Goal: Task Accomplishment & Management: Use online tool/utility

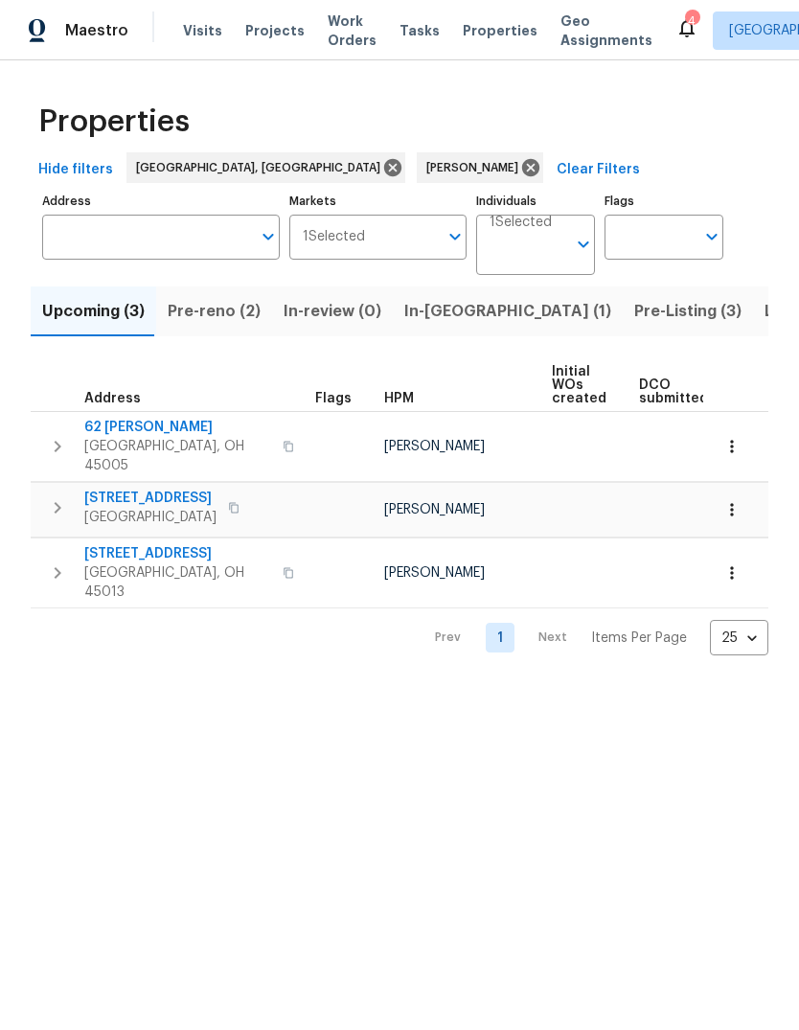
click at [764, 311] on span "Listed (10)" at bounding box center [804, 311] width 80 height 27
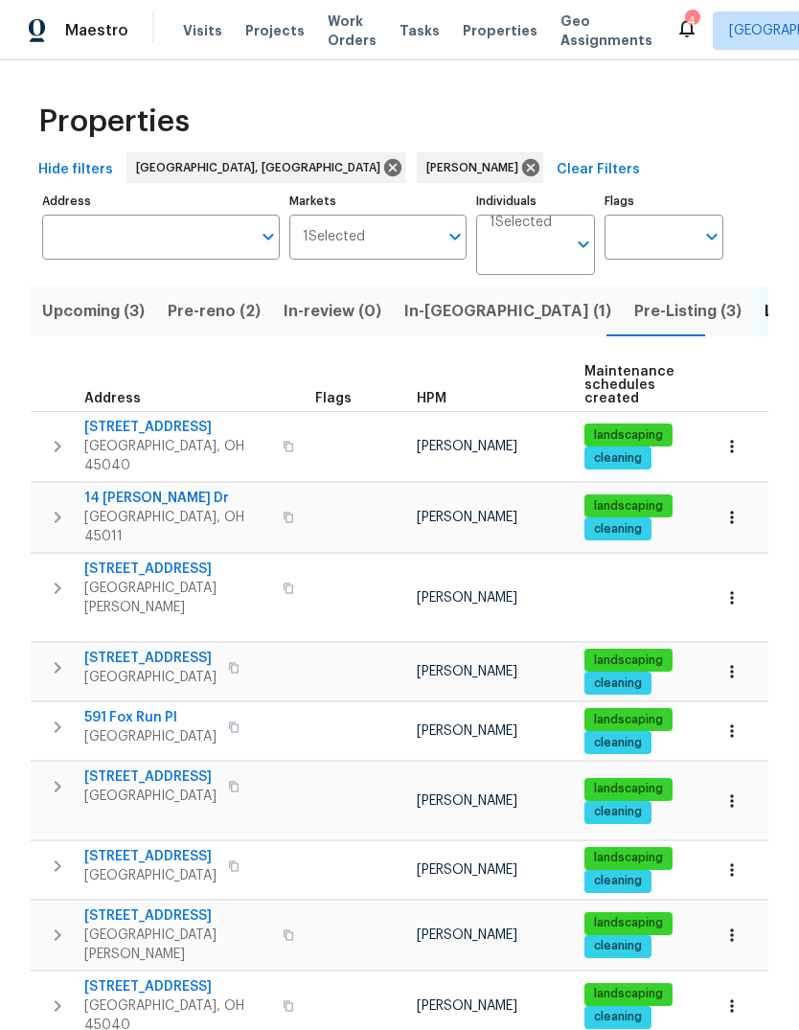
scroll to position [61, 0]
click at [130, 787] on span "[GEOGRAPHIC_DATA]" at bounding box center [150, 796] width 132 height 19
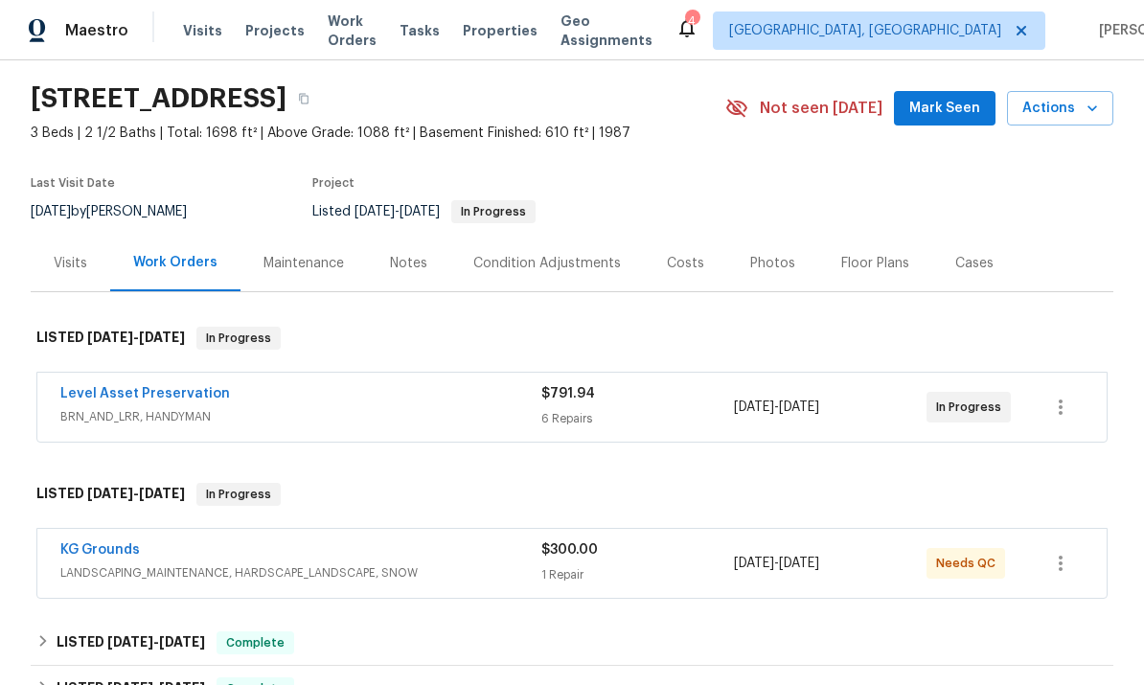
scroll to position [58, 0]
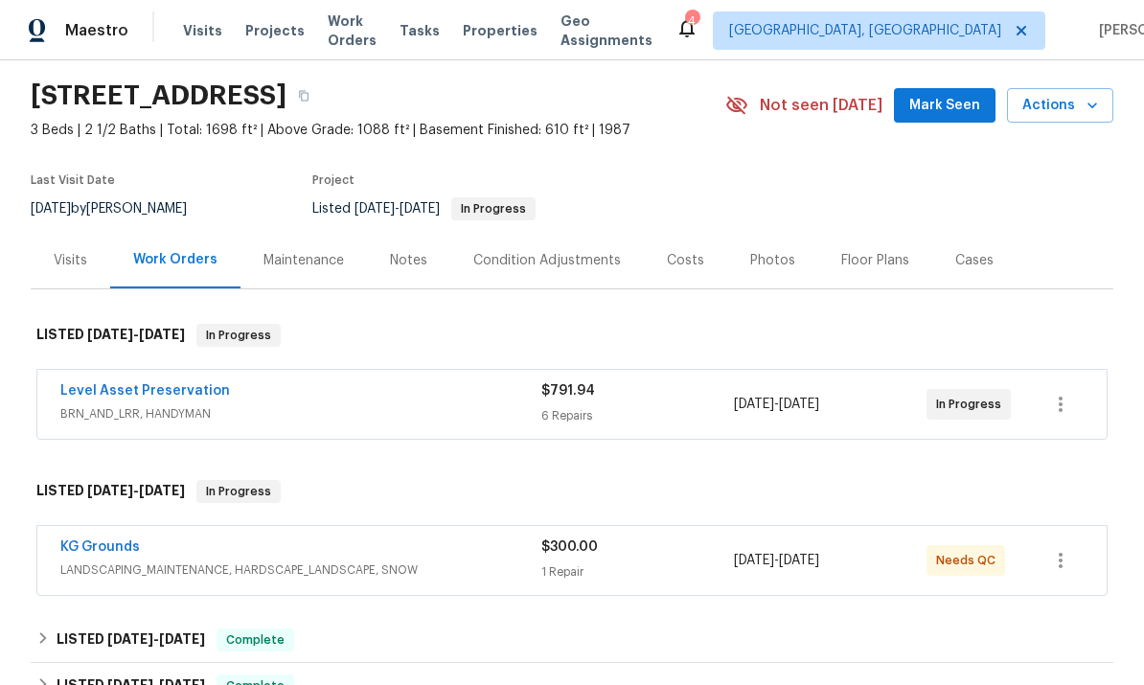
click at [117, 541] on link "KG Grounds" at bounding box center [100, 546] width 80 height 13
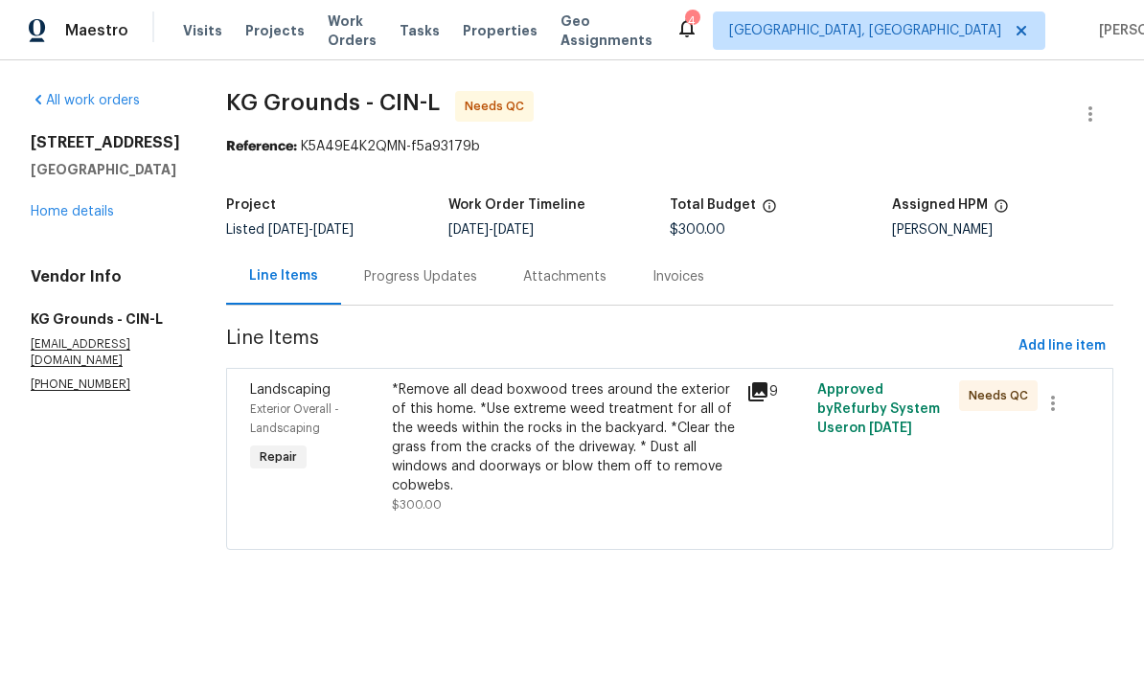
click at [537, 436] on div "*Remove all dead boxwood trees around the exterior of this home. *Use extreme w…" at bounding box center [563, 437] width 343 height 115
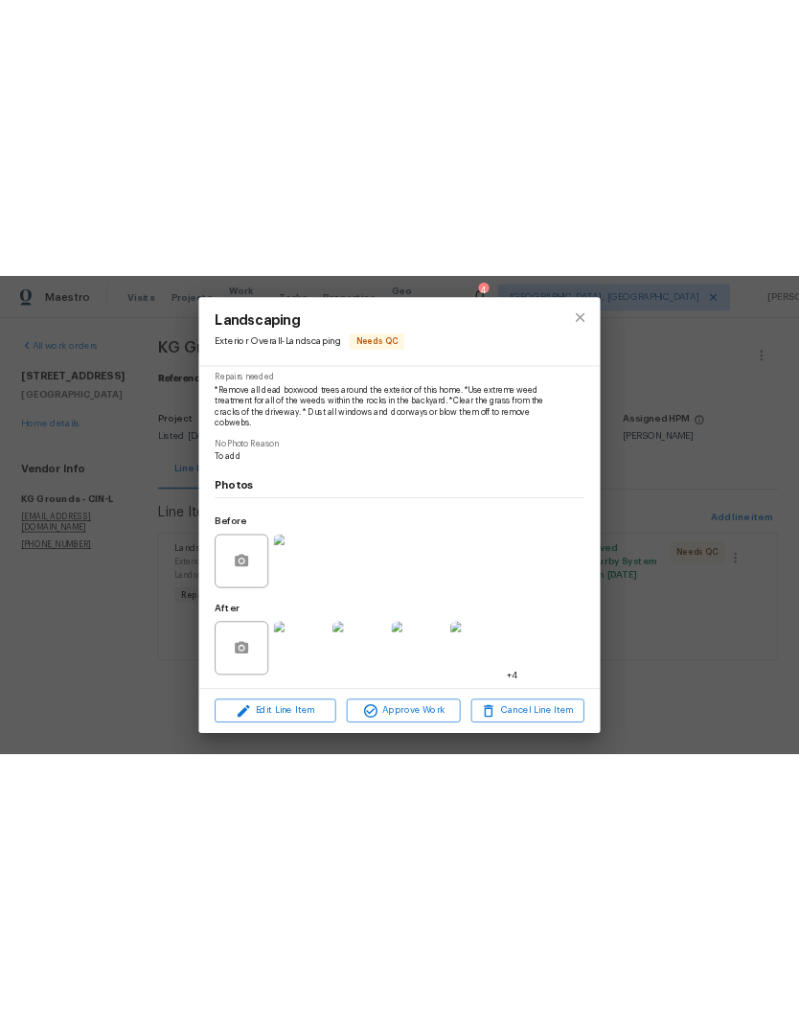
scroll to position [200, 0]
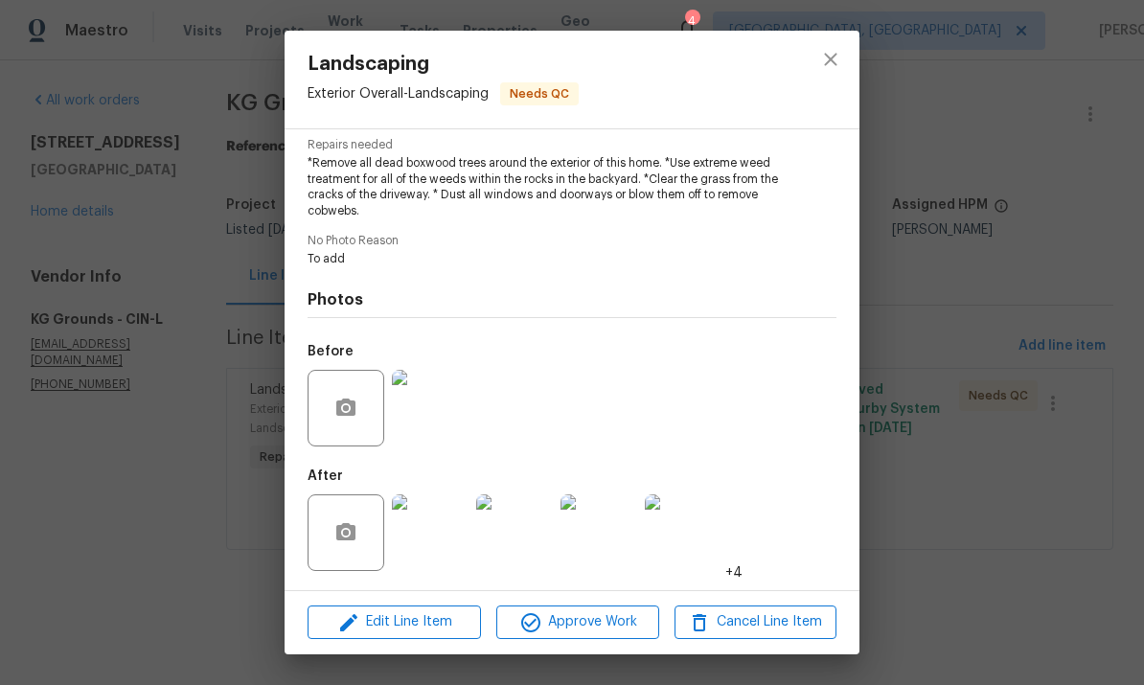
click at [453, 554] on img at bounding box center [430, 532] width 77 height 77
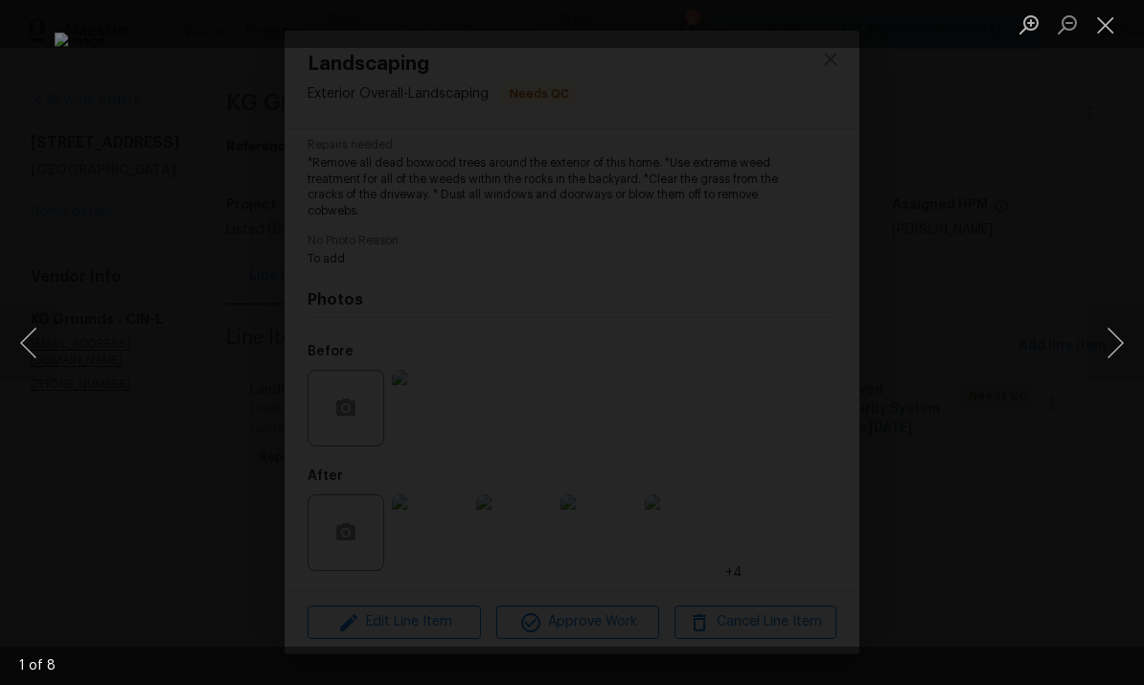
click at [798, 349] on button "Next image" at bounding box center [1114, 343] width 57 height 77
click at [798, 340] on button "Next image" at bounding box center [1114, 343] width 57 height 77
click at [798, 352] on button "Next image" at bounding box center [1114, 343] width 57 height 77
click at [798, 344] on button "Next image" at bounding box center [1114, 343] width 57 height 77
click at [798, 340] on button "Next image" at bounding box center [1114, 343] width 57 height 77
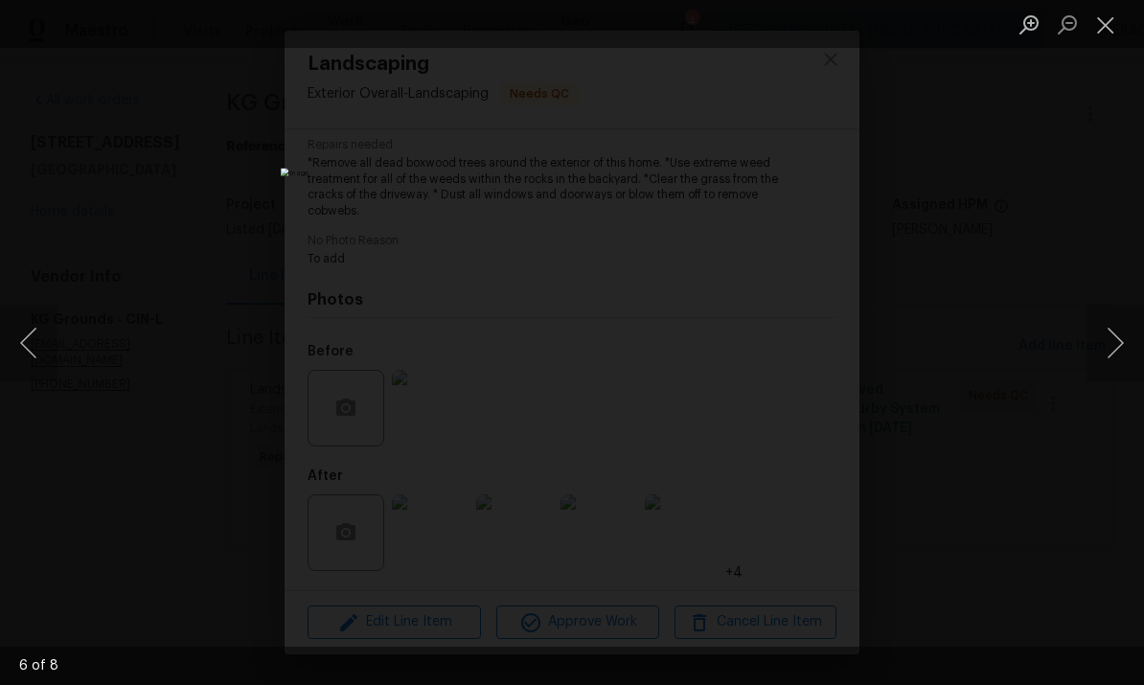
click at [798, 354] on button "Next image" at bounding box center [1114, 343] width 57 height 77
click at [798, 356] on button "Next image" at bounding box center [1114, 343] width 57 height 77
click at [798, 340] on button "Next image" at bounding box center [1114, 343] width 57 height 77
click at [798, 28] on button "Close lightbox" at bounding box center [1105, 25] width 38 height 34
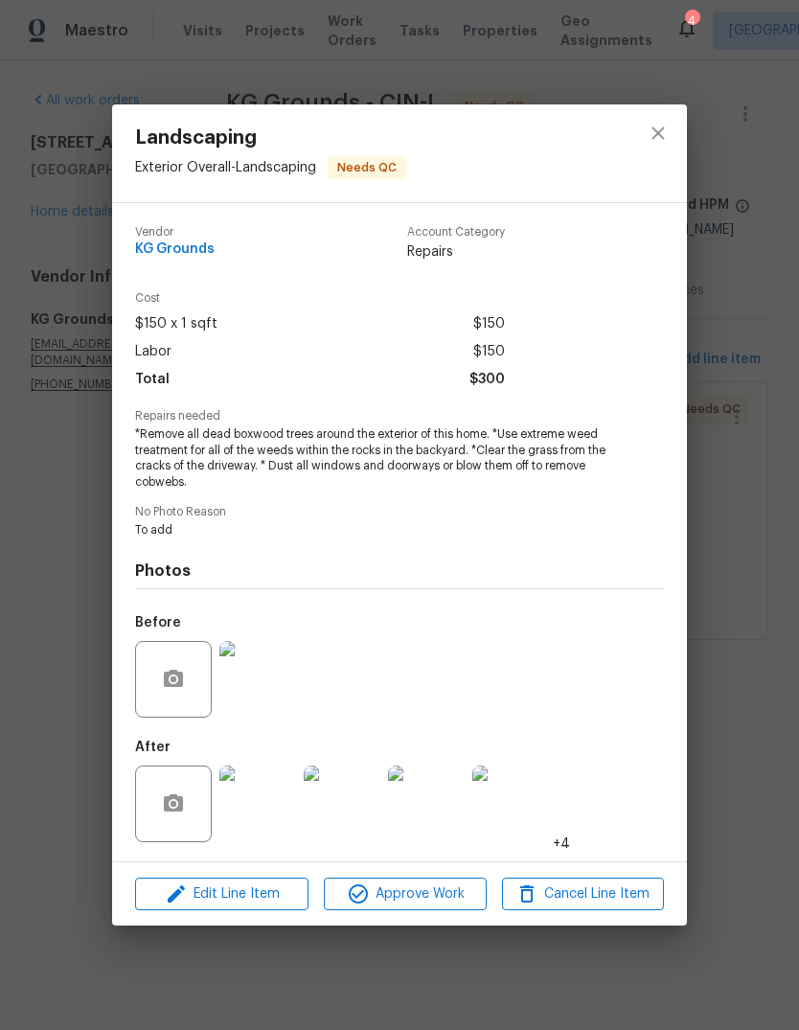
scroll to position [0, 0]
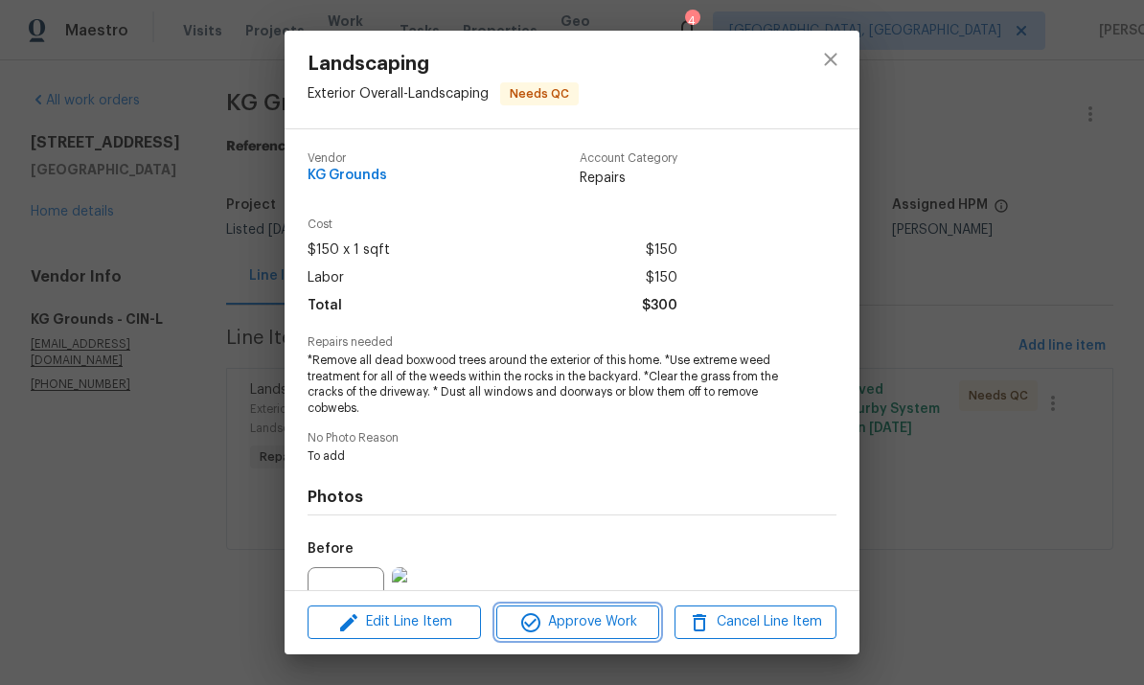
click at [616, 618] on span "Approve Work" at bounding box center [577, 622] width 150 height 24
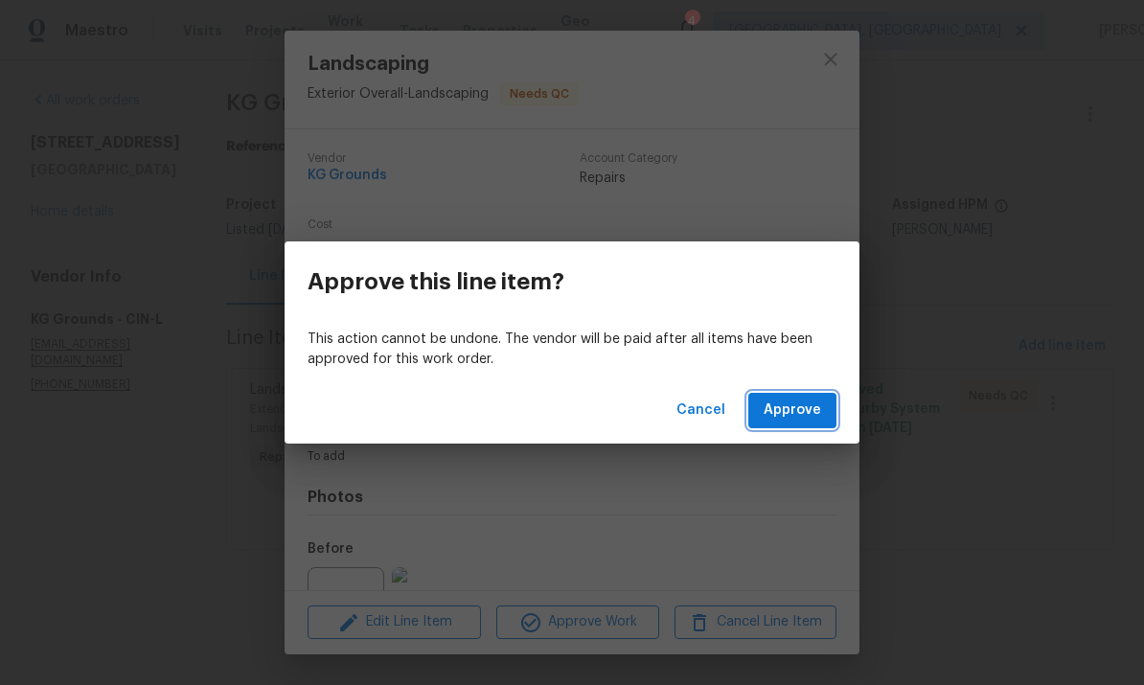
click at [798, 410] on span "Approve" at bounding box center [792, 411] width 57 height 24
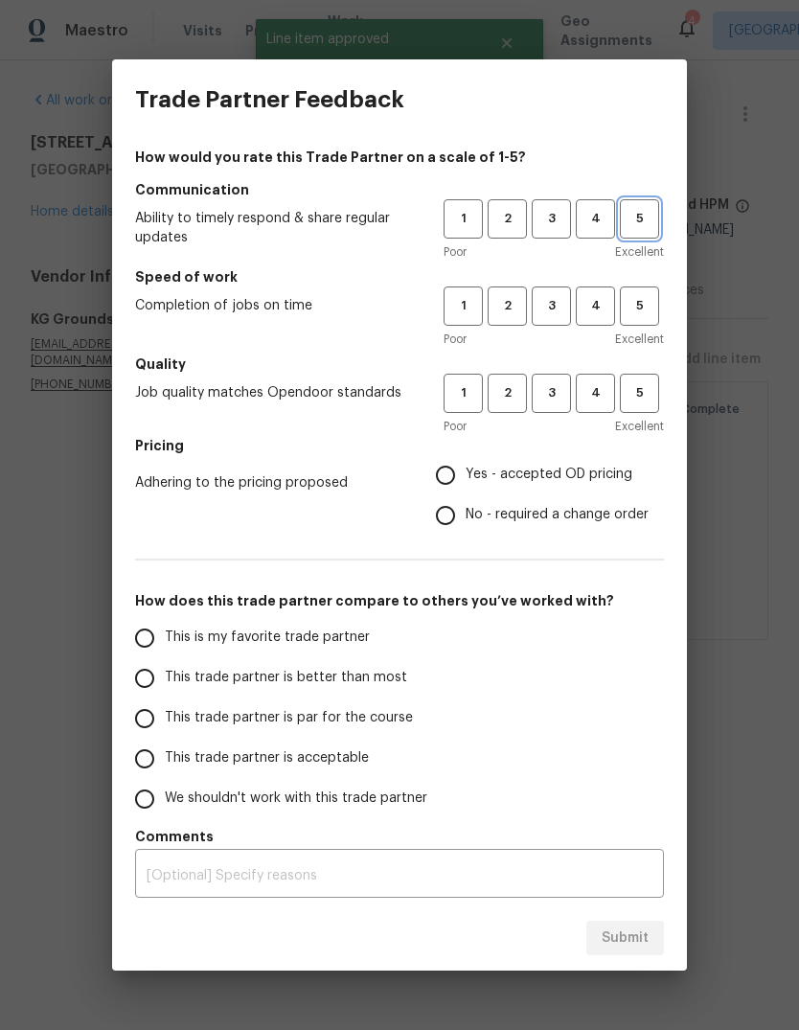
click at [649, 217] on span "5" at bounding box center [639, 219] width 35 height 22
click at [630, 308] on span "5" at bounding box center [639, 306] width 35 height 22
click at [640, 394] on span "5" at bounding box center [639, 393] width 35 height 22
click at [445, 469] on input "Yes - accepted OD pricing" at bounding box center [445, 475] width 40 height 40
radio input "true"
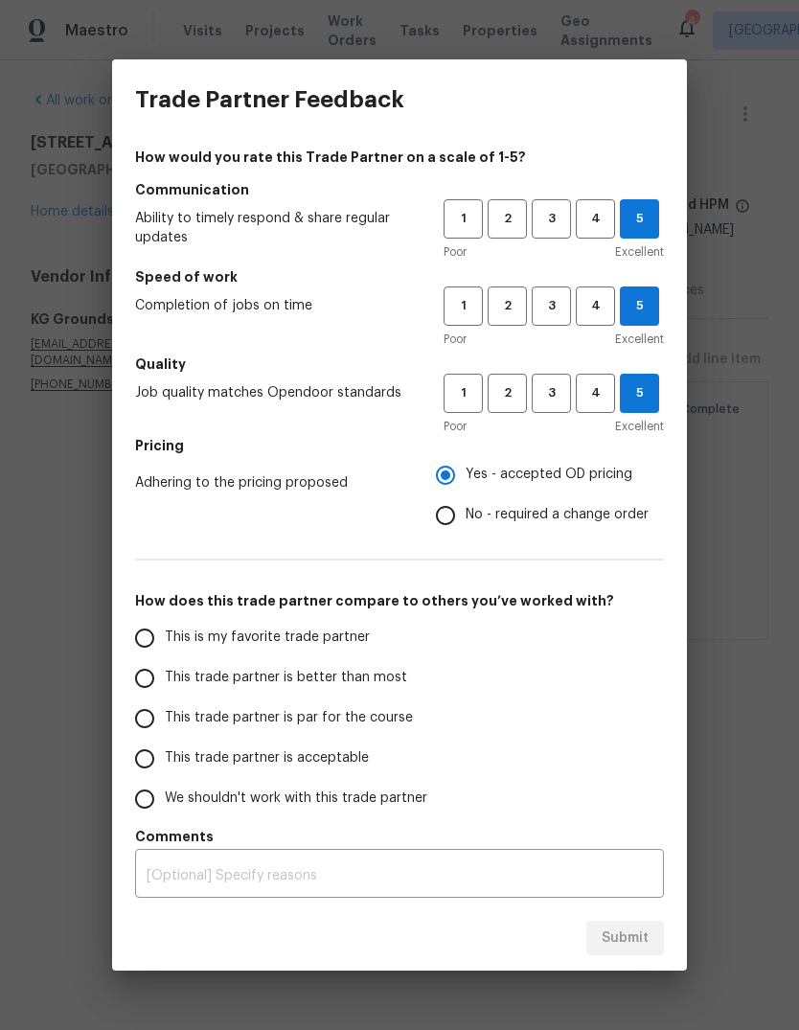
click at [152, 644] on input "This is my favorite trade partner" at bounding box center [145, 638] width 40 height 40
click at [581, 308] on span "4" at bounding box center [595, 306] width 35 height 22
radio input "true"
click at [615, 952] on button "Submit" at bounding box center [625, 938] width 78 height 35
radio input "false"
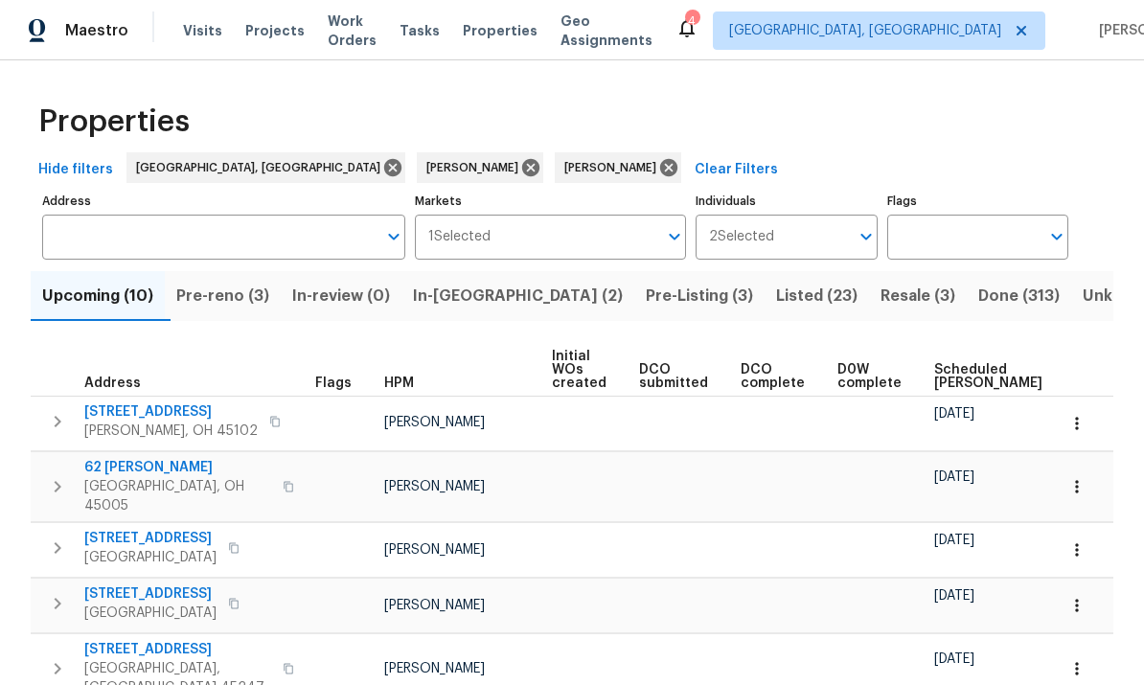
click at [798, 294] on span "Resale (3)" at bounding box center [917, 296] width 75 height 27
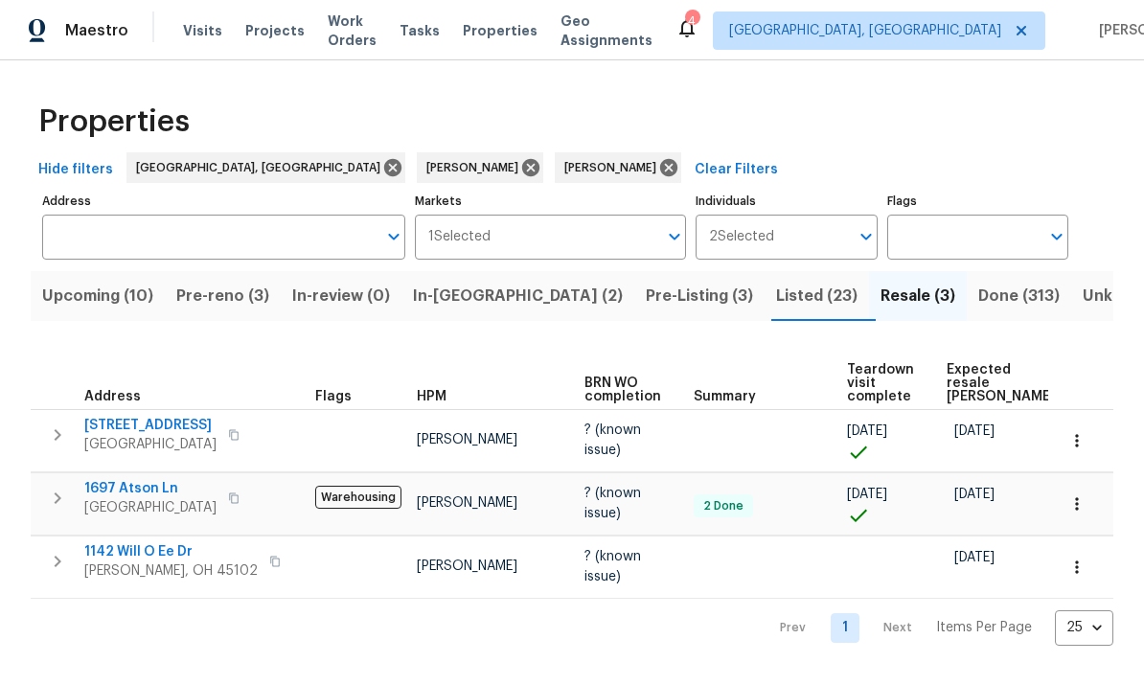
click at [157, 545] on span "1142 Will O Ee Dr" at bounding box center [170, 551] width 173 height 19
click at [237, 320] on button "Pre-reno (3)" at bounding box center [223, 296] width 116 height 50
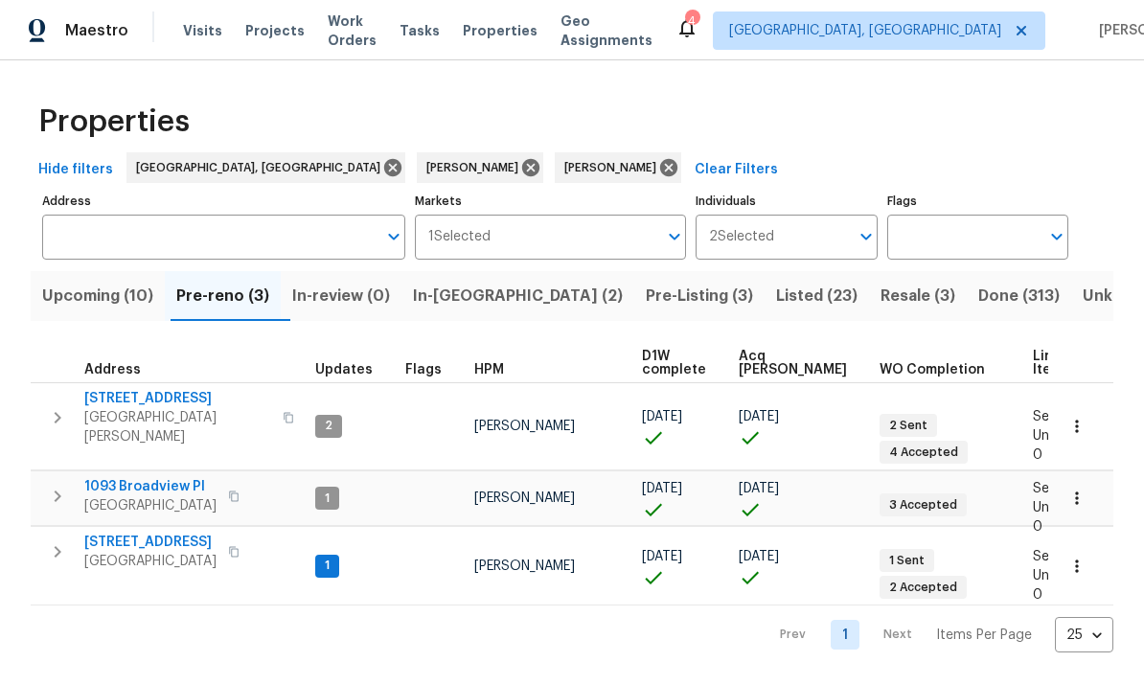
click at [165, 533] on span "2898 Mossy Brink Ct" at bounding box center [150, 542] width 132 height 19
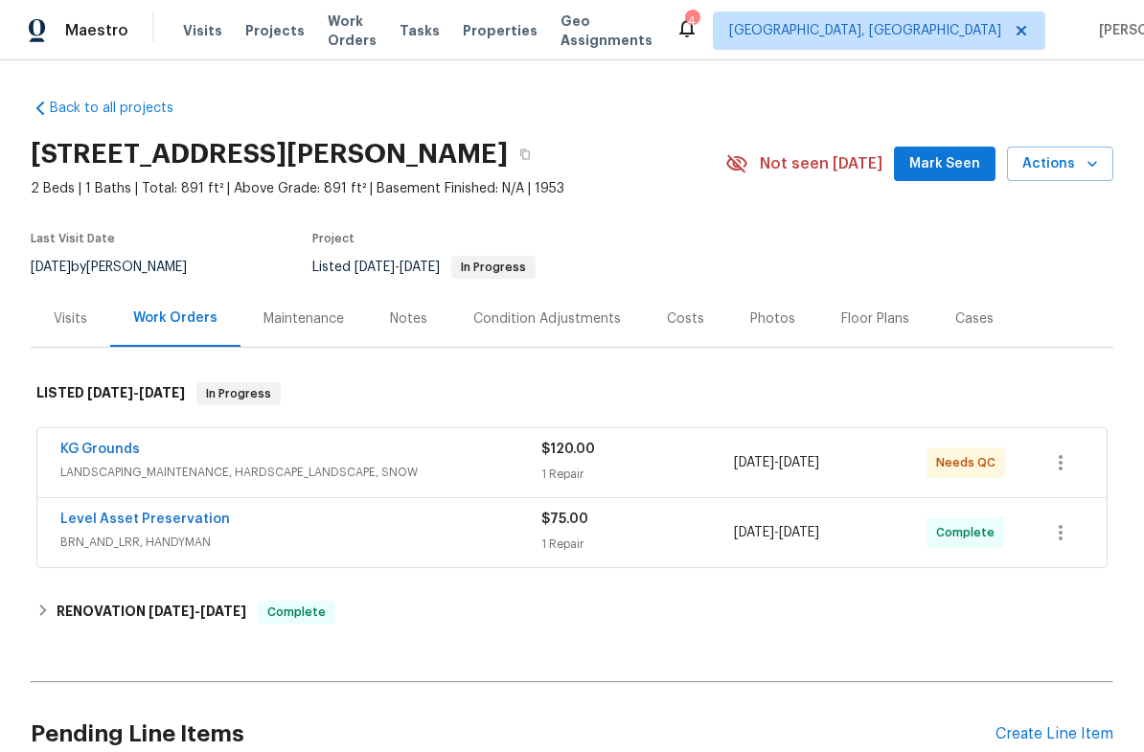
click at [279, 464] on span "LANDSCAPING_MAINTENANCE, HARDSCAPE_LANDSCAPE, SNOW" at bounding box center [300, 472] width 481 height 19
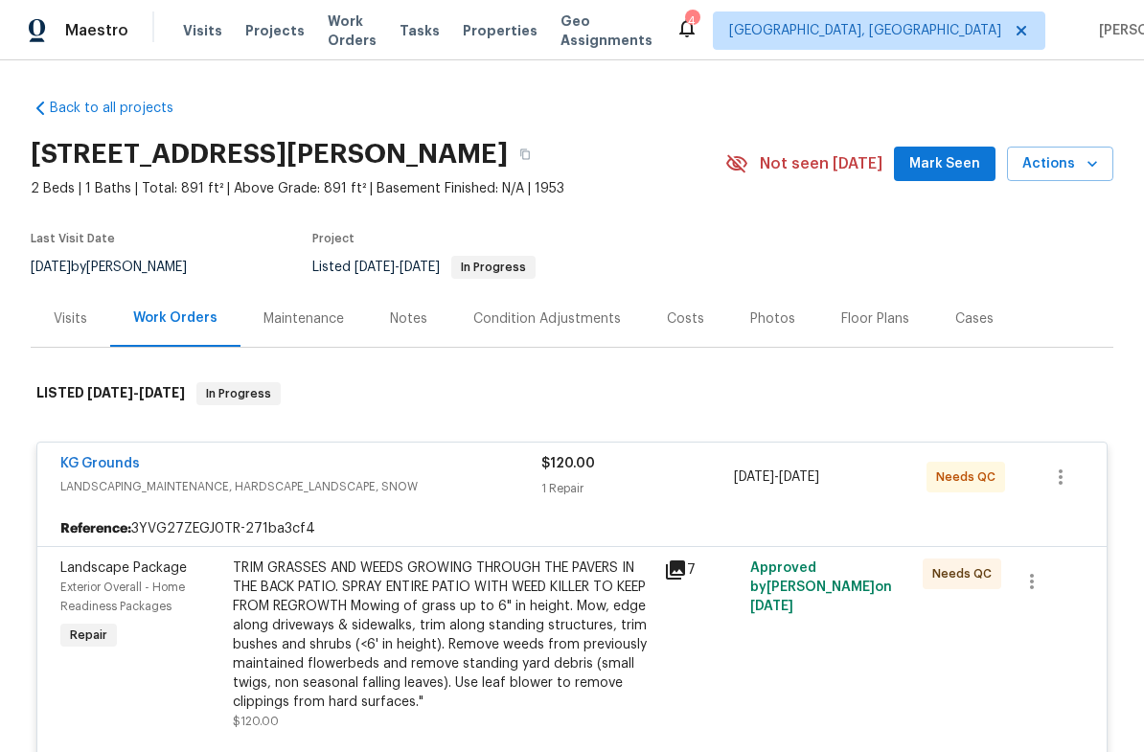
click at [966, 470] on span "Needs QC" at bounding box center [969, 477] width 67 height 19
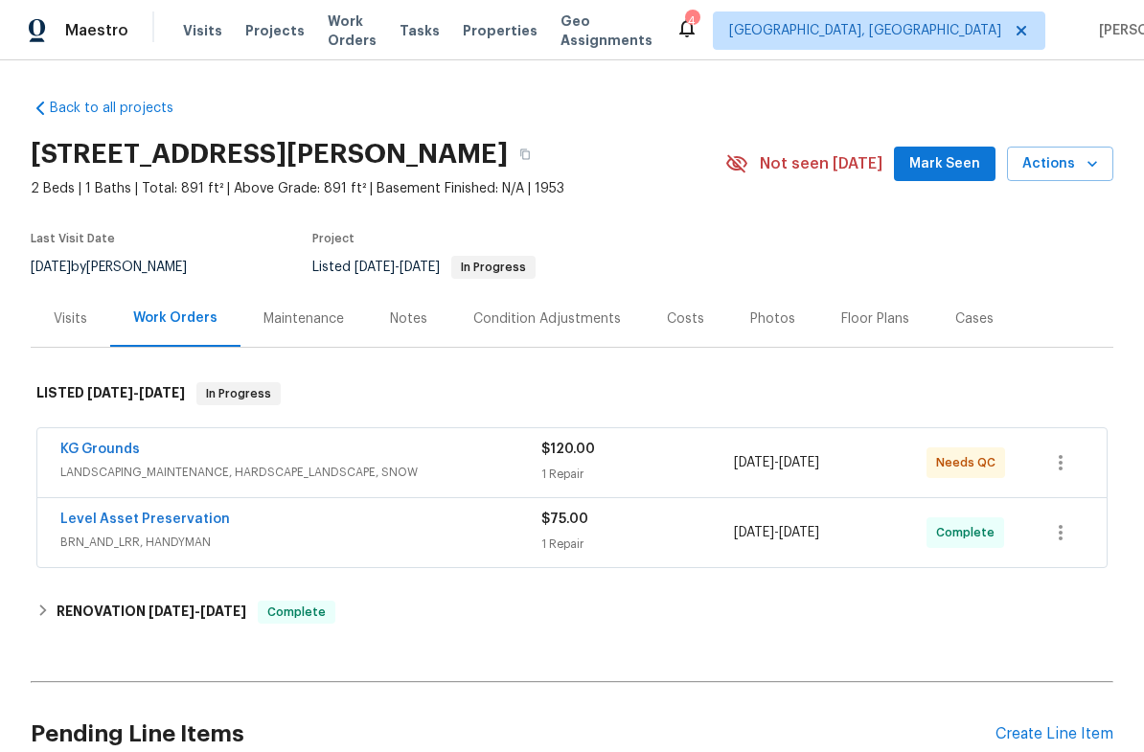
click at [170, 470] on span "LANDSCAPING_MAINTENANCE, HARDSCAPE_LANDSCAPE, SNOW" at bounding box center [300, 472] width 481 height 19
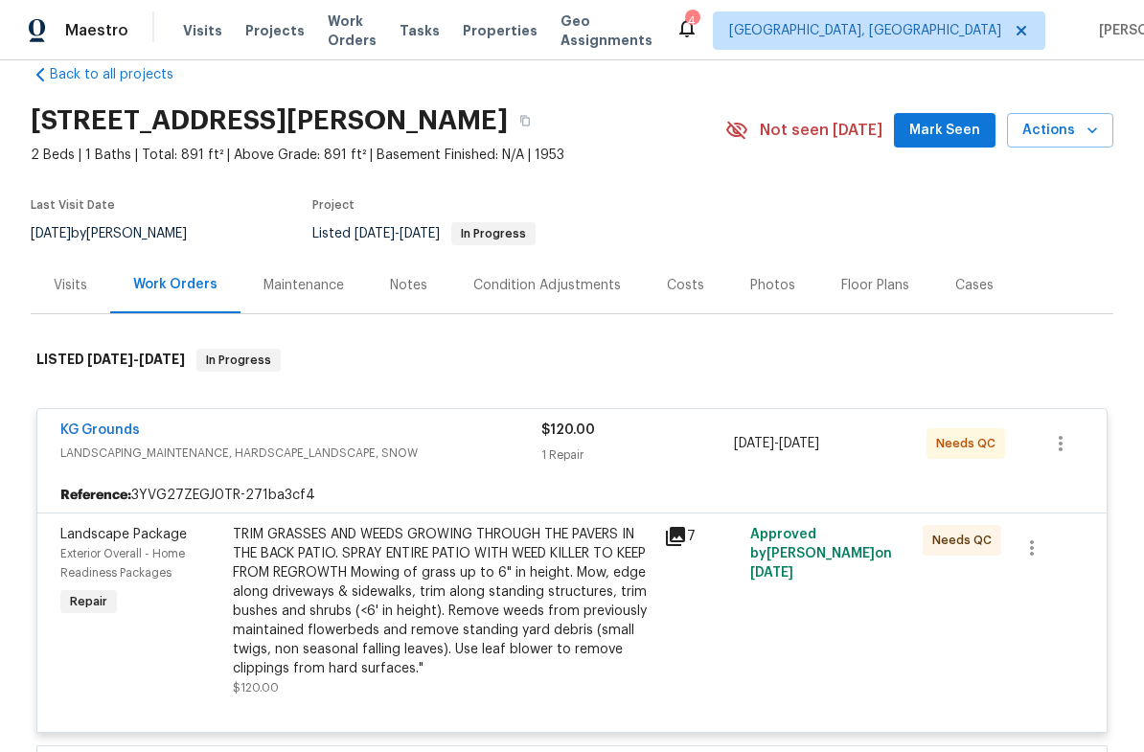
scroll to position [14, 0]
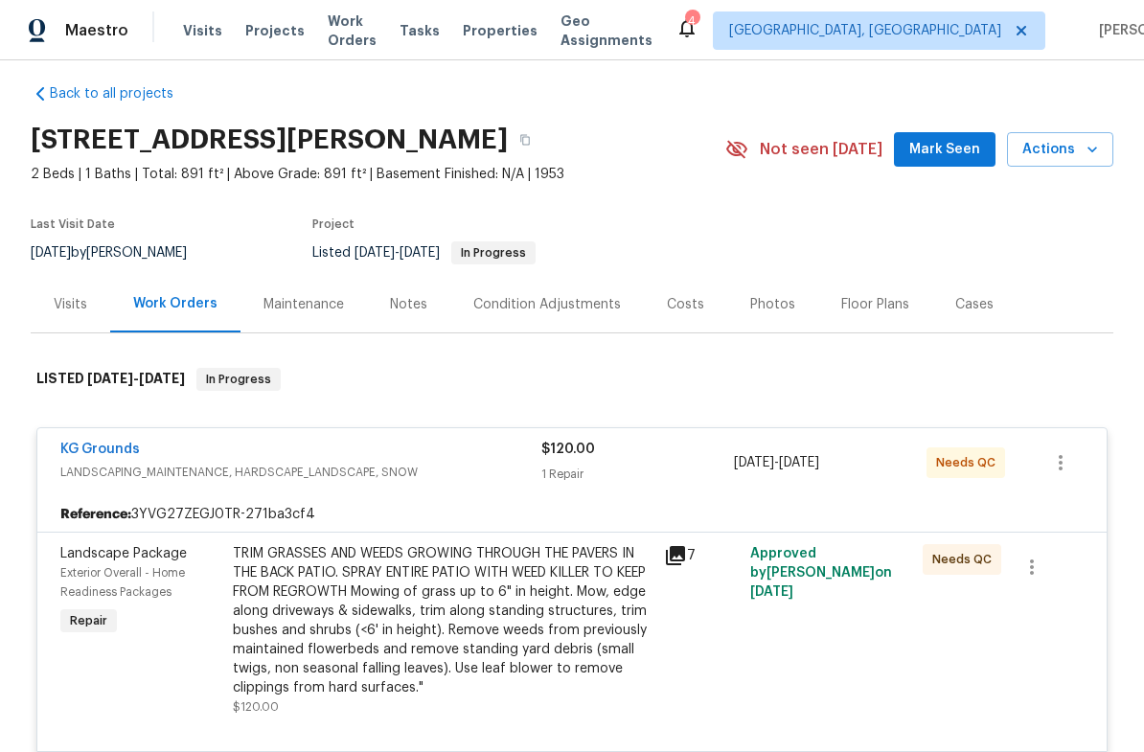
click at [163, 459] on div "KG Grounds" at bounding box center [300, 451] width 481 height 23
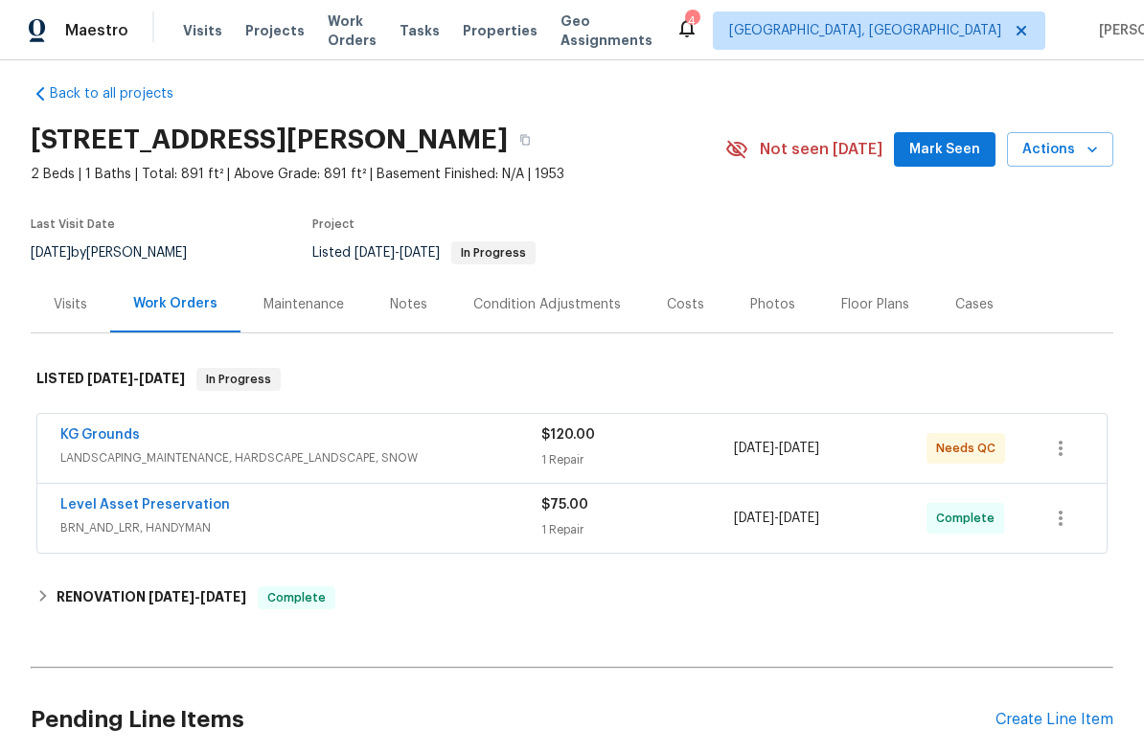
click at [89, 433] on link "KG Grounds" at bounding box center [100, 434] width 80 height 13
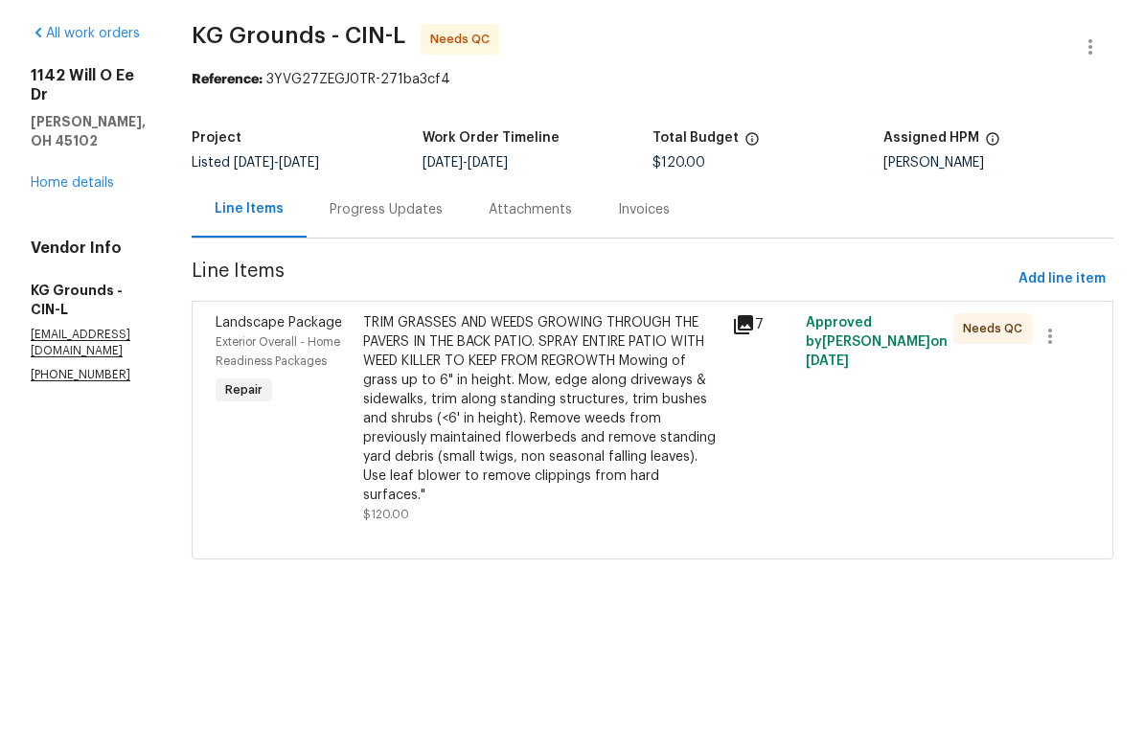
click at [575, 380] on div "TRIM GRASSES AND WEEDS GROWING THROUGH THE PAVERS IN THE BACK PATIO. SPRAY ENTI…" at bounding box center [541, 476] width 357 height 192
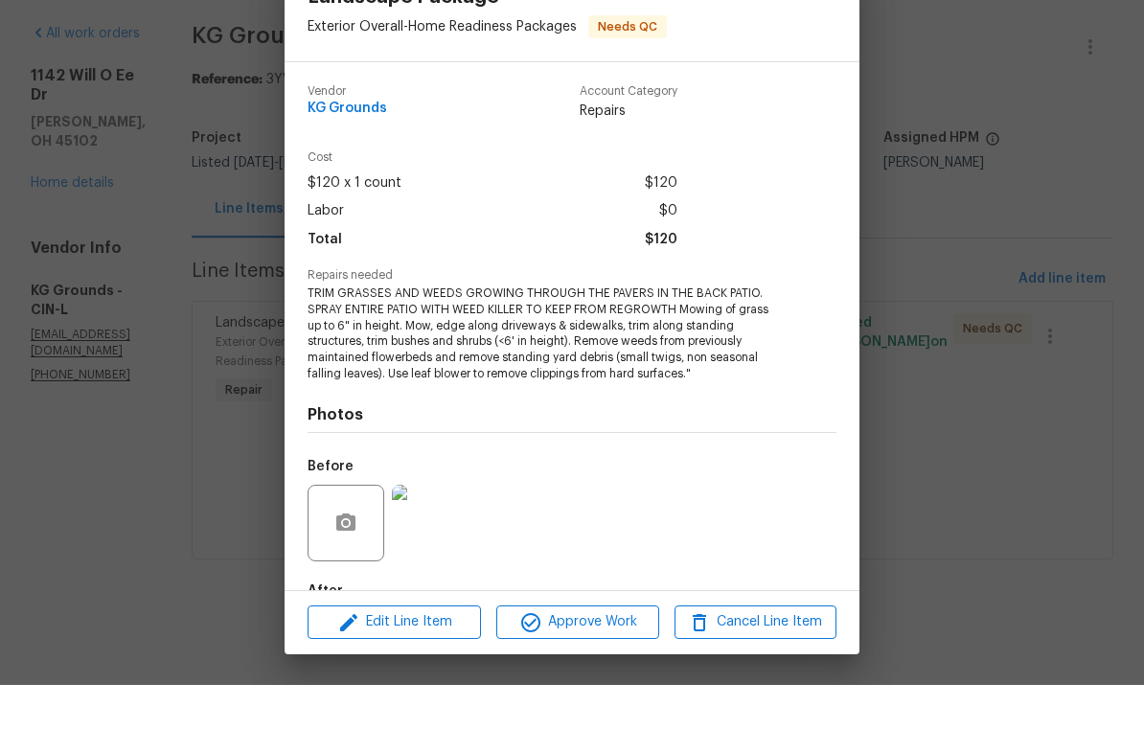
click at [433, 552] on img at bounding box center [430, 590] width 77 height 77
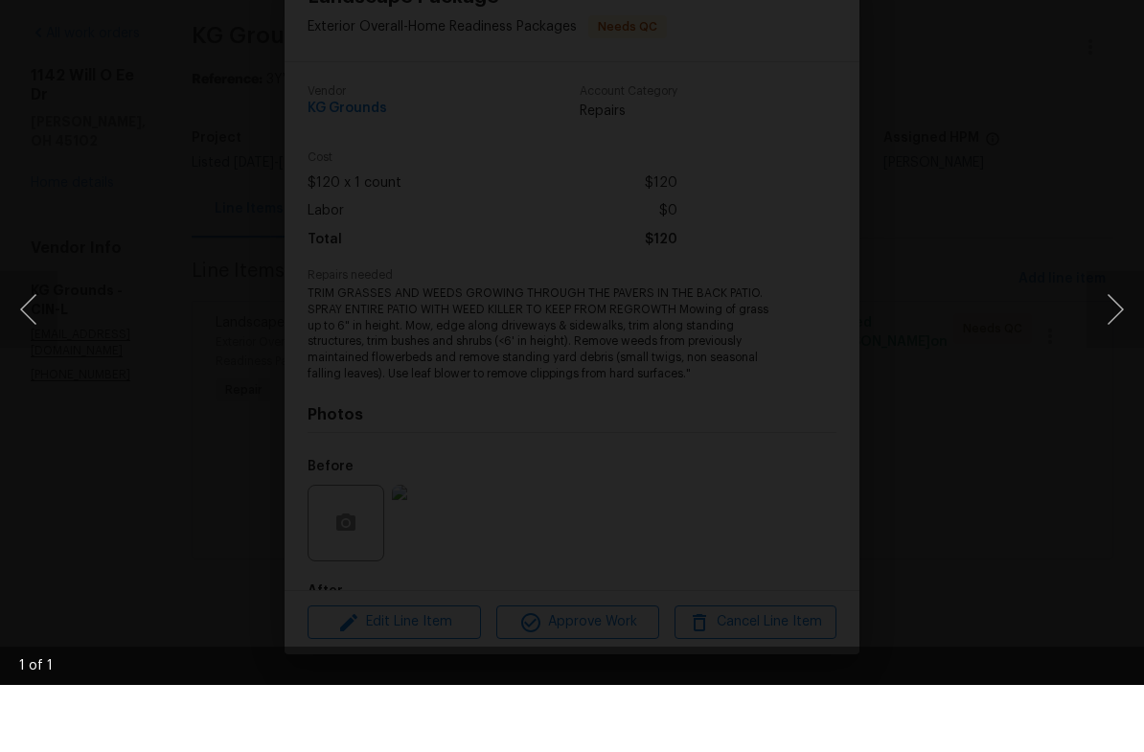
click at [1112, 338] on button "Next image" at bounding box center [1114, 376] width 57 height 77
click at [1120, 338] on button "Next image" at bounding box center [1114, 376] width 57 height 77
click at [1113, 338] on button "Next image" at bounding box center [1114, 376] width 57 height 77
click at [161, 254] on div "Lightbox" at bounding box center [572, 376] width 1144 height 752
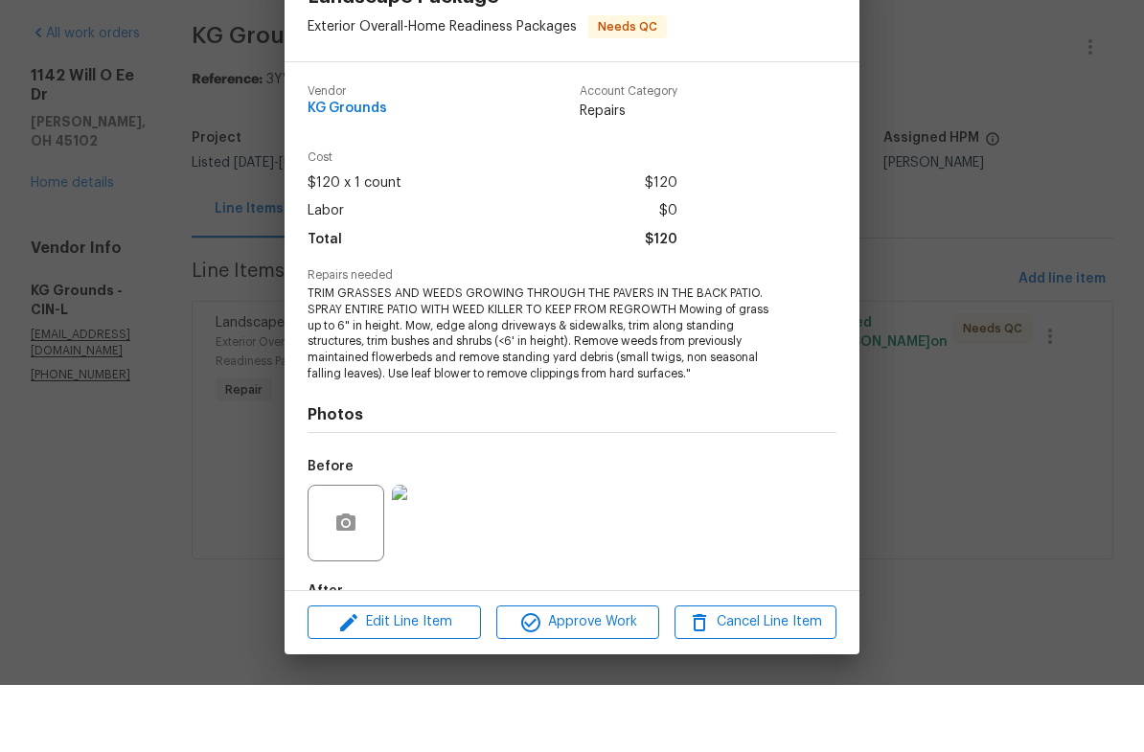
click at [1104, 320] on div "Landscape Package Exterior Overall - Home Readiness Packages Needs QC Vendor KG…" at bounding box center [572, 376] width 1144 height 752
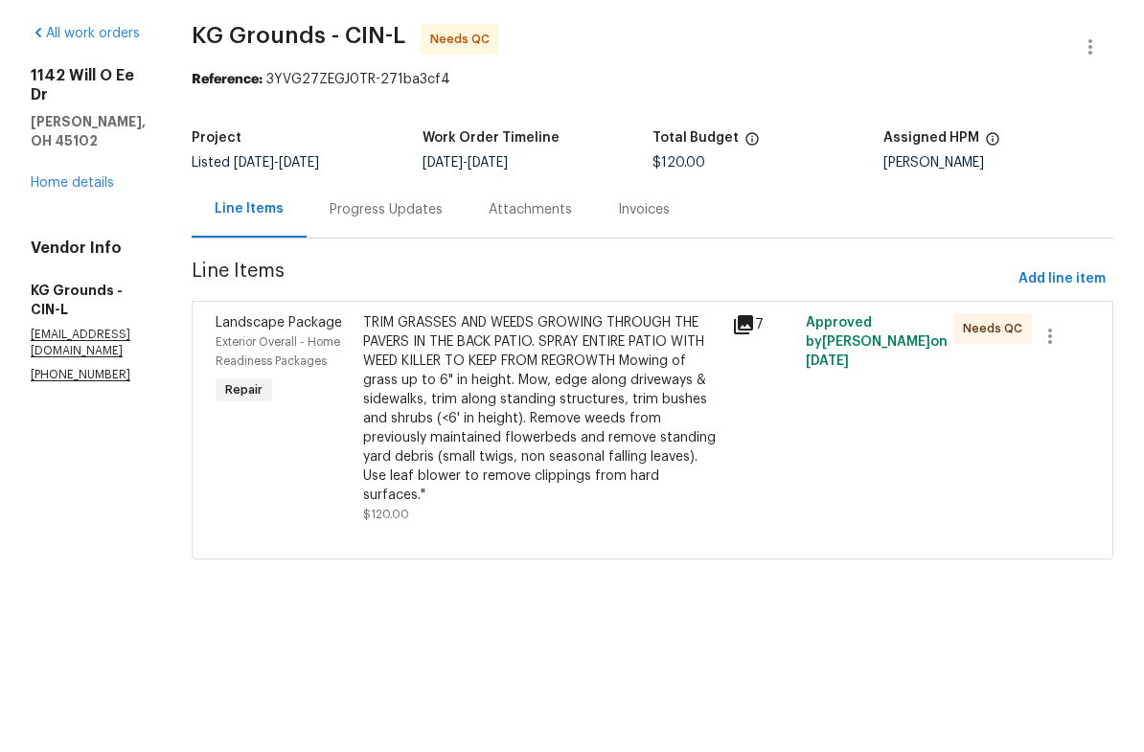
click at [655, 396] on div "TRIM GRASSES AND WEEDS GROWING THROUGH THE PAVERS IN THE BACK PATIO. SPRAY ENTI…" at bounding box center [541, 476] width 357 height 192
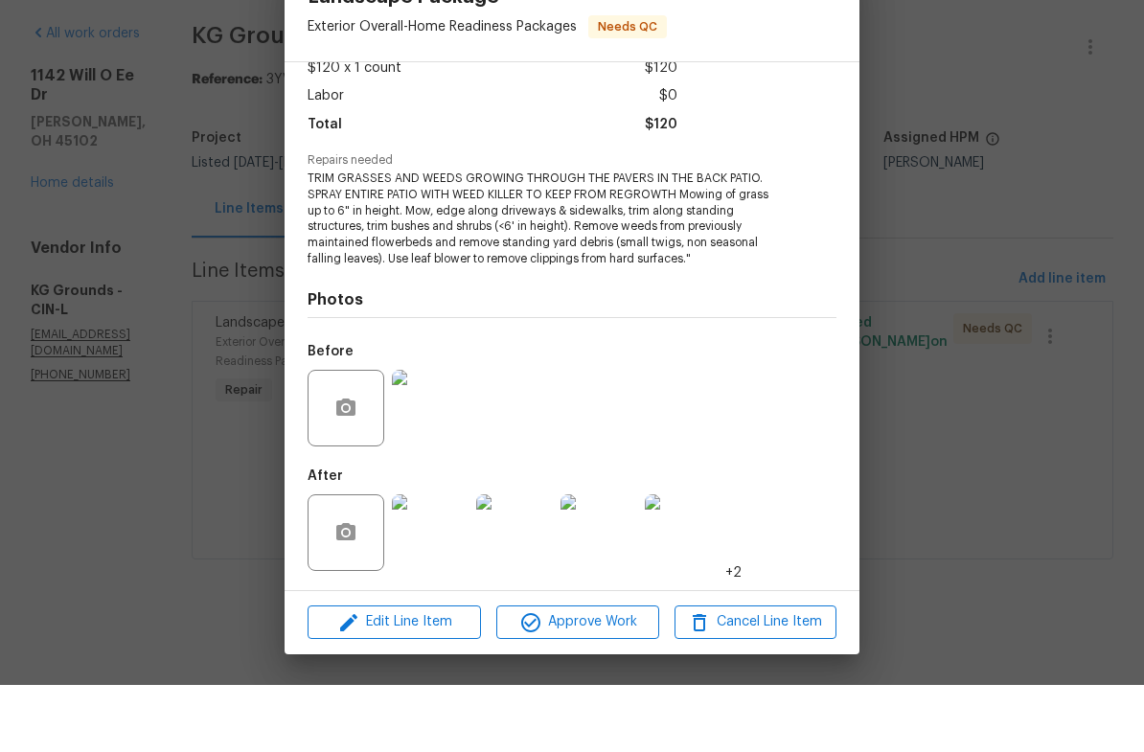
scroll to position [116, 0]
click at [519, 561] on img at bounding box center [514, 599] width 77 height 77
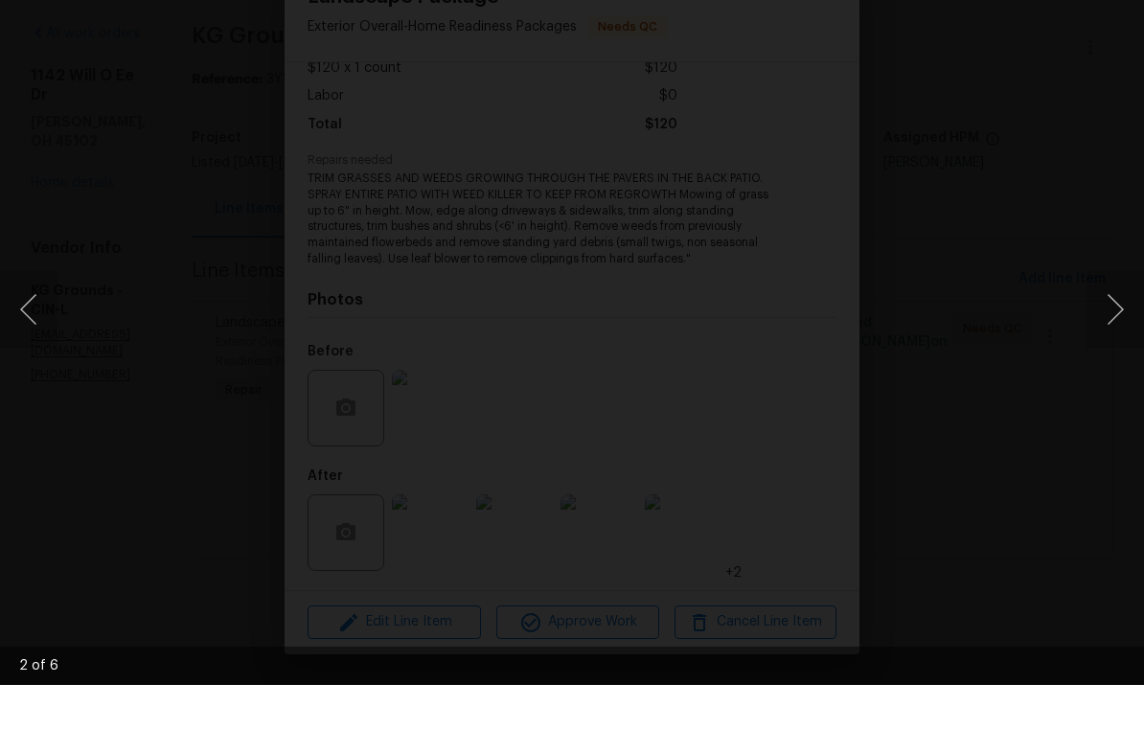
click at [1114, 338] on button "Next image" at bounding box center [1114, 376] width 57 height 77
click at [1110, 338] on button "Next image" at bounding box center [1114, 376] width 57 height 77
click at [798, 416] on div "Lightbox" at bounding box center [572, 376] width 1144 height 752
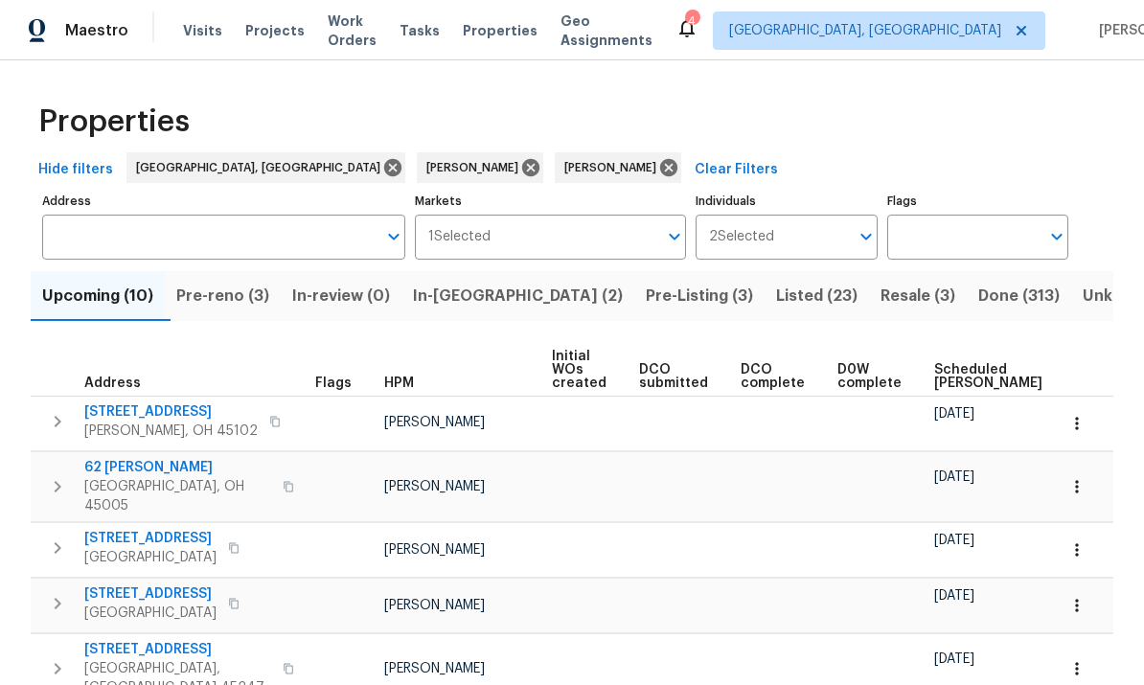
click at [880, 308] on span "Resale (3)" at bounding box center [917, 296] width 75 height 27
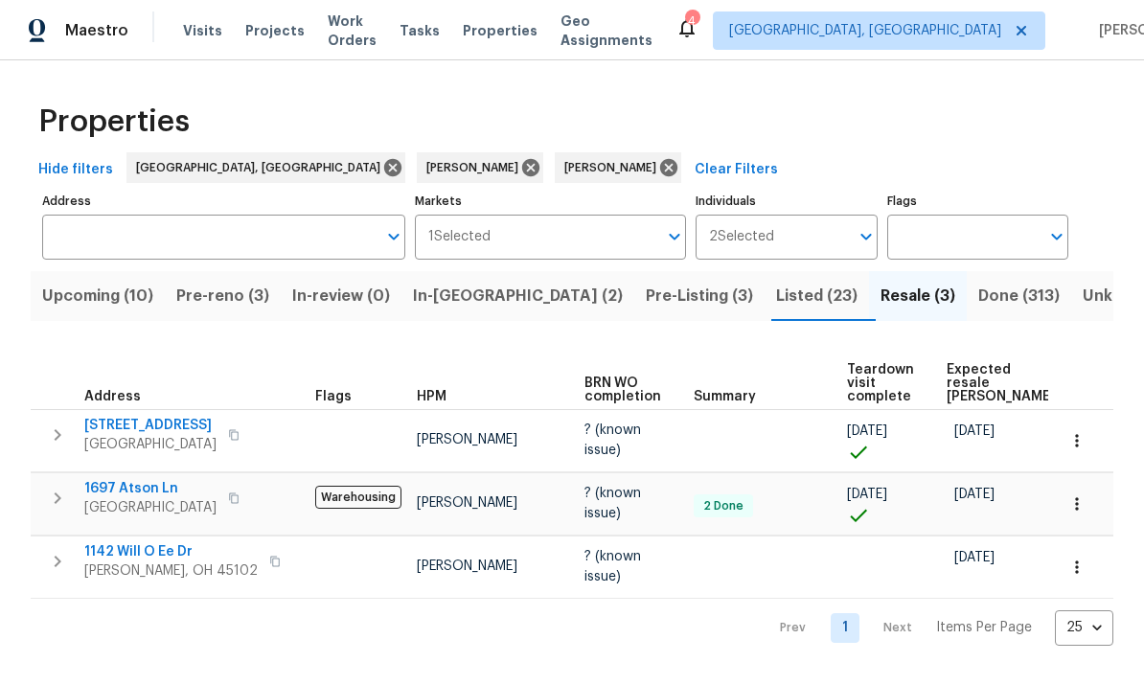
click at [130, 544] on span "1142 Will O Ee Dr" at bounding box center [170, 551] width 173 height 19
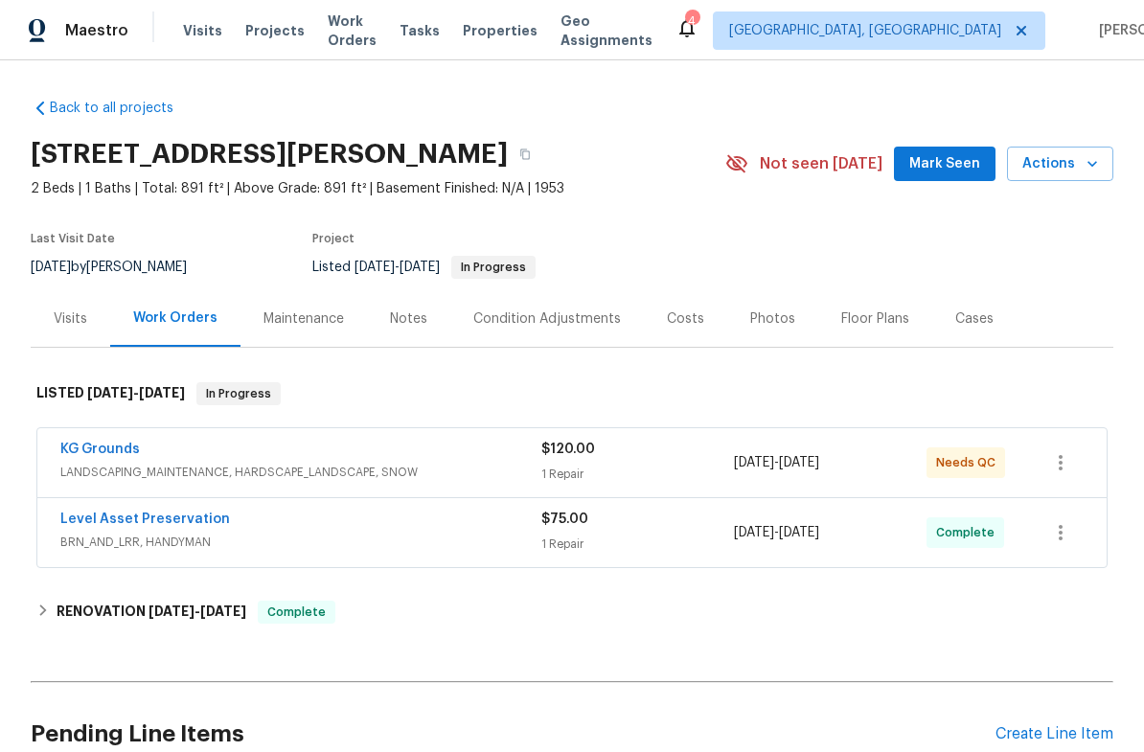
click at [126, 450] on link "KG Grounds" at bounding box center [100, 449] width 80 height 13
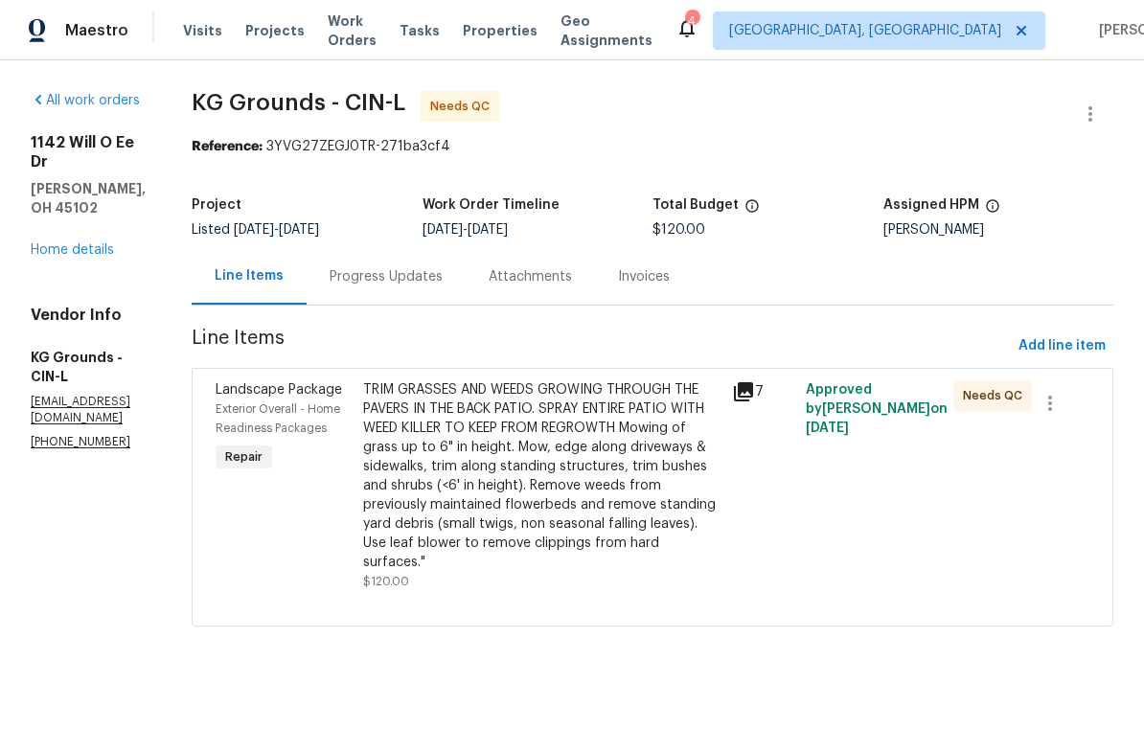
click at [541, 458] on div "TRIM GRASSES AND WEEDS GROWING THROUGH THE PAVERS IN THE BACK PATIO. SPRAY ENTI…" at bounding box center [541, 476] width 357 height 192
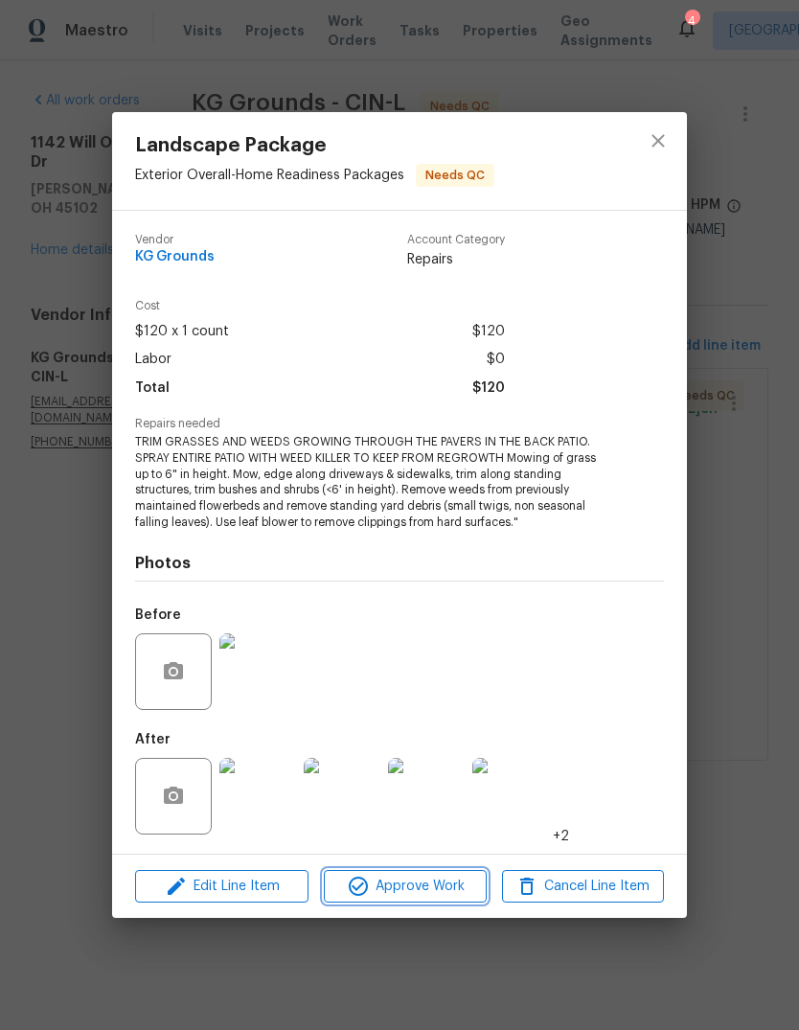
click at [444, 751] on span "Approve Work" at bounding box center [405, 887] width 150 height 24
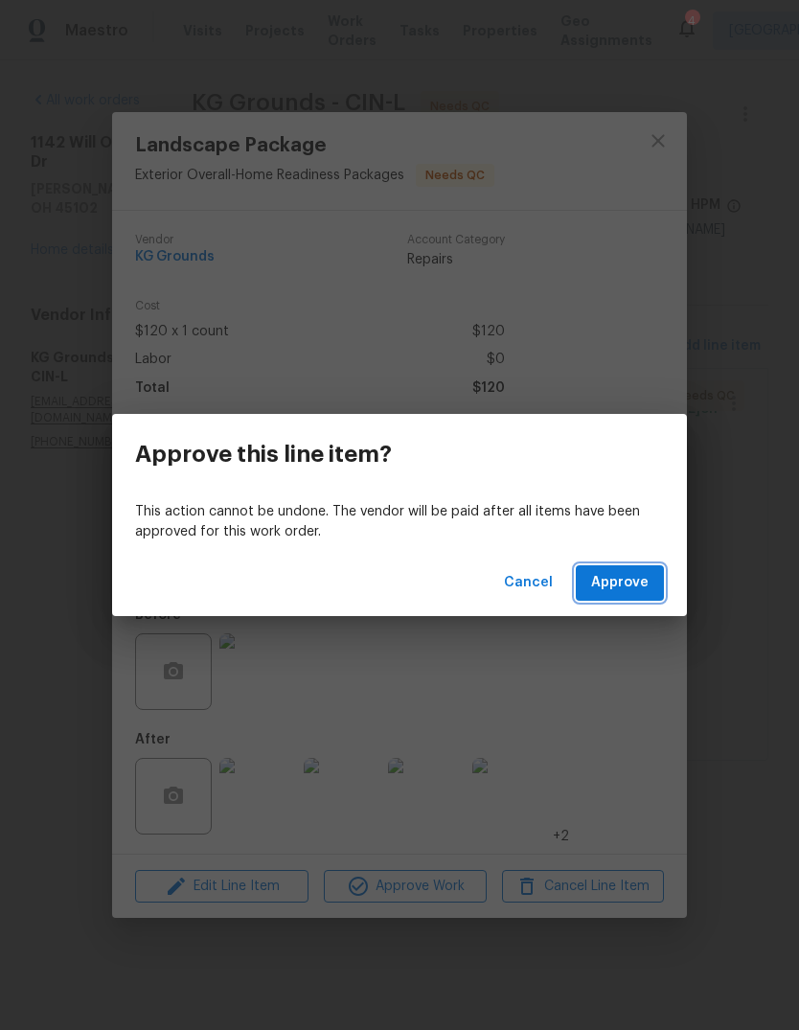
click at [636, 583] on span "Approve" at bounding box center [619, 583] width 57 height 24
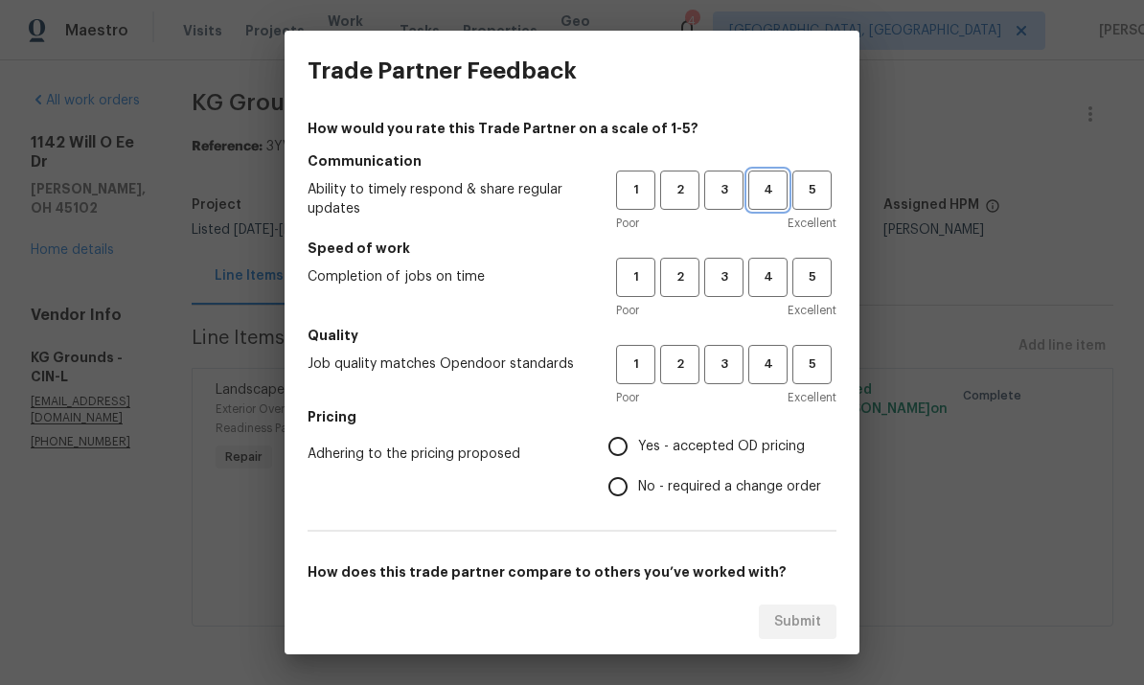
click at [772, 177] on button "4" at bounding box center [767, 190] width 39 height 39
click at [767, 354] on span "4" at bounding box center [767, 365] width 35 height 22
click at [776, 281] on span "4" at bounding box center [767, 277] width 35 height 22
click at [614, 444] on input "Yes - accepted OD pricing" at bounding box center [618, 446] width 40 height 40
radio input "true"
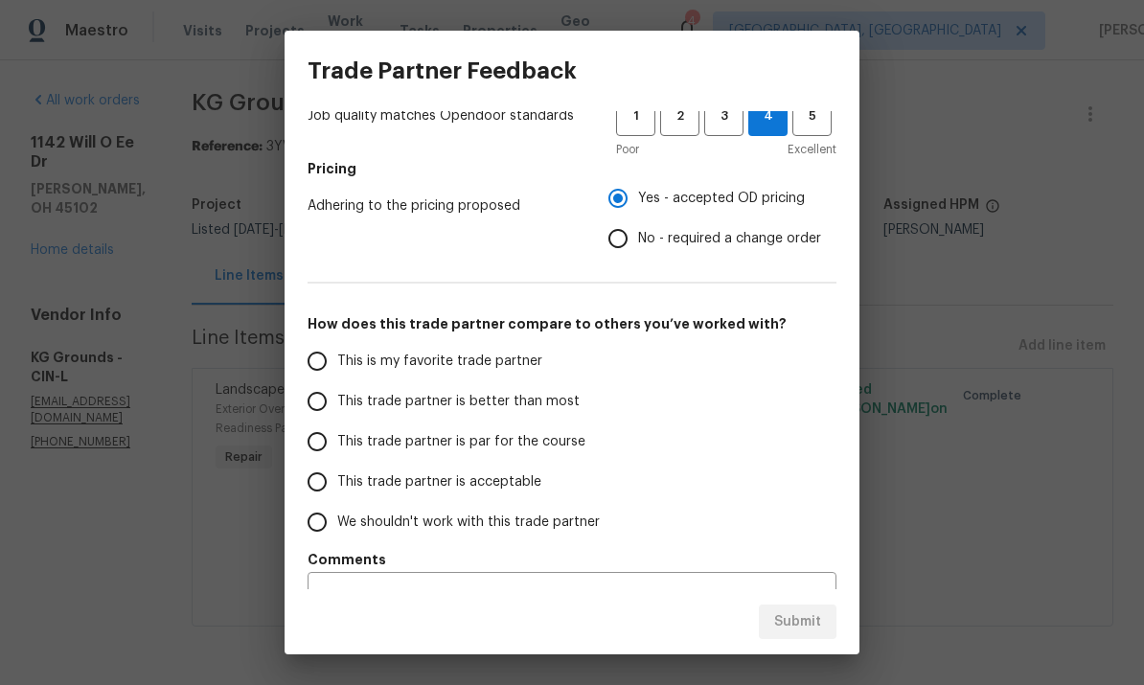
scroll to position [246, 0]
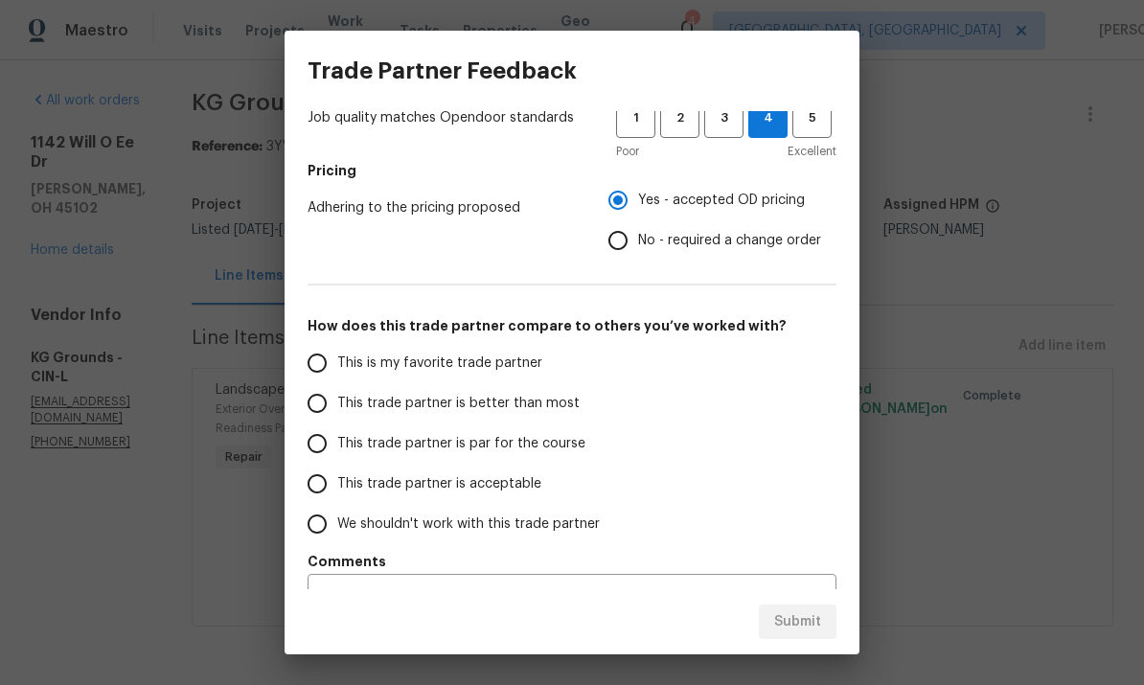
click at [375, 390] on label "This trade partner is better than most" at bounding box center [448, 403] width 303 height 40
click at [337, 390] on input "This trade partner is better than most" at bounding box center [317, 403] width 40 height 40
click at [515, 422] on label "This trade partner is better than most" at bounding box center [448, 403] width 303 height 40
click at [337, 422] on input "This trade partner is better than most" at bounding box center [317, 403] width 40 height 40
radio input "true"
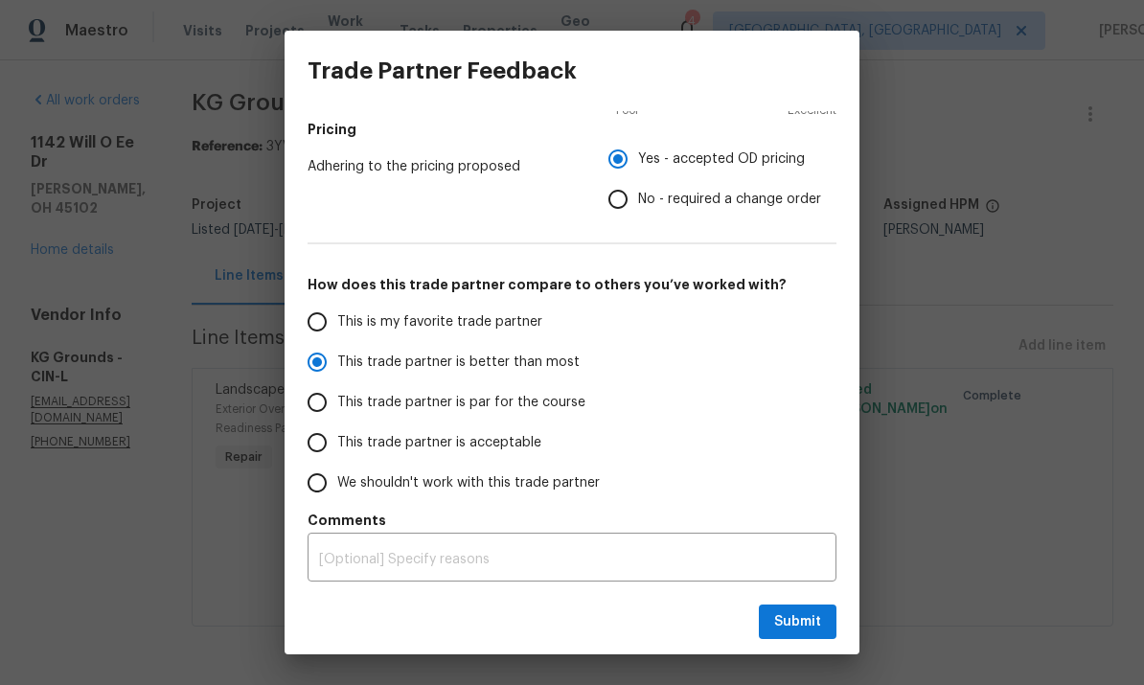
scroll to position [287, 0]
click at [813, 627] on span "Submit" at bounding box center [797, 622] width 47 height 24
radio input "false"
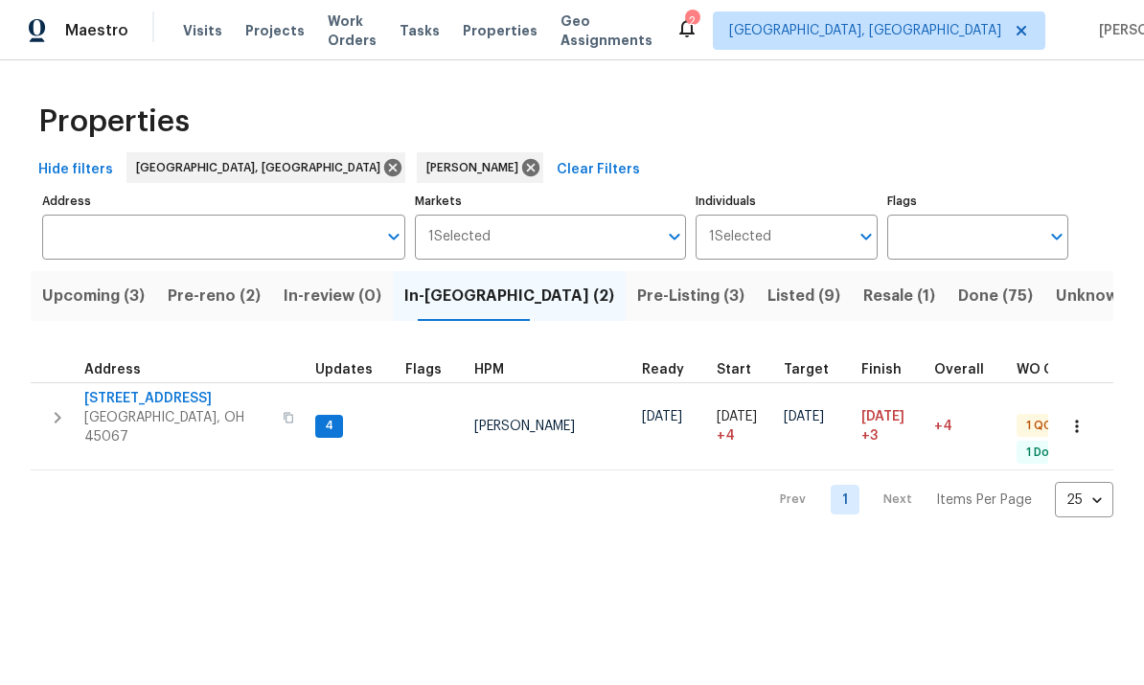
click at [132, 400] on span "[STREET_ADDRESS]" at bounding box center [177, 398] width 187 height 19
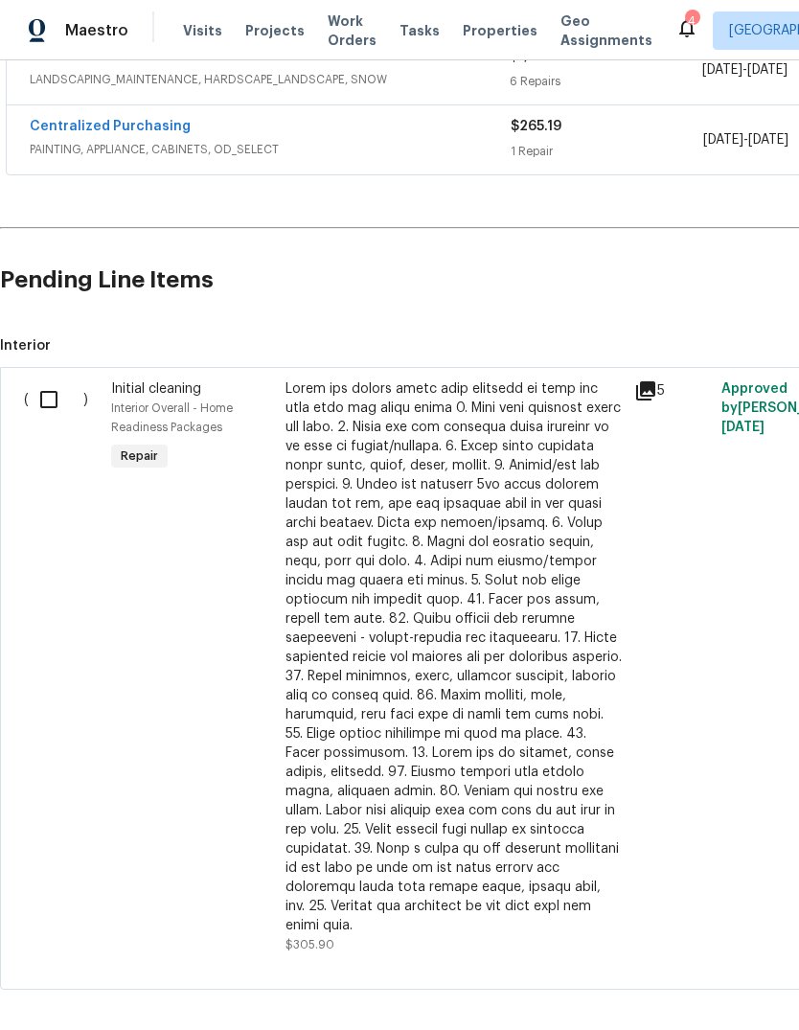
scroll to position [602, 0]
click at [53, 399] on input "checkbox" at bounding box center [56, 400] width 55 height 40
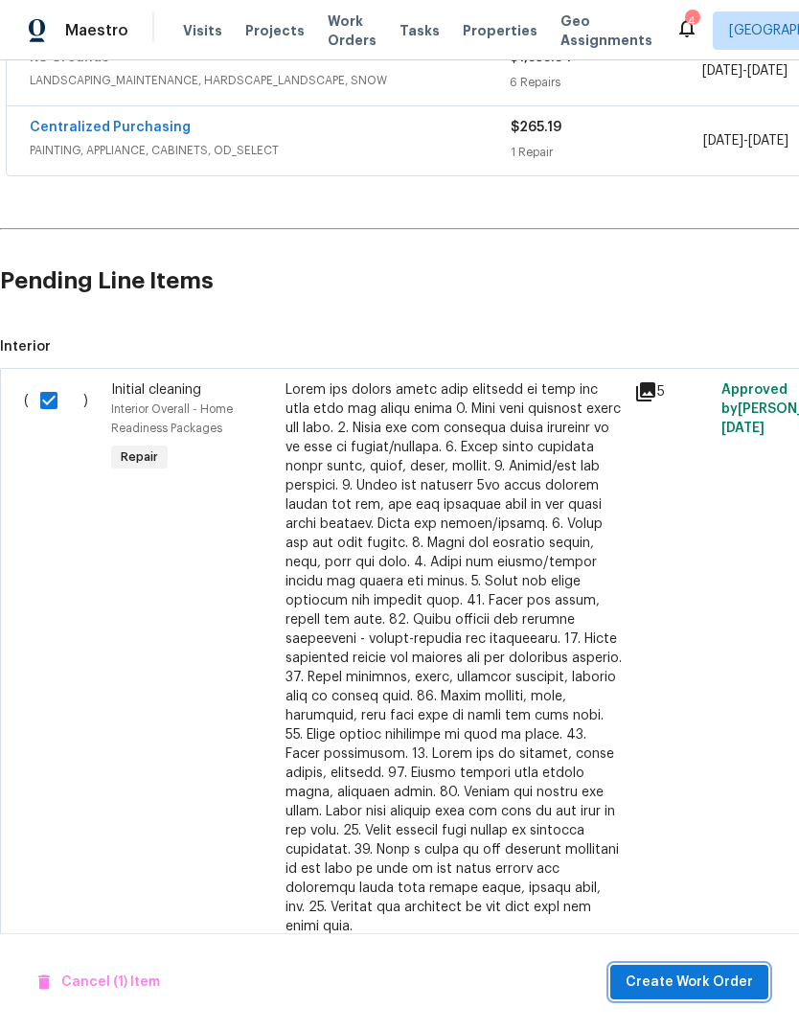
click at [720, 751] on span "Create Work Order" at bounding box center [689, 982] width 127 height 24
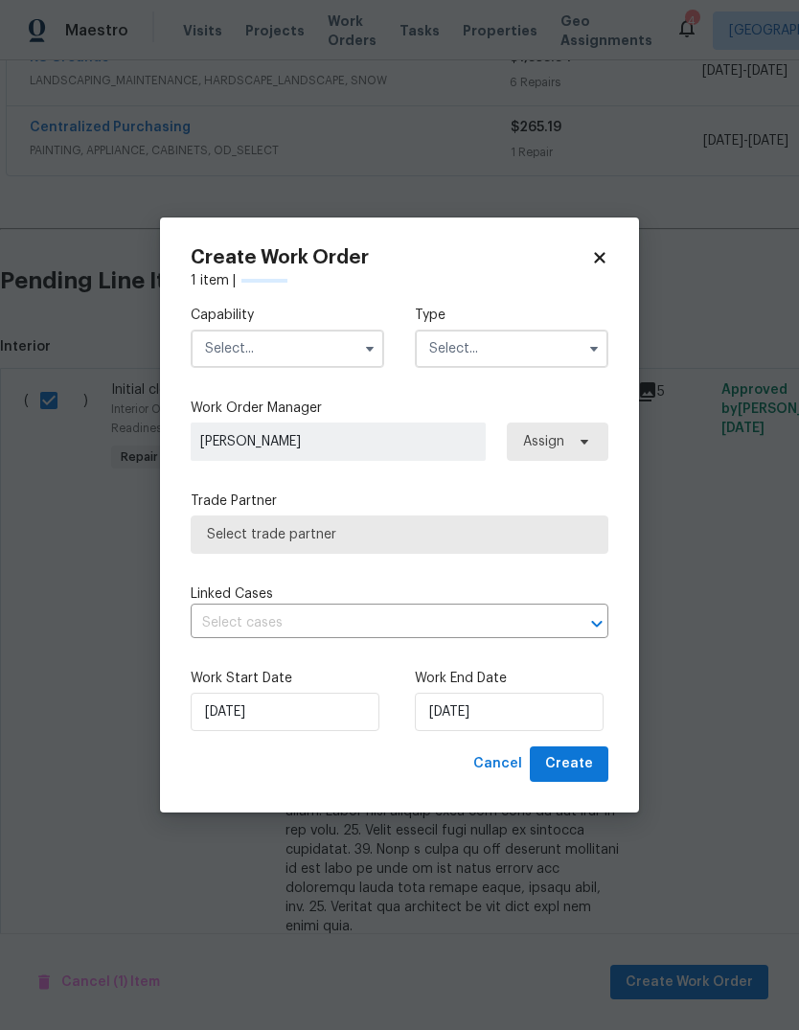
checkbox input "false"
click at [297, 347] on input "text" at bounding box center [288, 349] width 194 height 38
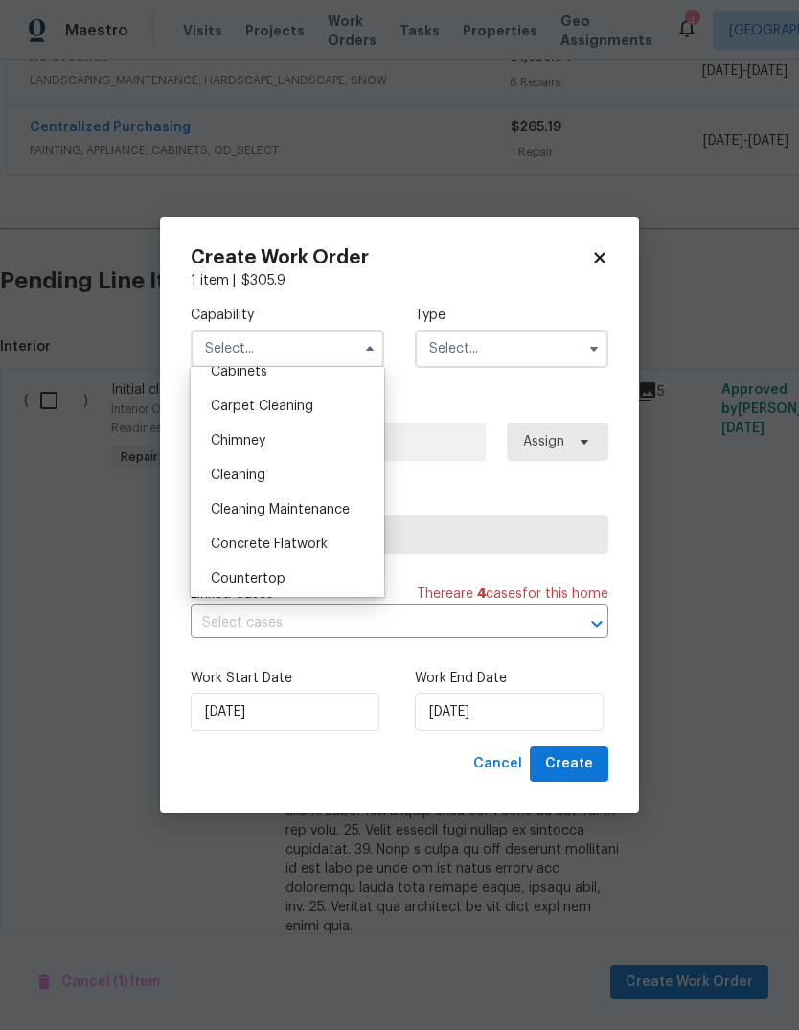
scroll to position [209, 0]
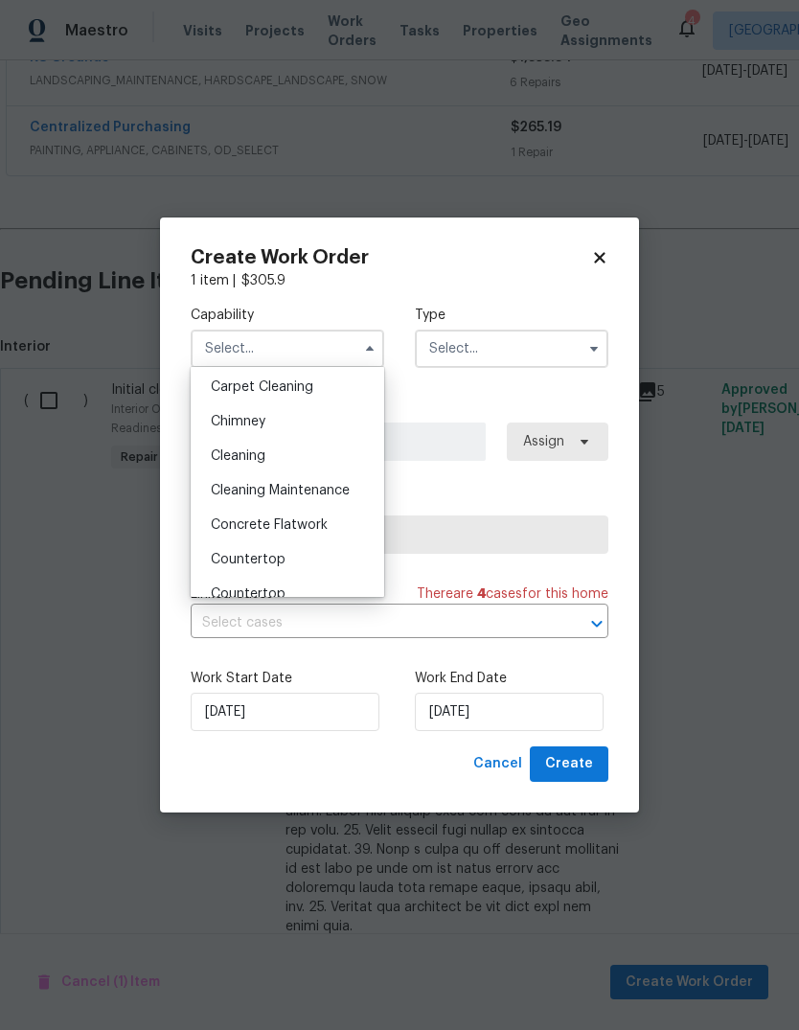
click at [268, 447] on div "Cleaning" at bounding box center [287, 456] width 184 height 34
type input "Cleaning"
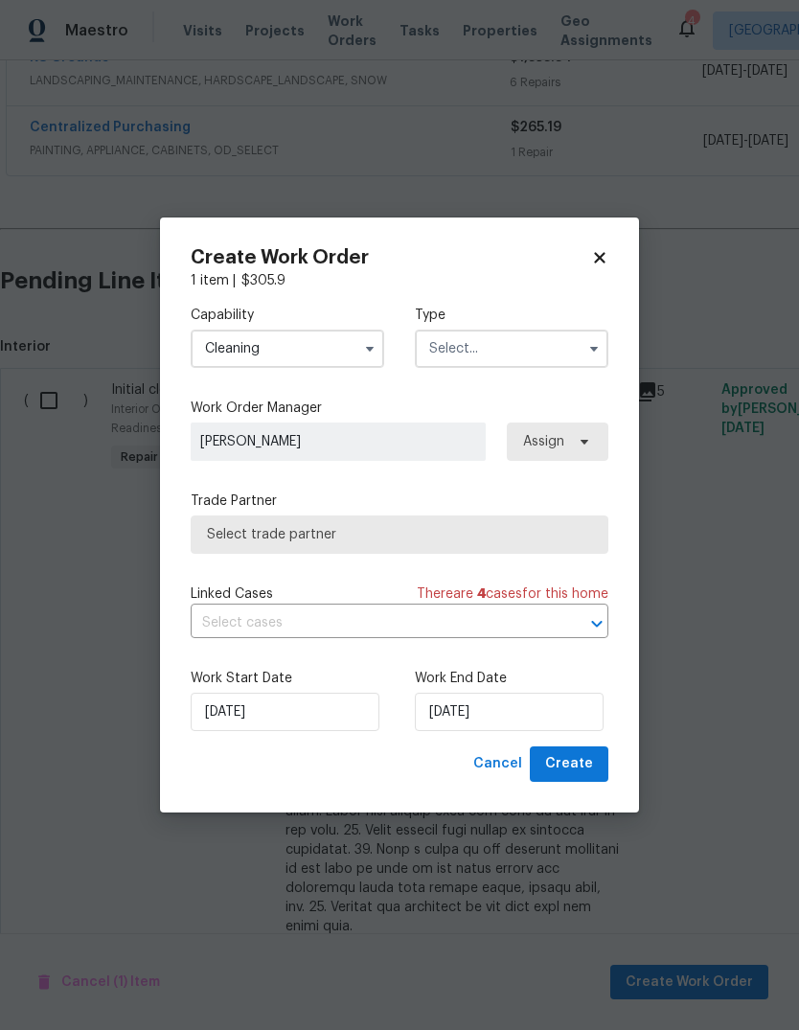
click at [520, 361] on input "text" at bounding box center [512, 349] width 194 height 38
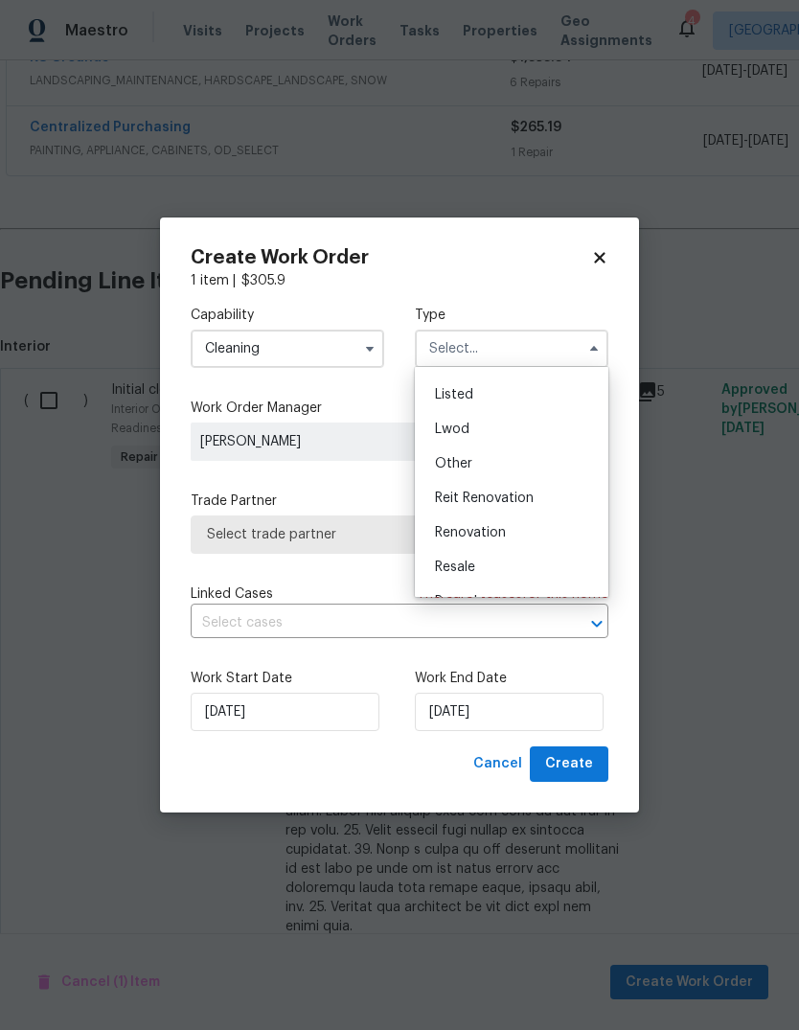
scroll to position [171, 0]
click at [511, 536] on div "Renovation" at bounding box center [512, 529] width 184 height 34
type input "Renovation"
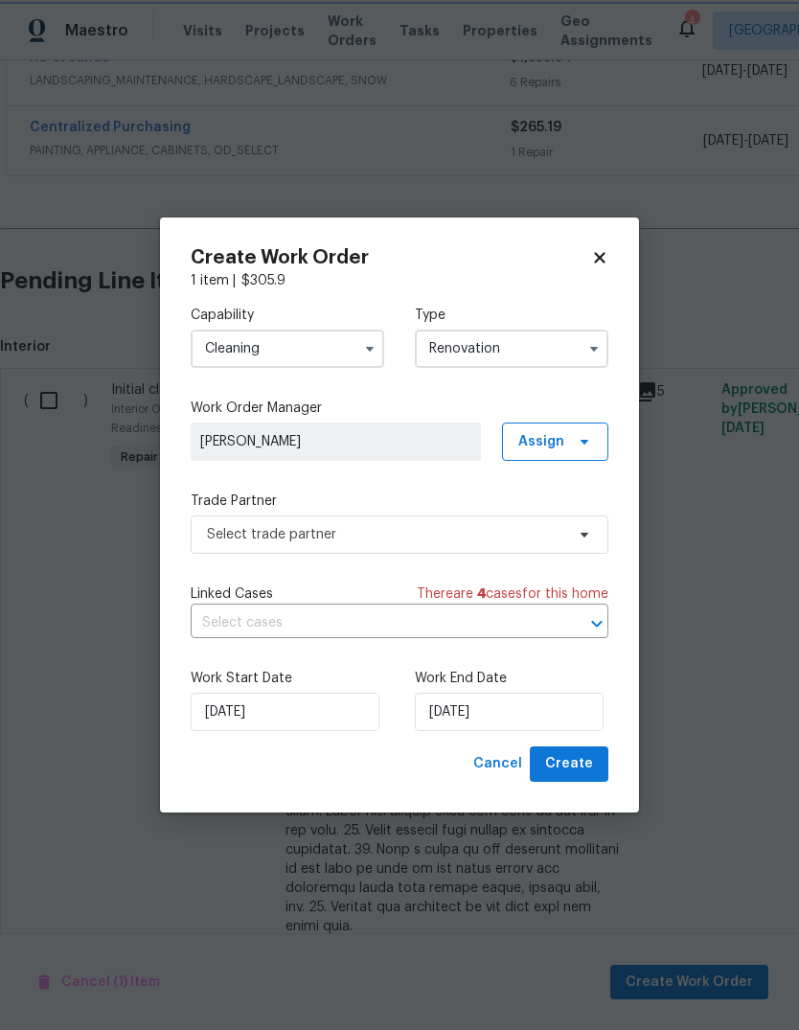
scroll to position [0, 0]
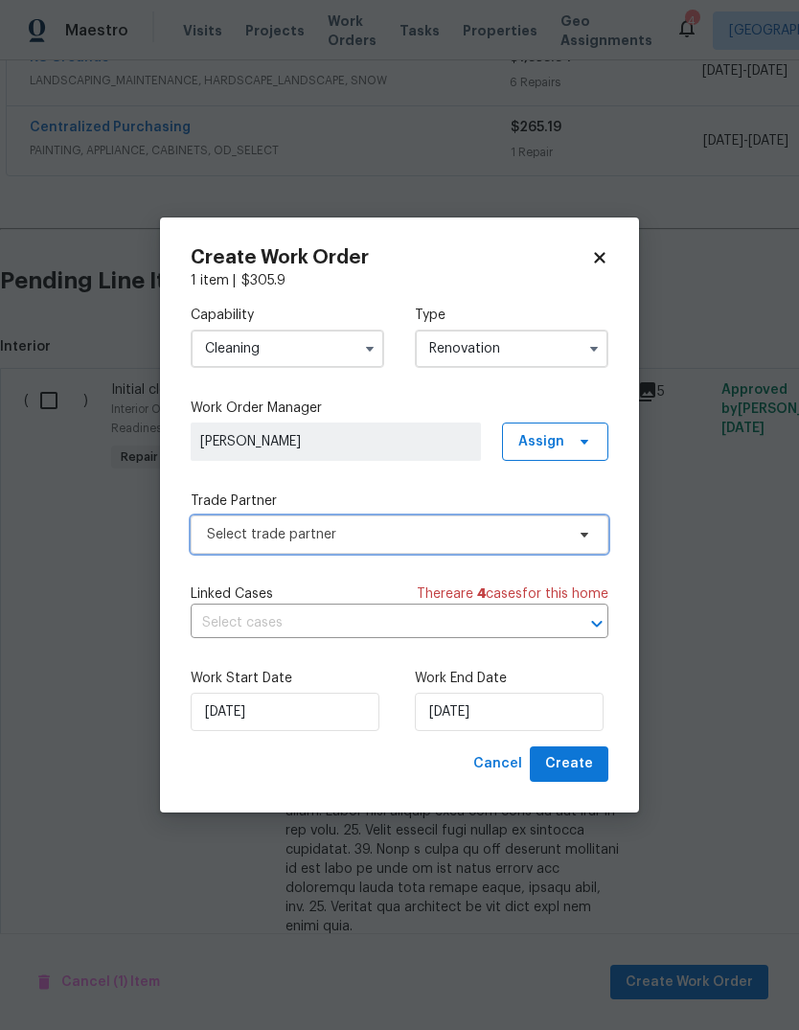
click at [592, 537] on span "Select trade partner" at bounding box center [400, 534] width 418 height 38
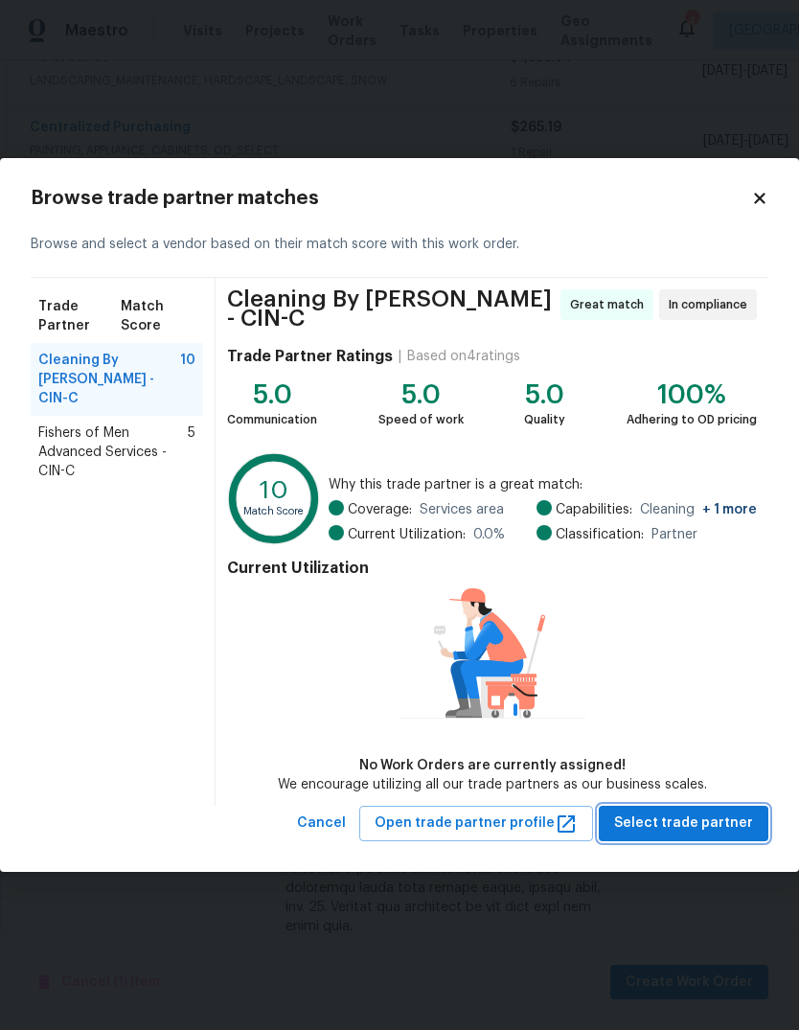
click at [693, 751] on button "Select trade partner" at bounding box center [684, 823] width 170 height 35
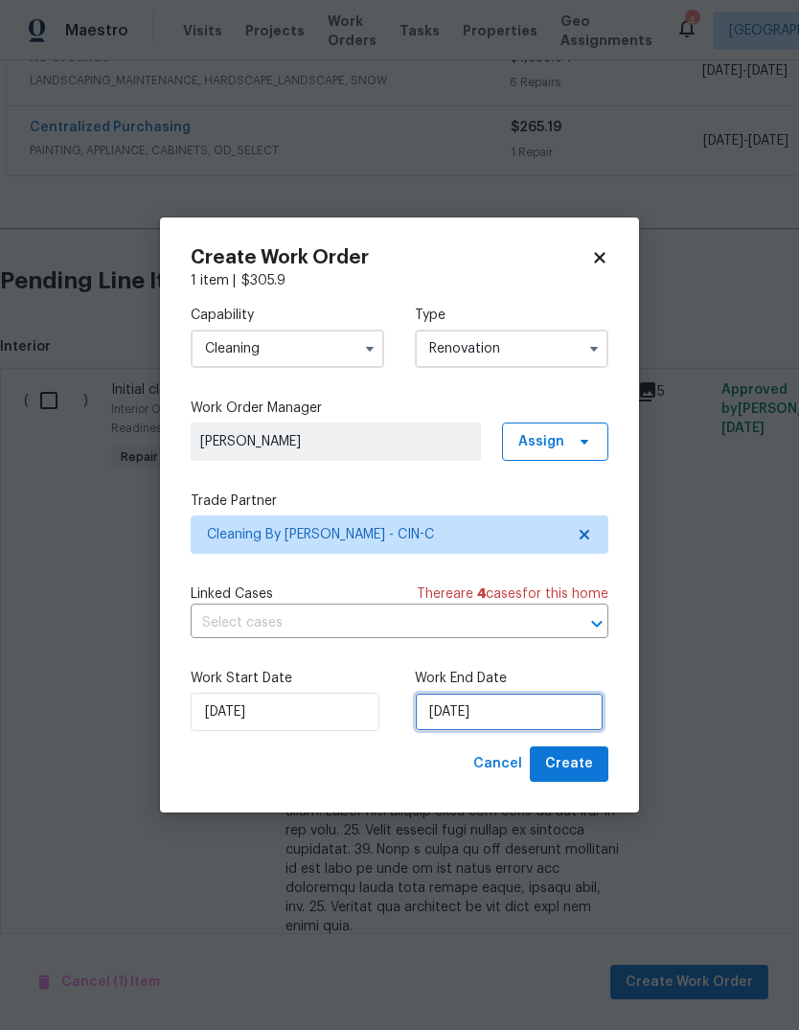
click at [491, 721] on input "[DATE]" at bounding box center [509, 712] width 189 height 38
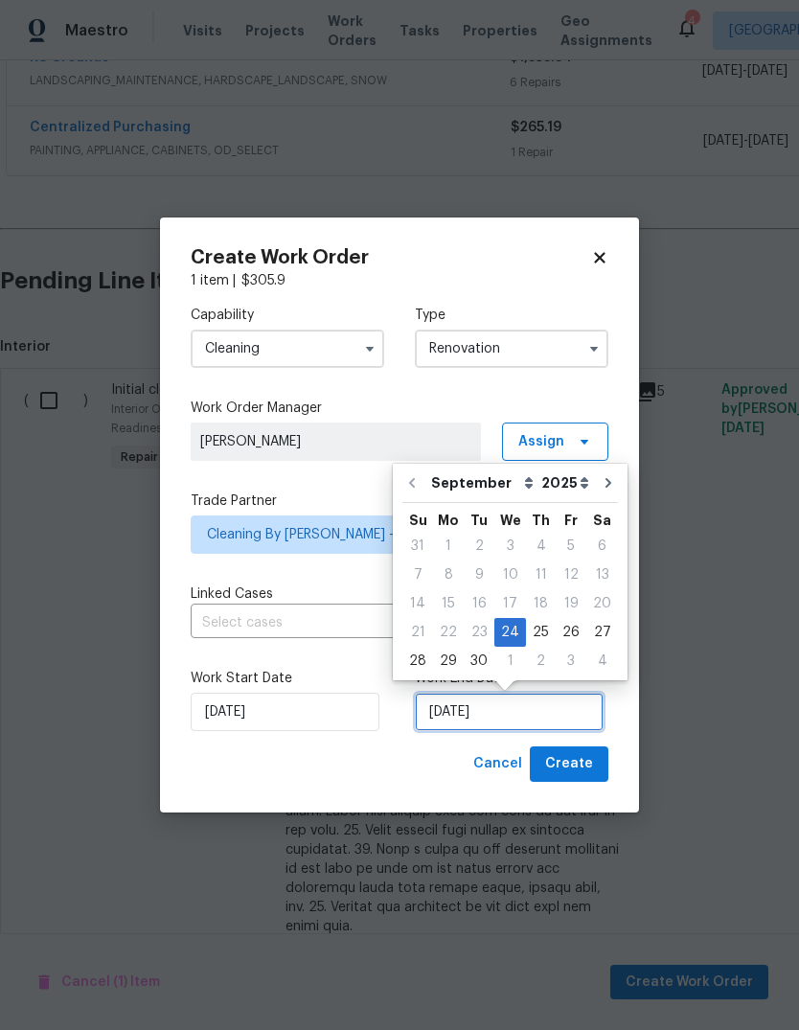
scroll to position [14, 0]
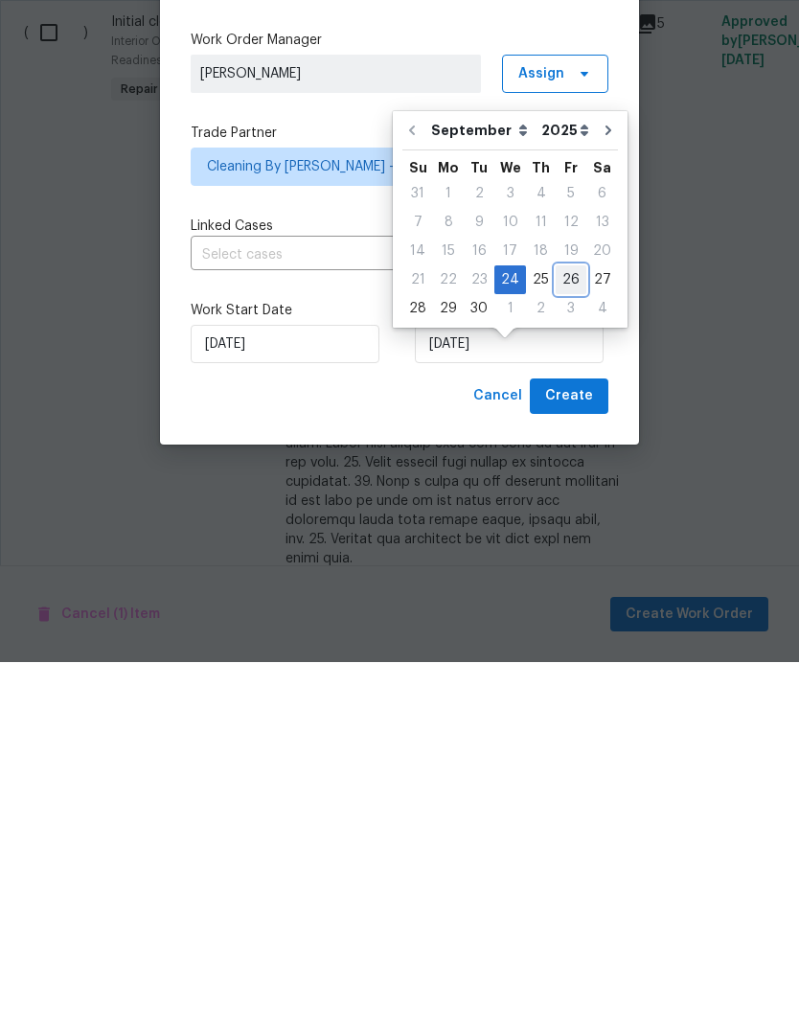
click at [568, 634] on div "26" at bounding box center [571, 647] width 31 height 27
type input "[DATE]"
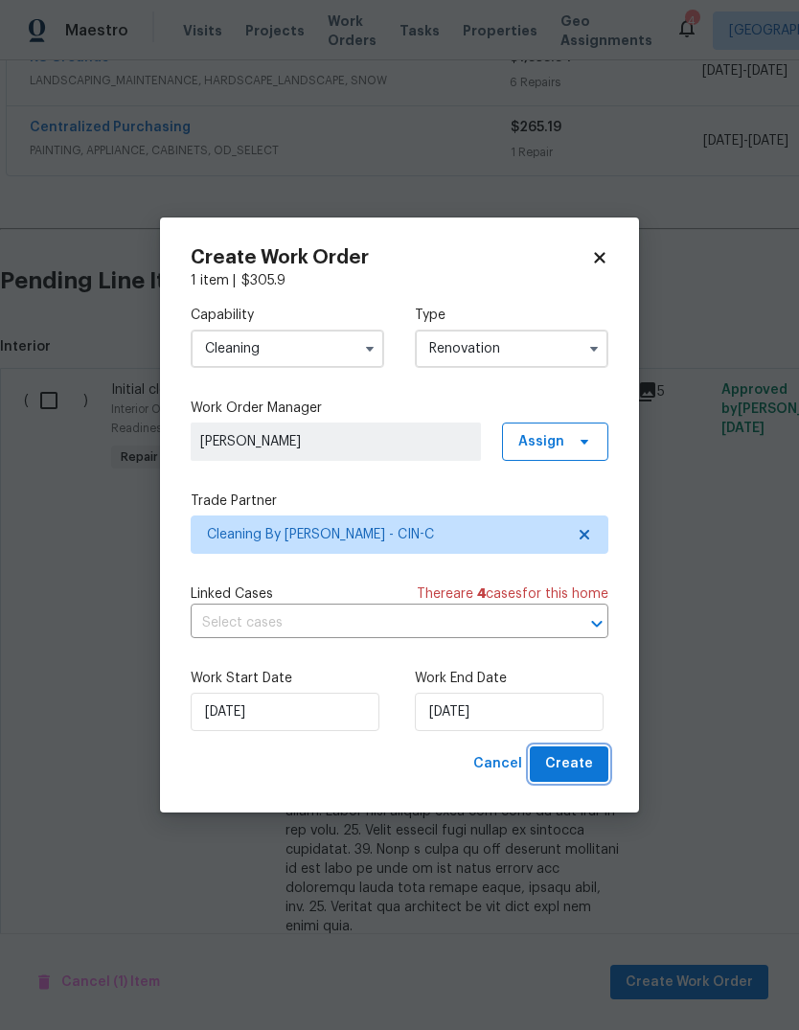
click at [567, 751] on span "Create" at bounding box center [569, 764] width 48 height 24
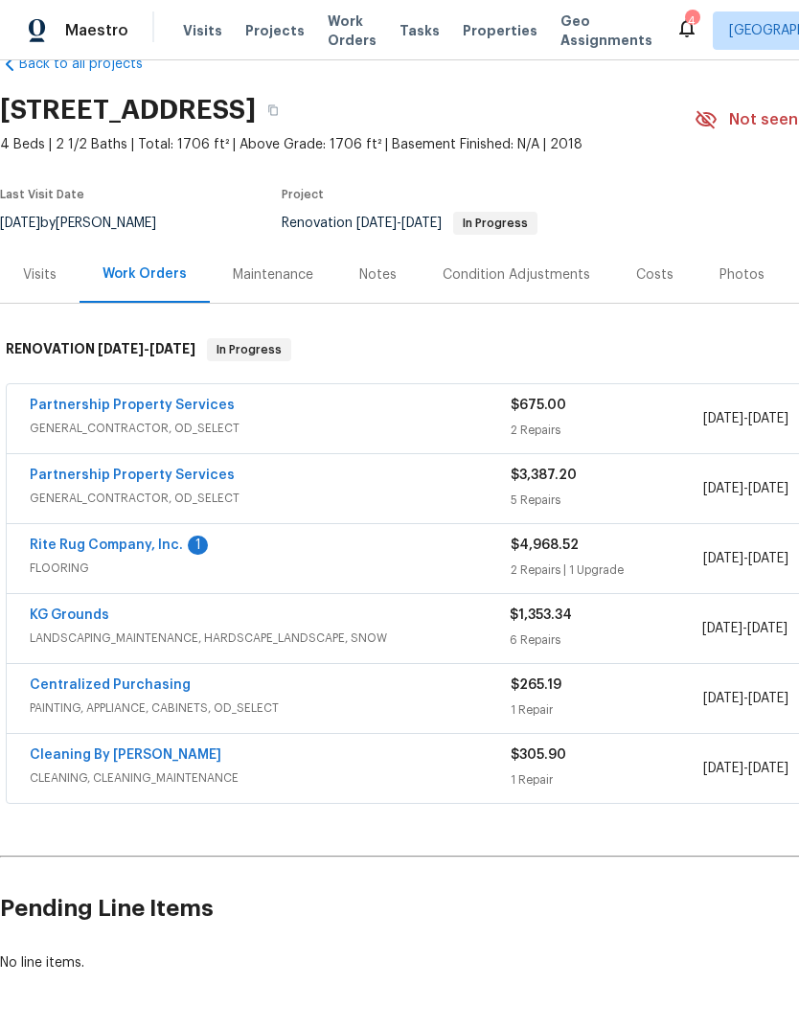
click at [121, 538] on link "Rite Rug Company, Inc." at bounding box center [106, 544] width 153 height 13
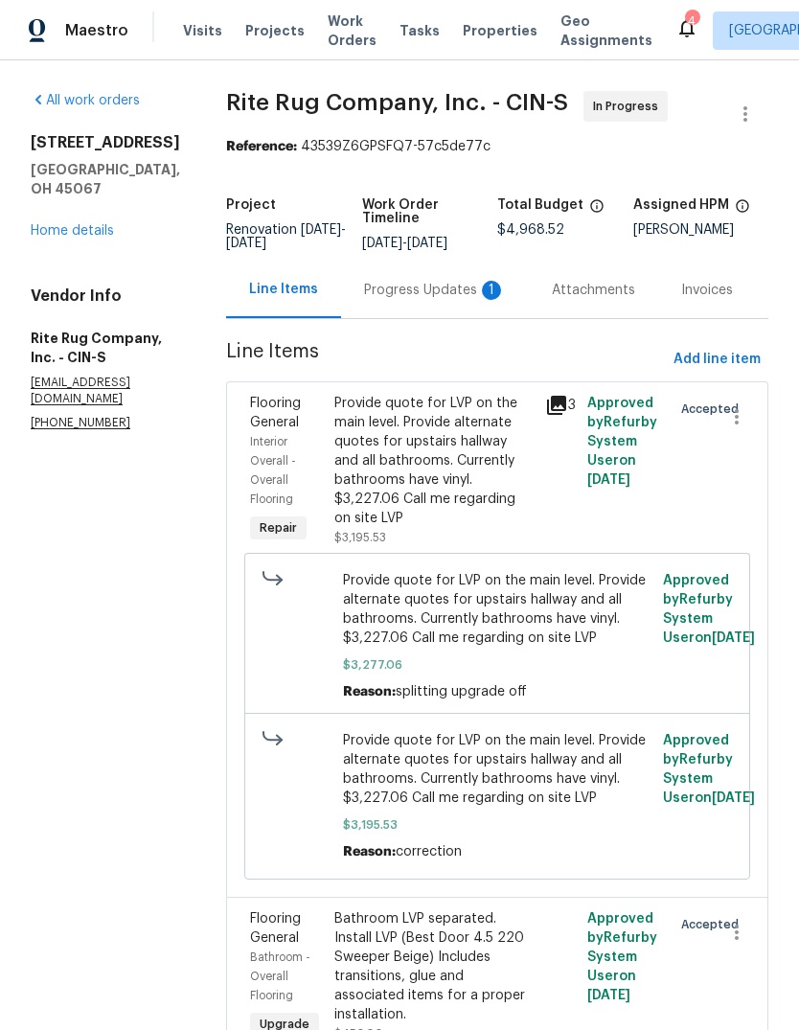
click at [431, 300] on div "Progress Updates 1" at bounding box center [435, 290] width 142 height 19
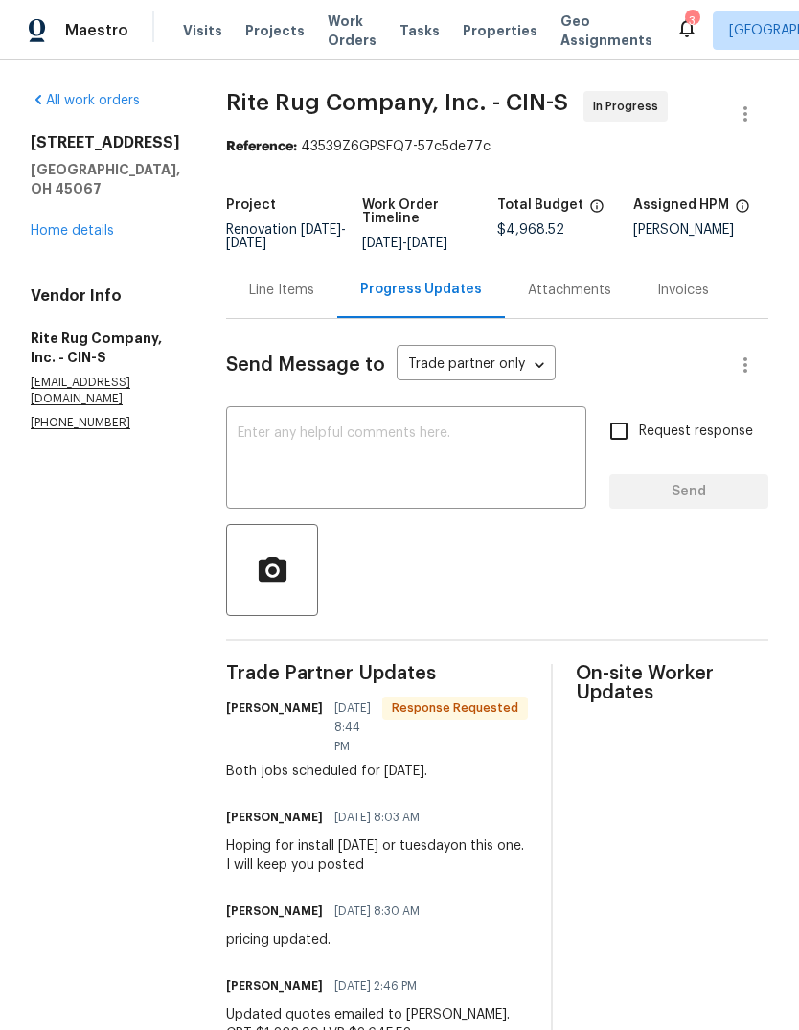
click at [505, 442] on textarea at bounding box center [406, 459] width 337 height 67
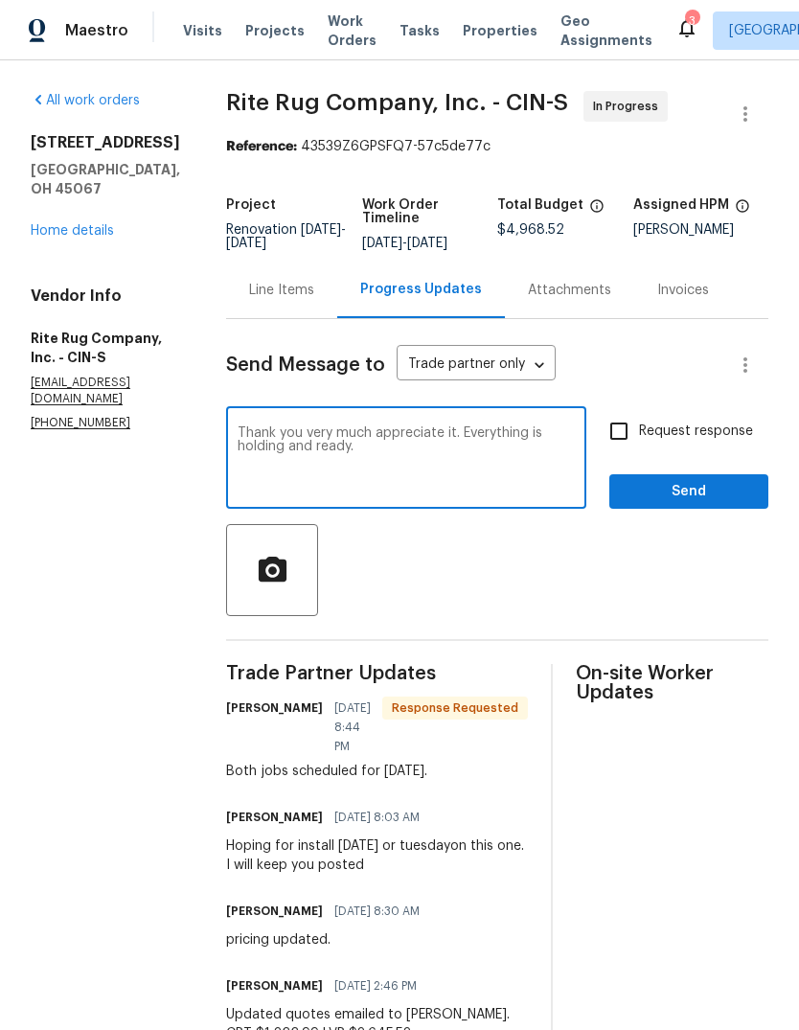
click at [318, 460] on textarea "Thank you very much appreciate it. Everything is holding and ready." at bounding box center [406, 459] width 337 height 67
type textarea "Thank you very much appreciate it. Everything is pulled and ready."
click at [684, 504] on span "Send" at bounding box center [689, 492] width 128 height 24
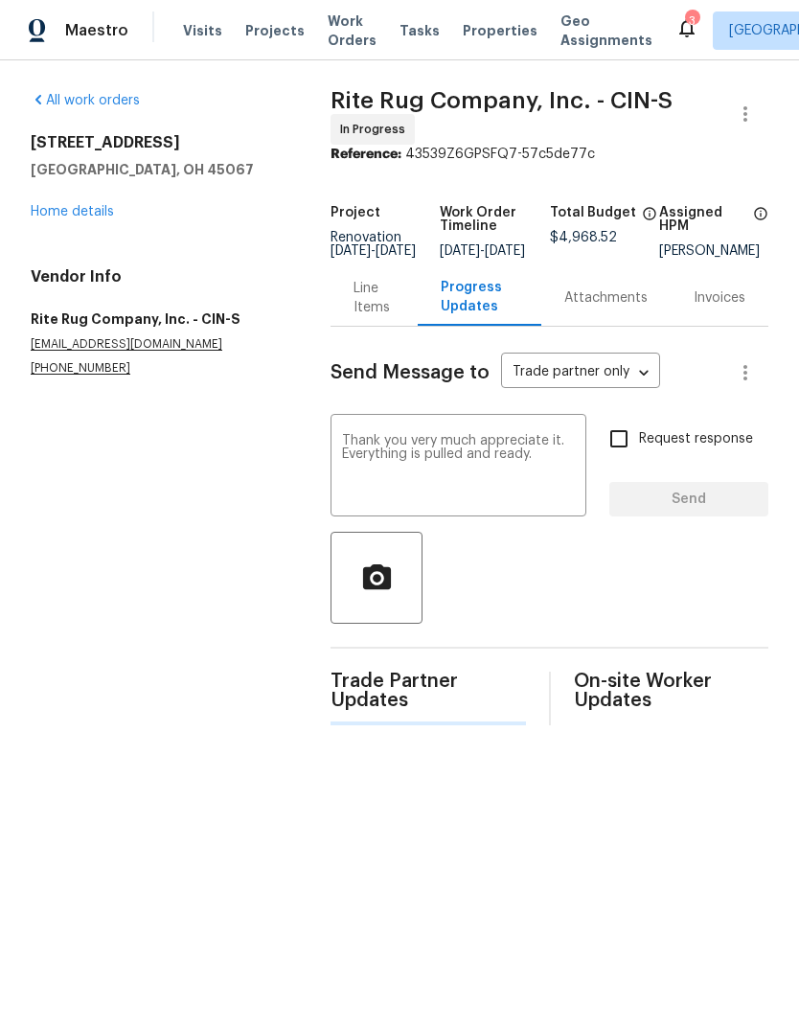
click at [108, 207] on link "Home details" at bounding box center [72, 211] width 83 height 13
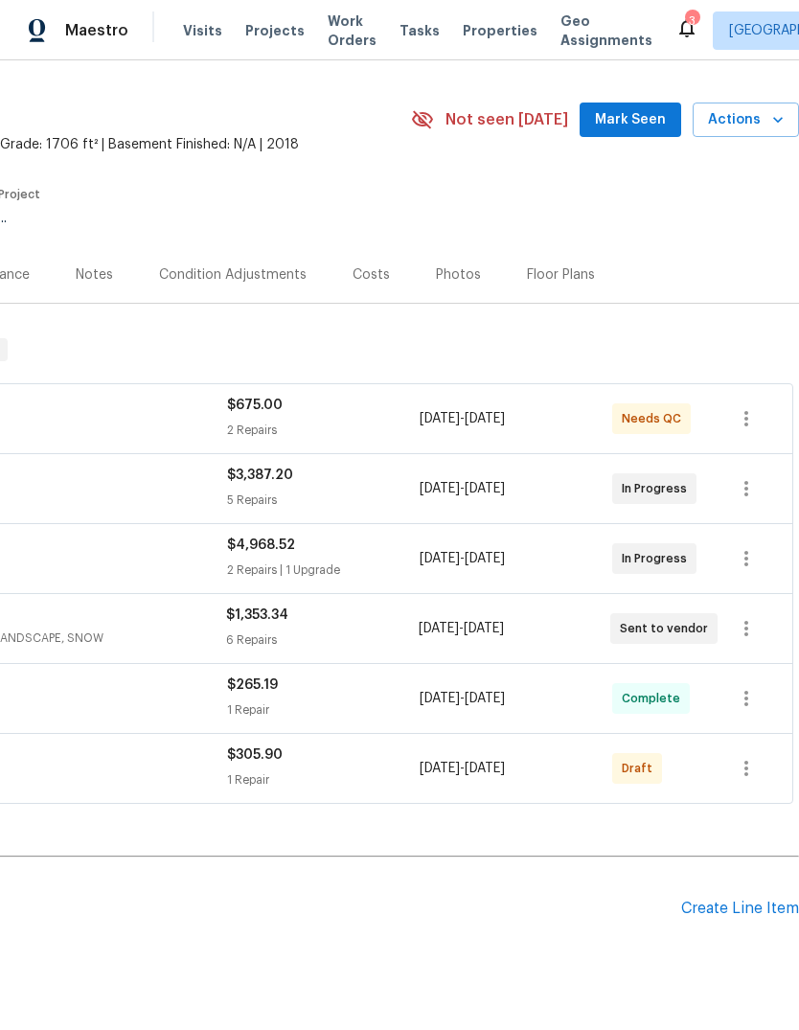
scroll to position [44, 284]
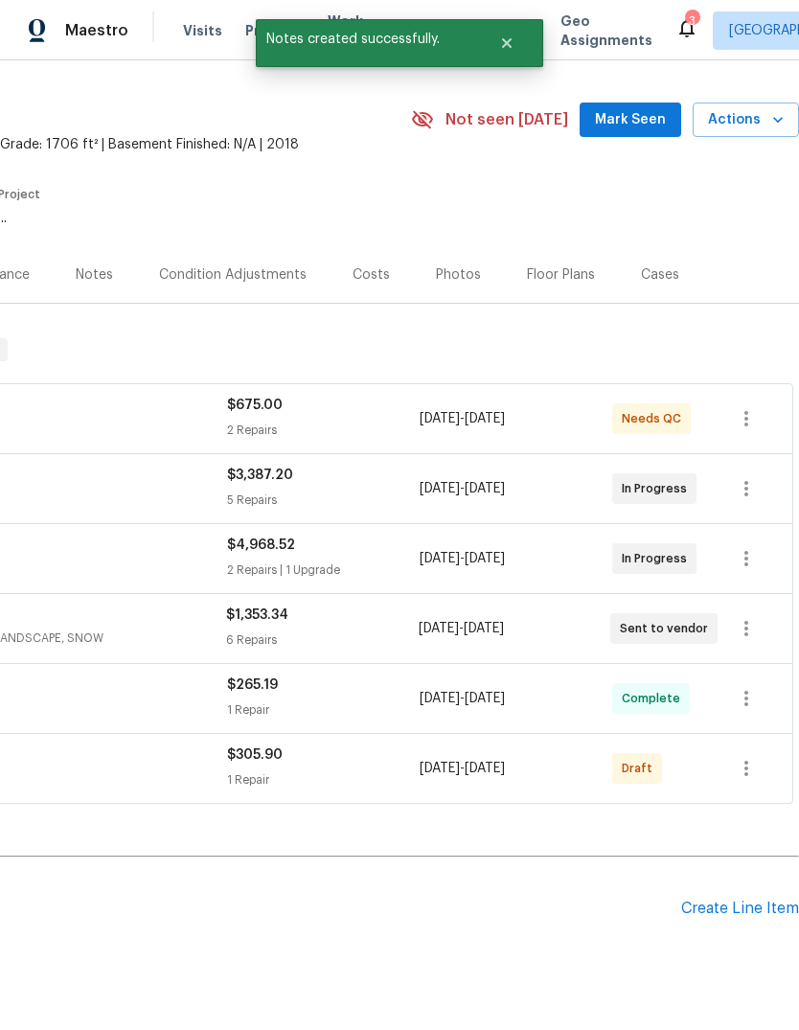
click at [747, 751] on icon "button" at bounding box center [746, 768] width 23 height 23
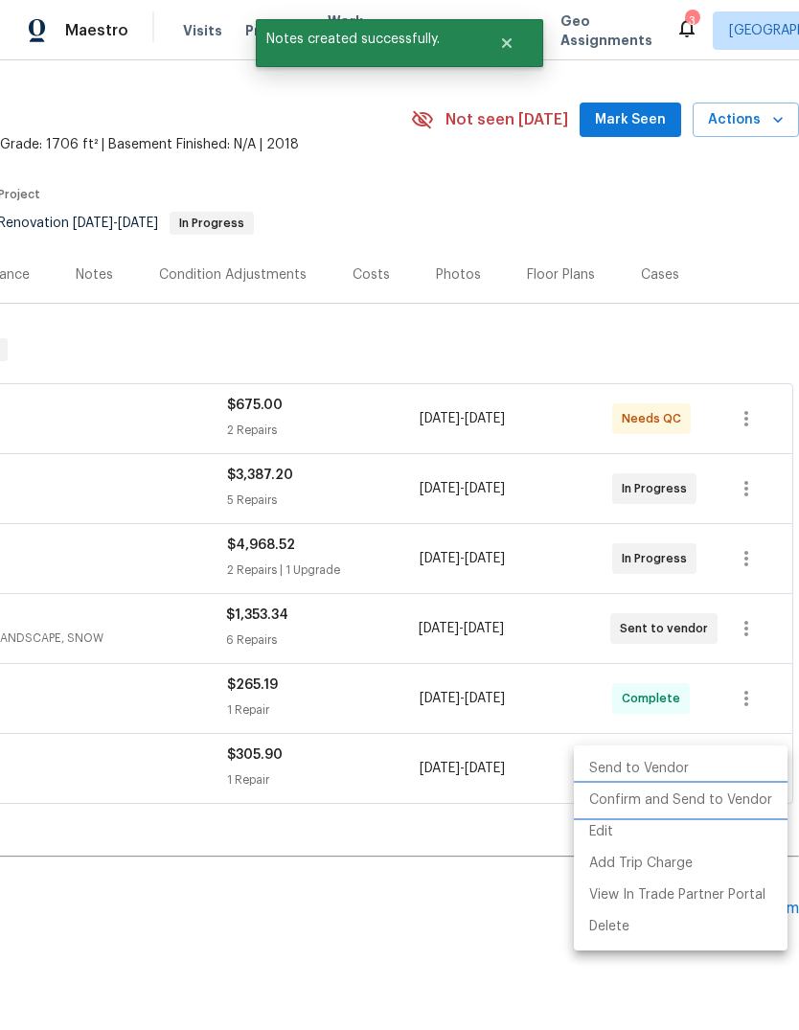
click at [745, 751] on li "Confirm and Send to Vendor" at bounding box center [681, 801] width 214 height 32
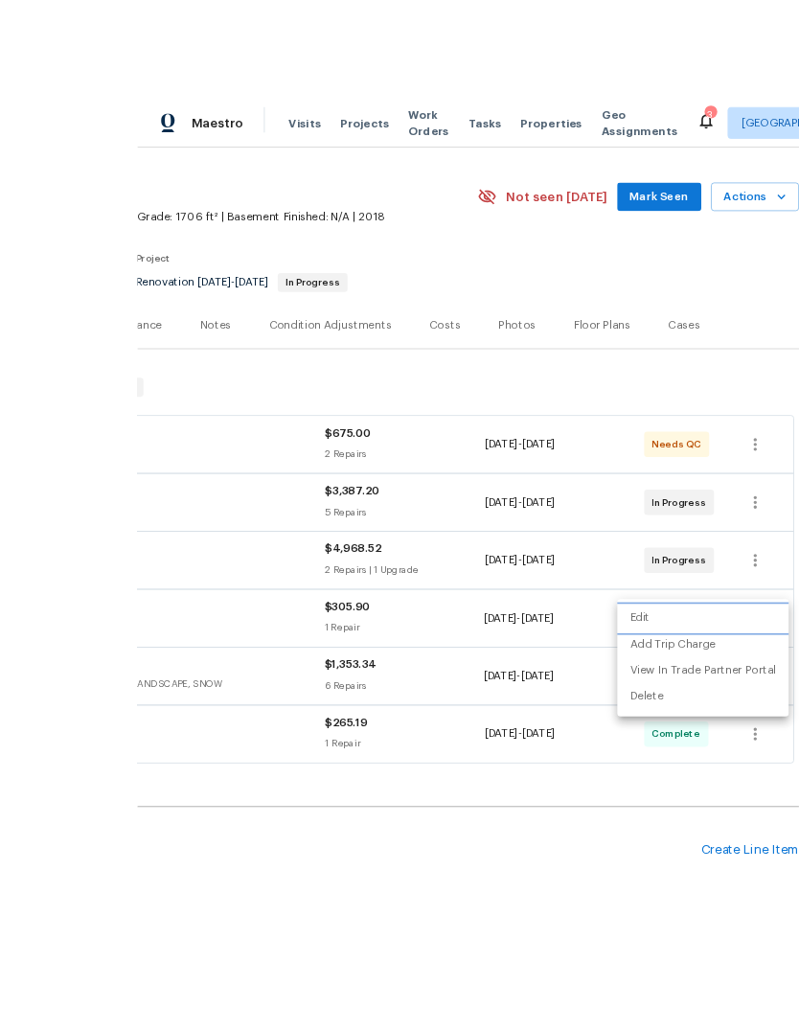
scroll to position [19, 0]
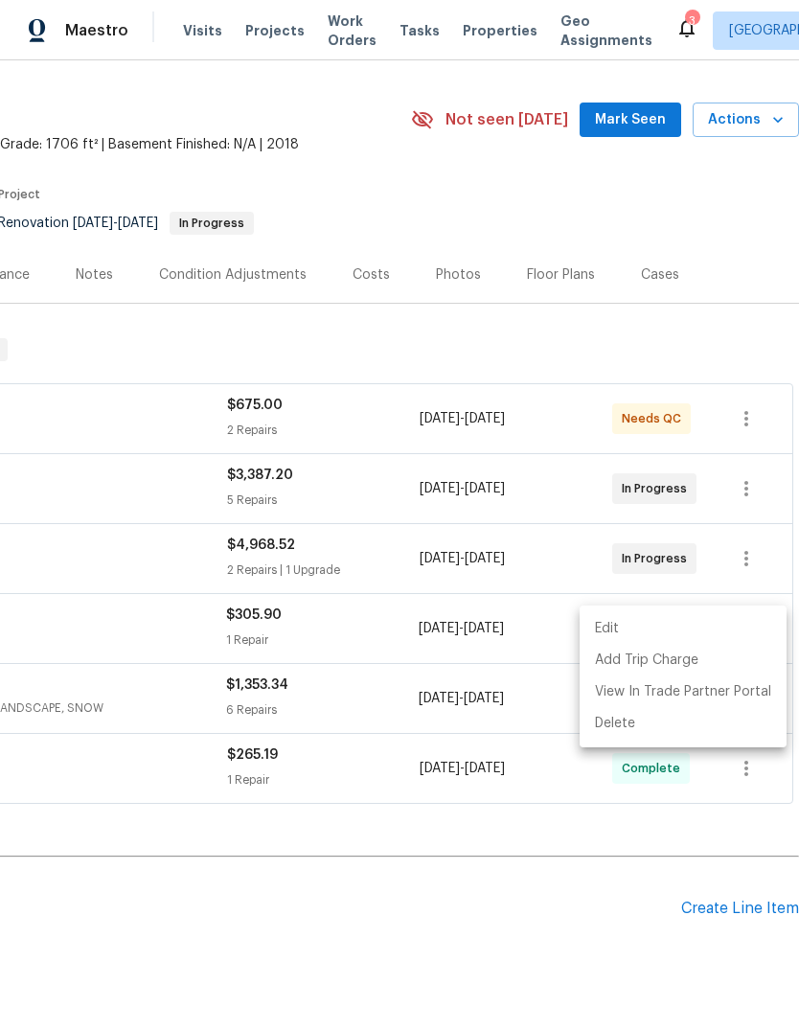
click at [458, 311] on div at bounding box center [399, 515] width 799 height 1030
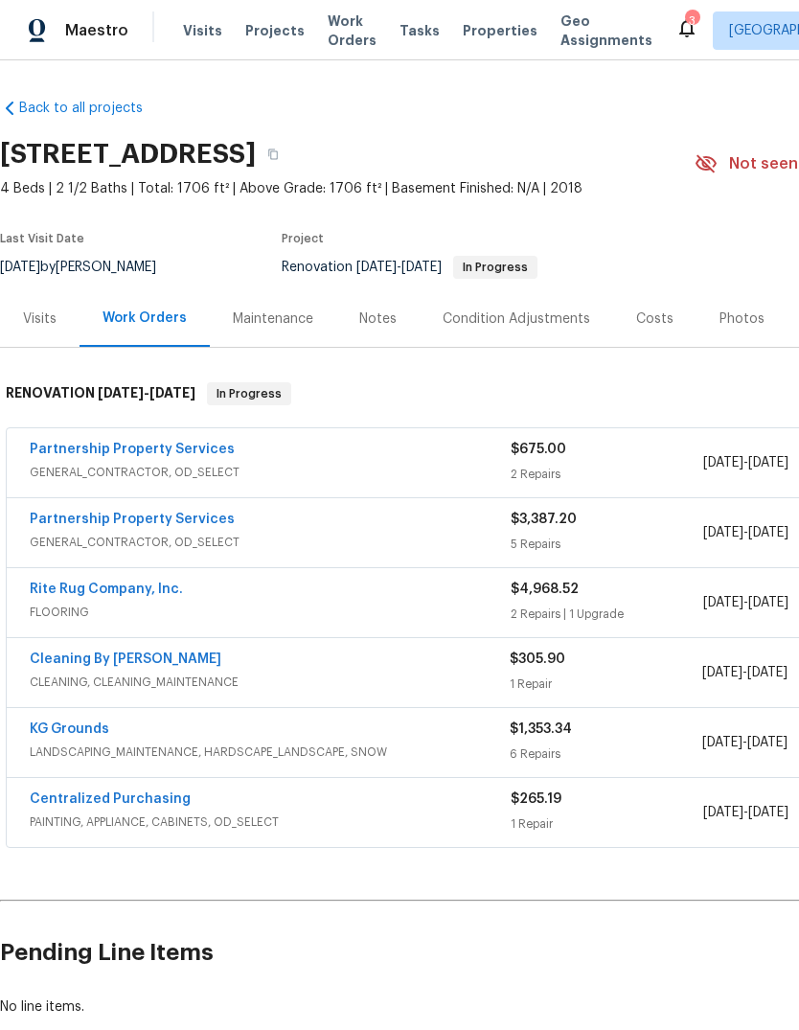
scroll to position [1, 0]
click at [150, 442] on link "Partnership Property Services" at bounding box center [132, 448] width 205 height 13
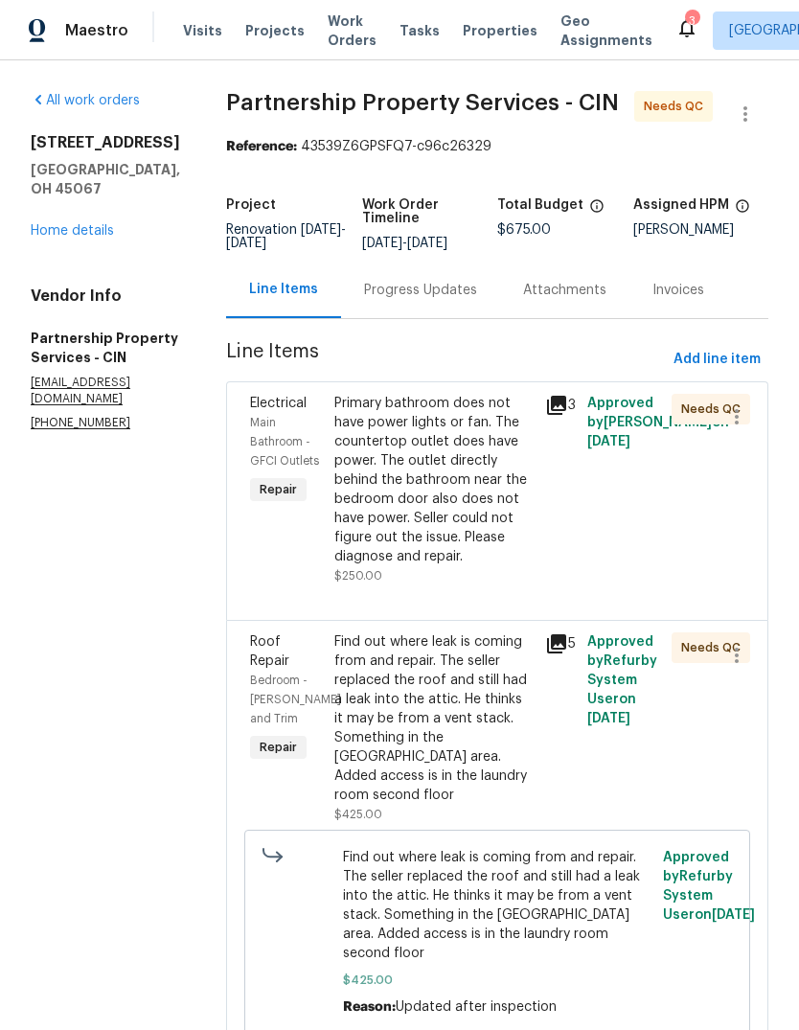
click at [500, 751] on div "Find out where leak is coming from and repair. The seller replaced the roof and…" at bounding box center [433, 718] width 199 height 172
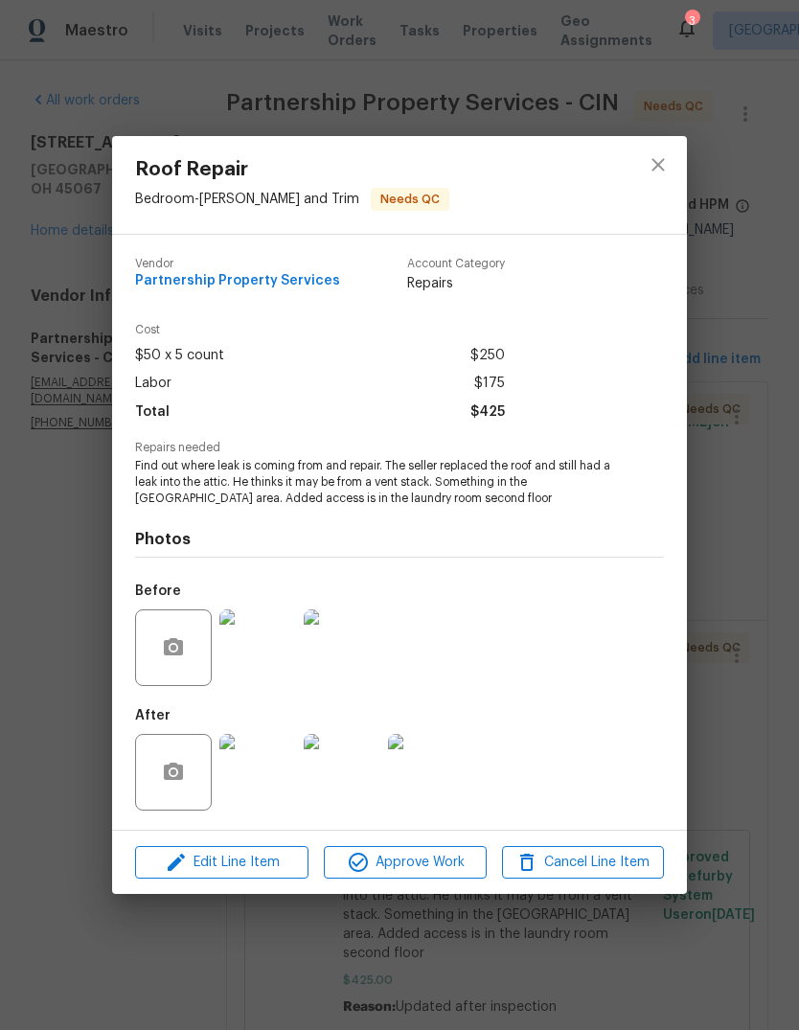
click at [446, 751] on img at bounding box center [426, 772] width 77 height 77
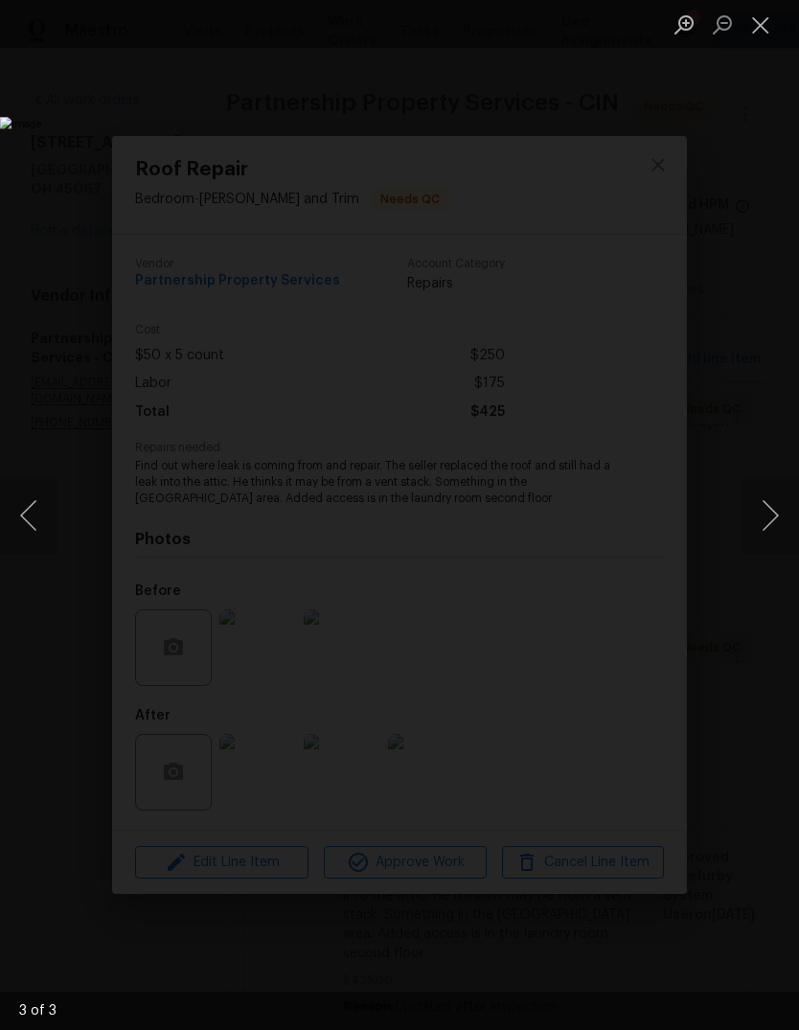
click at [758, 520] on button "Next image" at bounding box center [769, 515] width 57 height 77
click at [748, 520] on button "Next image" at bounding box center [769, 515] width 57 height 77
click at [764, 510] on button "Next image" at bounding box center [769, 515] width 57 height 77
click at [762, 518] on button "Next image" at bounding box center [769, 515] width 57 height 77
click at [761, 520] on button "Next image" at bounding box center [769, 515] width 57 height 77
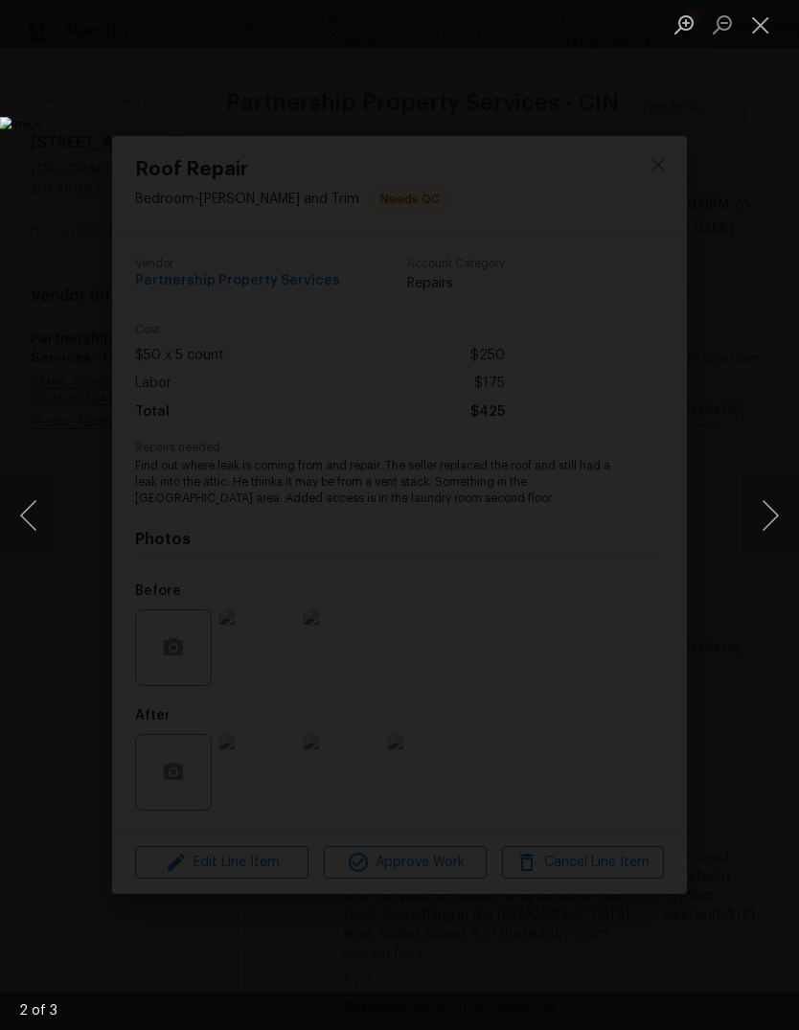
click at [744, 23] on button "Close lightbox" at bounding box center [760, 25] width 38 height 34
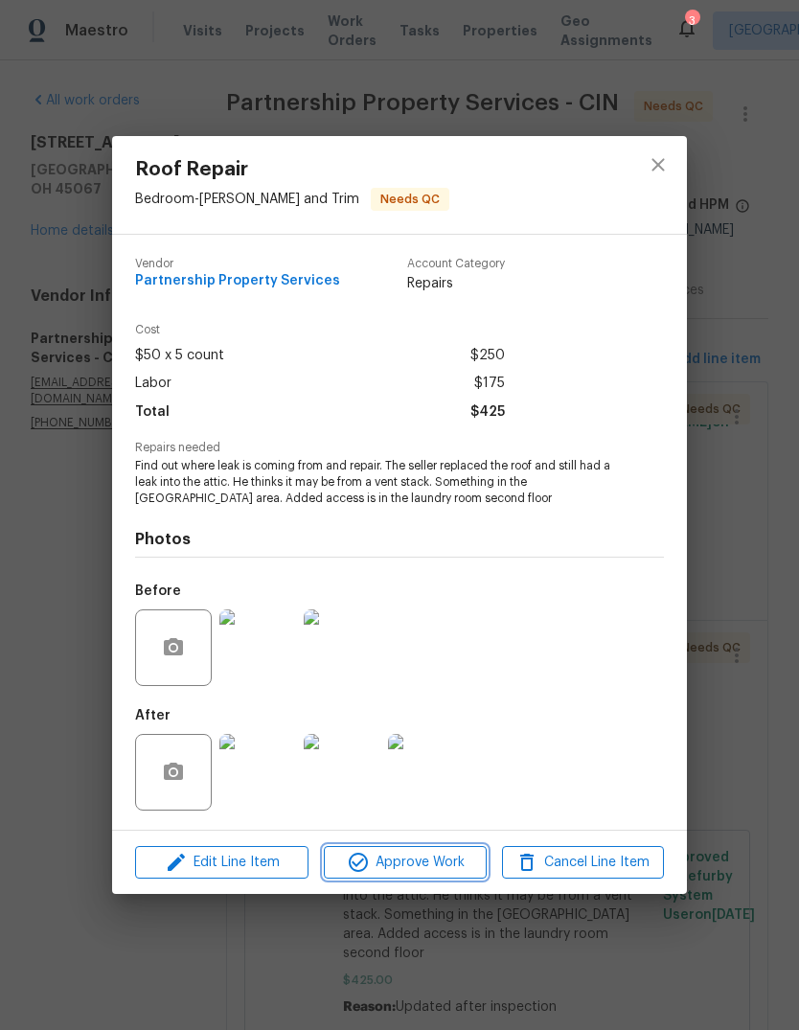
click at [441, 751] on button "Approve Work" at bounding box center [405, 863] width 162 height 34
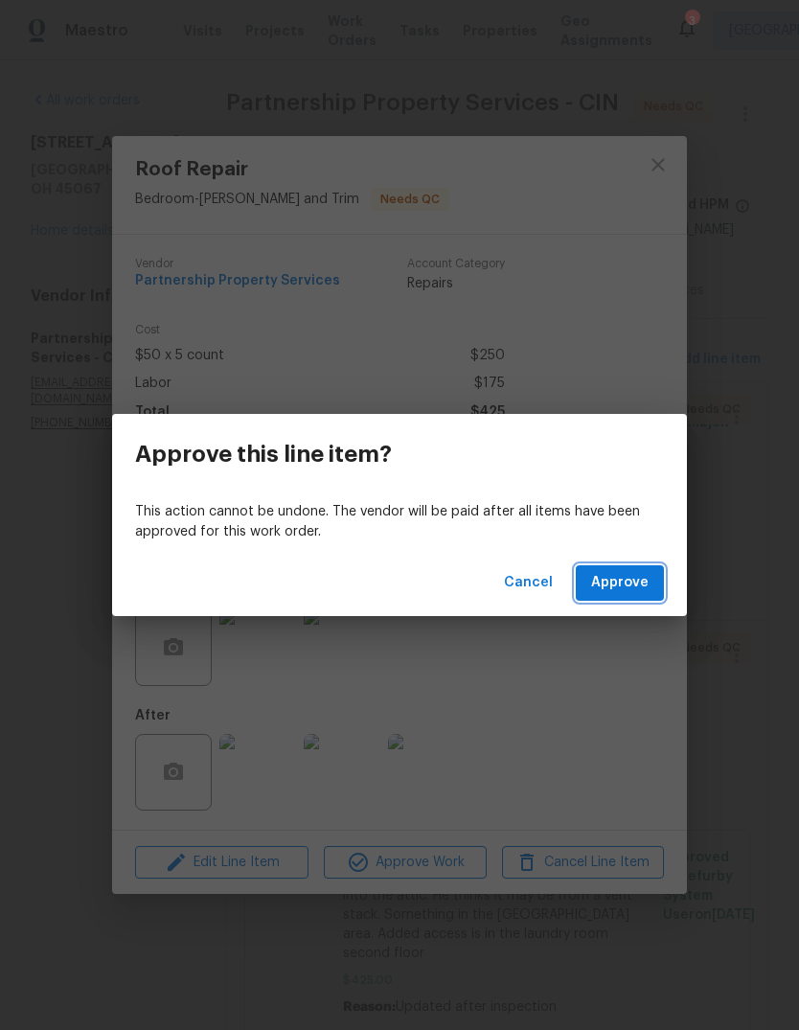
click at [640, 565] on button "Approve" at bounding box center [620, 582] width 88 height 35
click at [634, 580] on span "Loading..." at bounding box center [615, 583] width 66 height 24
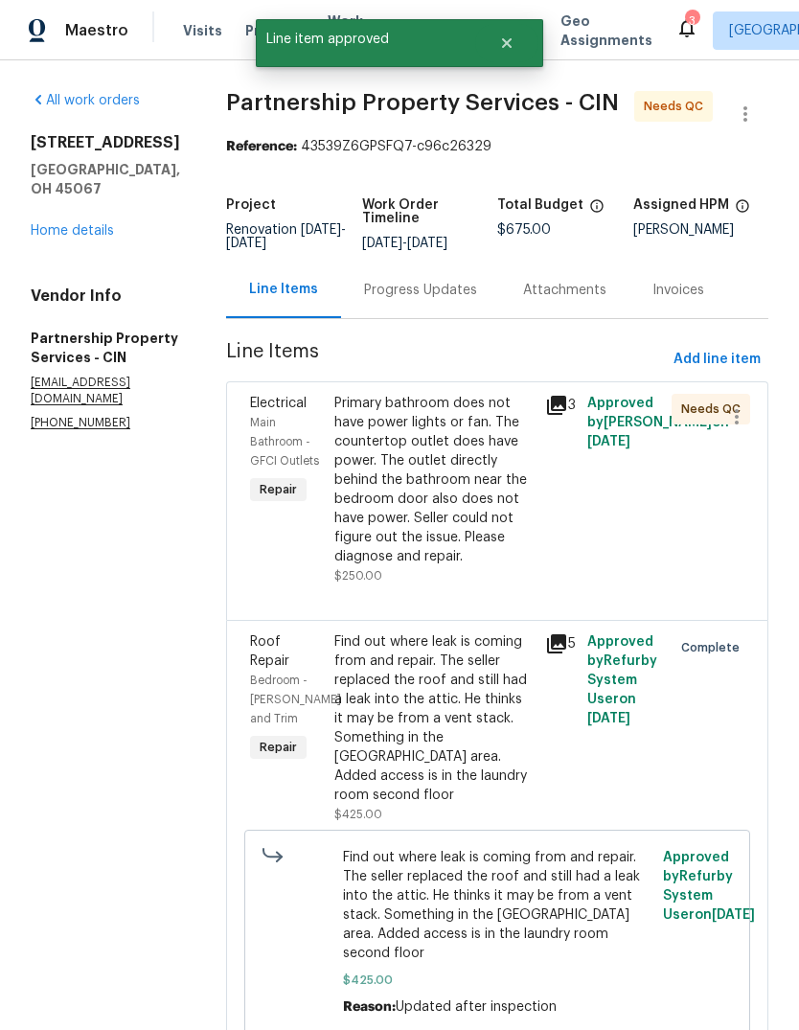
click at [511, 509] on div "Primary bathroom does not have power lights or fan. The countertop outlet does …" at bounding box center [433, 480] width 199 height 172
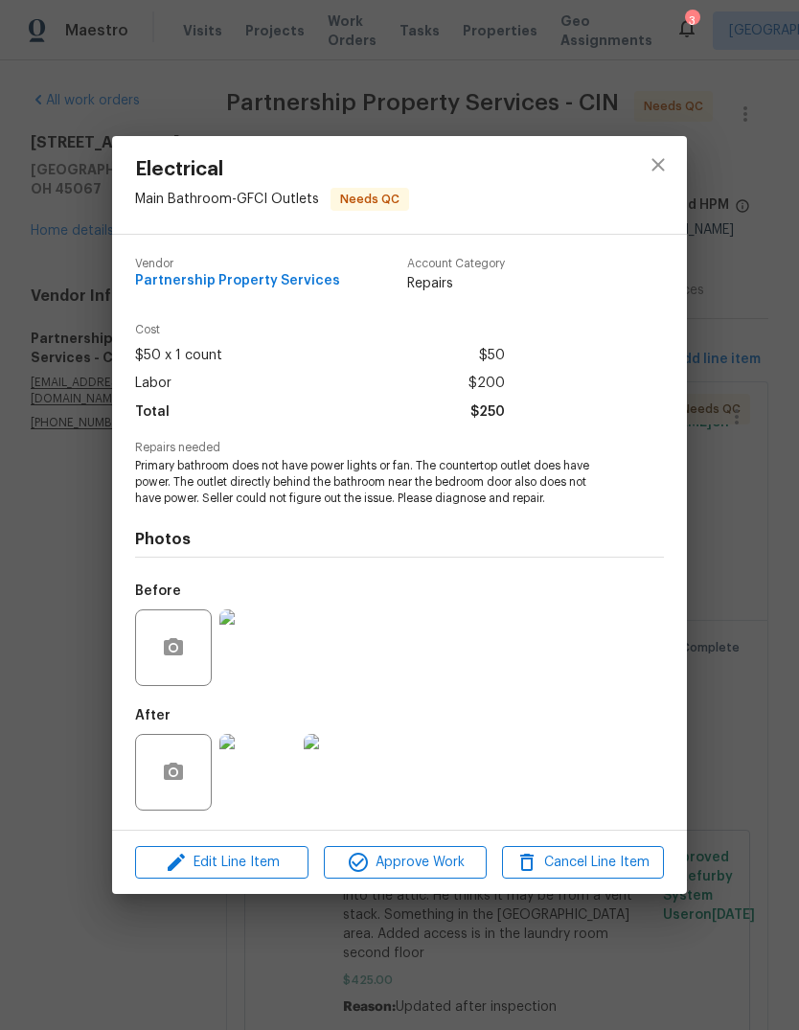
click at [268, 751] on img at bounding box center [257, 772] width 77 height 77
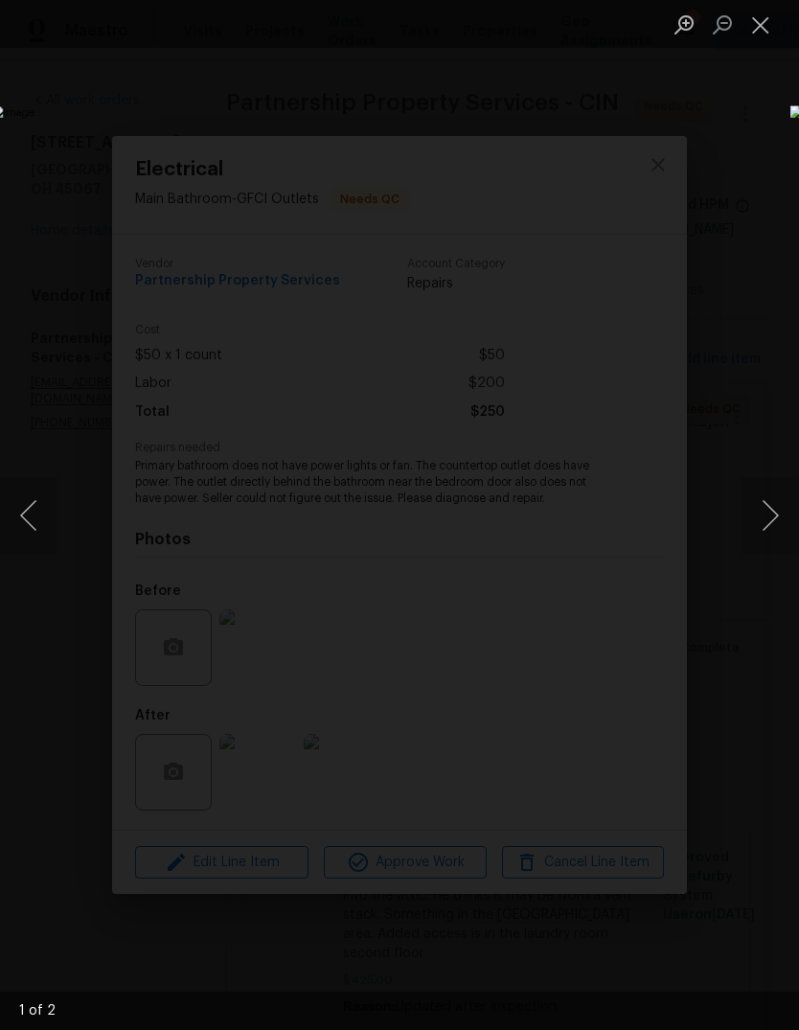
click at [758, 31] on button "Close lightbox" at bounding box center [760, 25] width 38 height 34
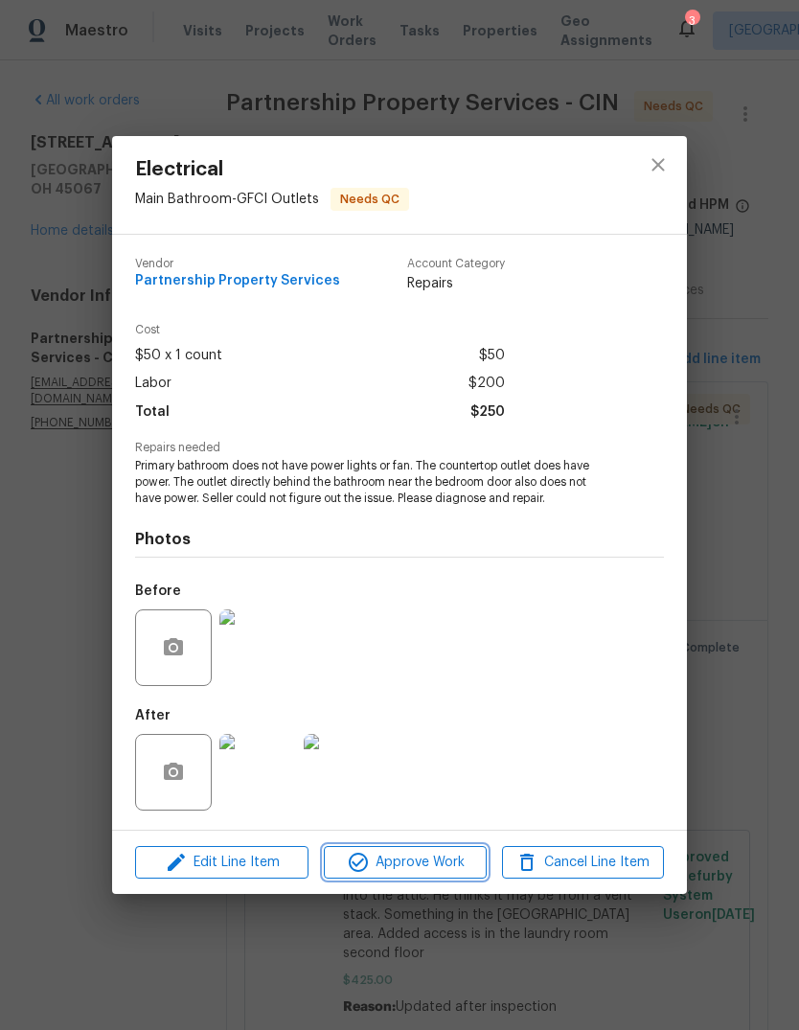
click at [419, 751] on span "Approve Work" at bounding box center [405, 863] width 150 height 24
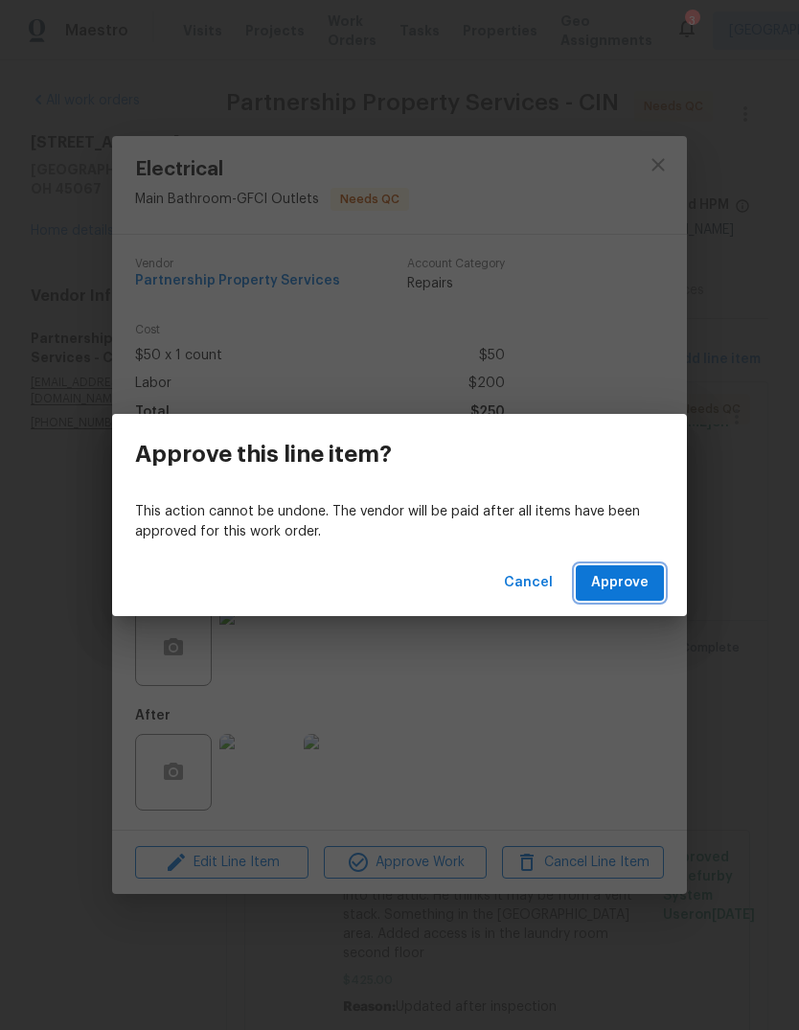
click at [634, 594] on span "Approve" at bounding box center [619, 583] width 57 height 24
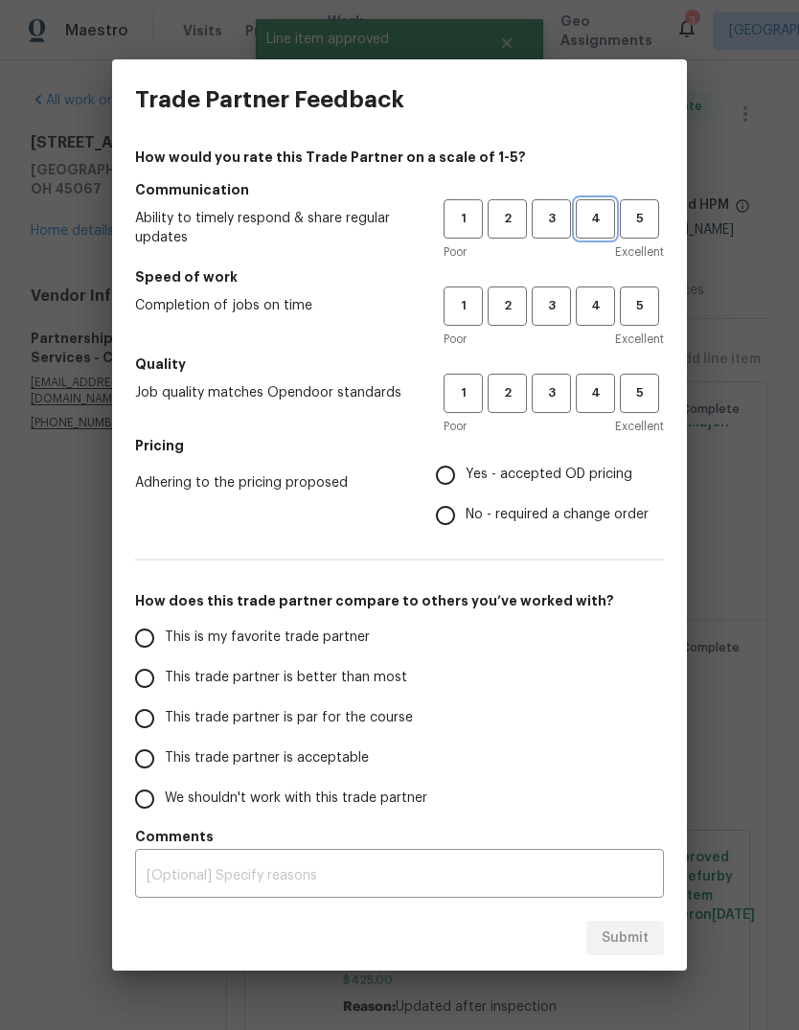
click at [594, 213] on span "4" at bounding box center [595, 219] width 35 height 22
click at [592, 297] on span "4" at bounding box center [595, 306] width 35 height 22
click at [596, 390] on span "4" at bounding box center [595, 393] width 35 height 22
click at [459, 484] on input "Yes - accepted OD pricing" at bounding box center [445, 475] width 40 height 40
radio input "true"
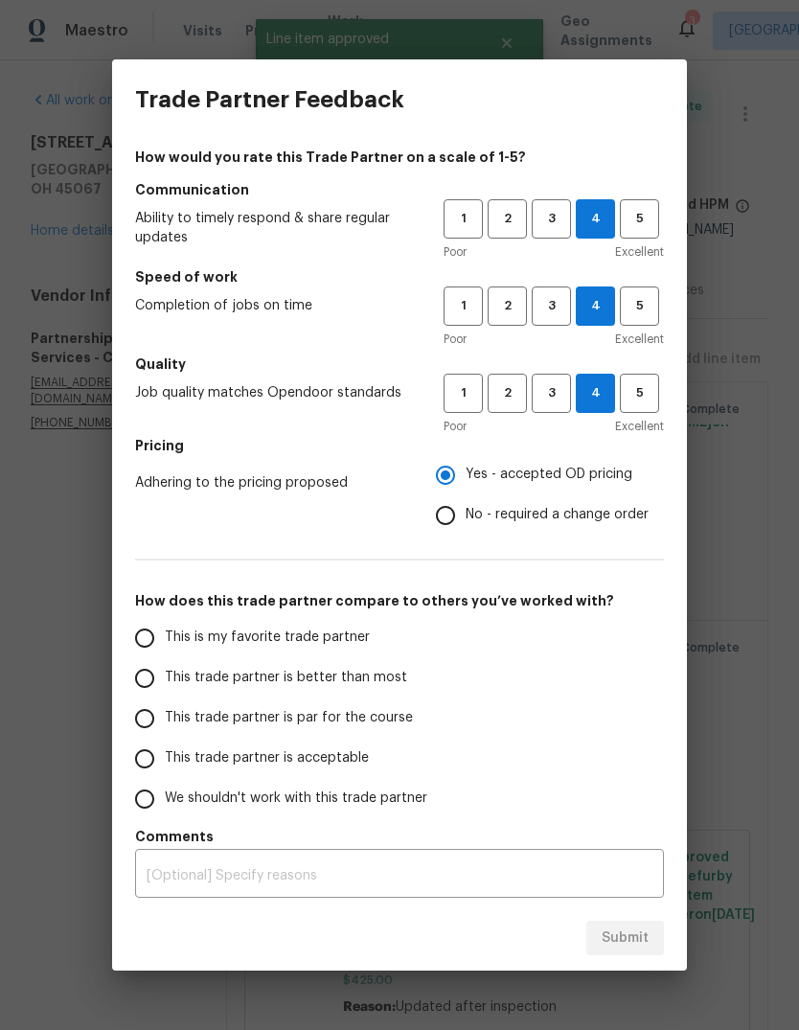
click at [163, 633] on input "This is my favorite trade partner" at bounding box center [145, 638] width 40 height 40
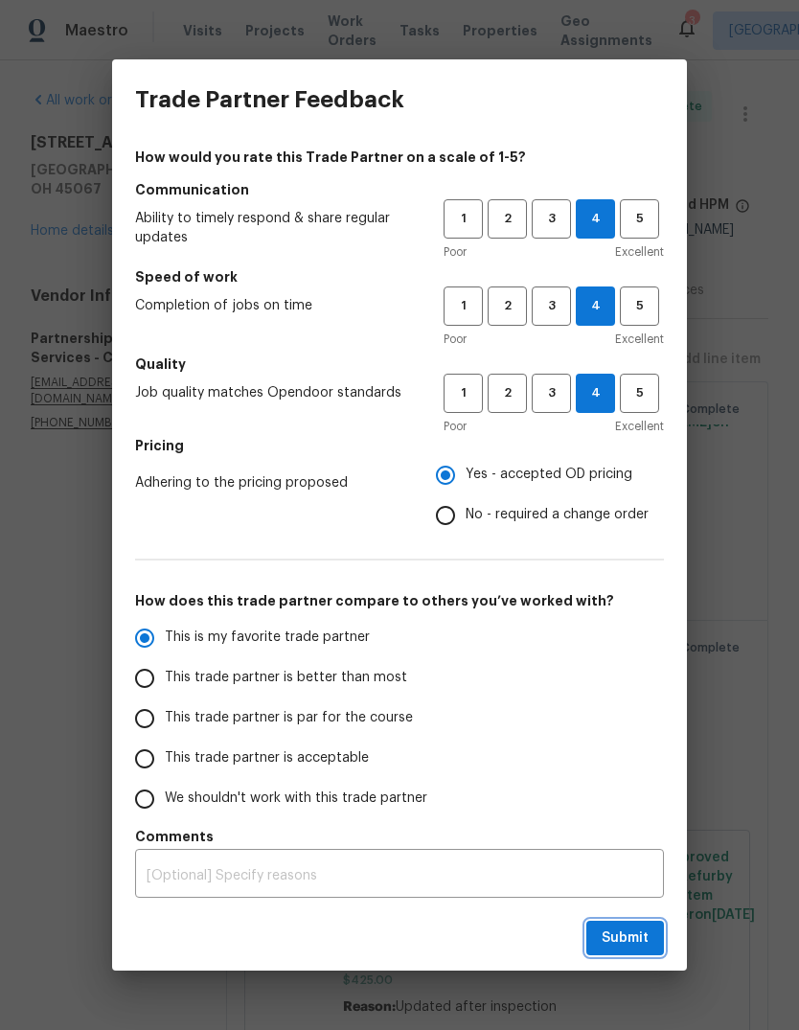
click at [640, 751] on span "Submit" at bounding box center [625, 938] width 47 height 24
radio input "true"
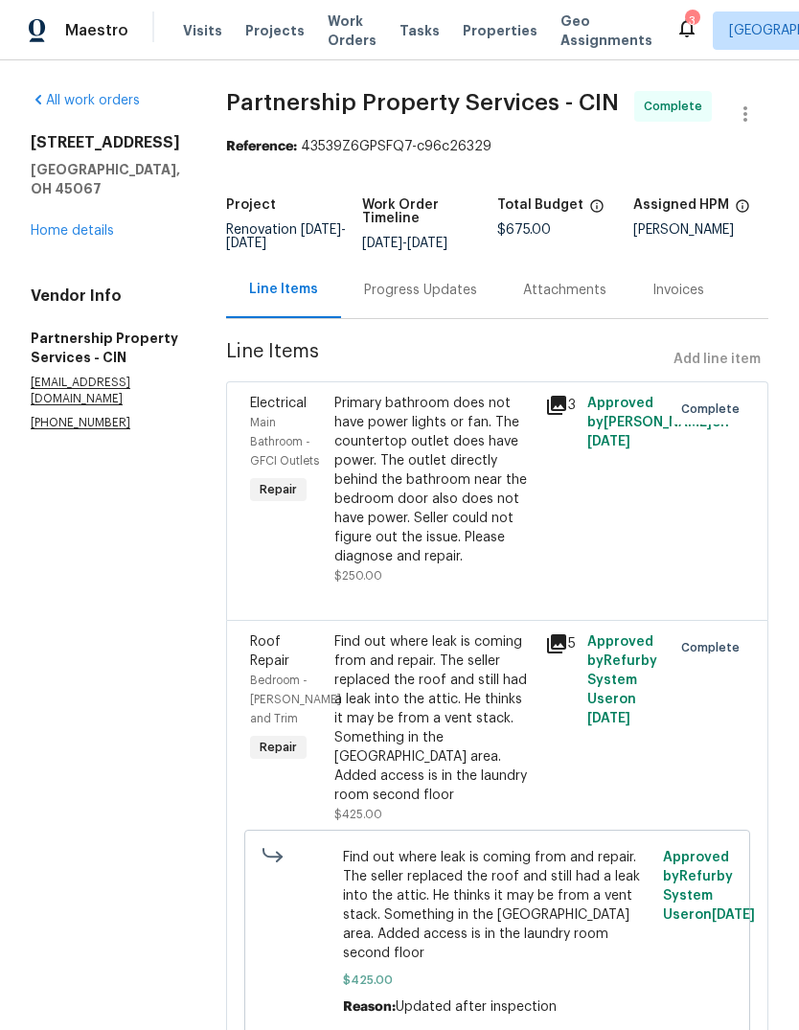
click at [58, 224] on link "Home details" at bounding box center [72, 230] width 83 height 13
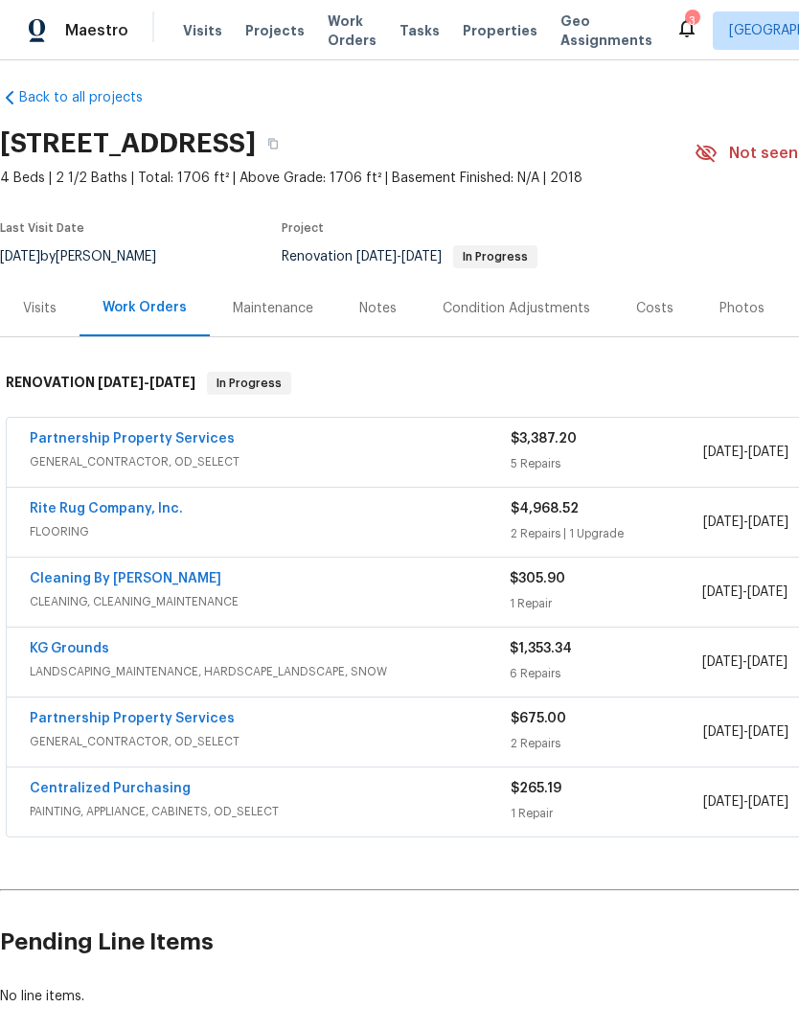
scroll to position [11, 0]
click at [134, 445] on link "Partnership Property Services" at bounding box center [132, 438] width 205 height 13
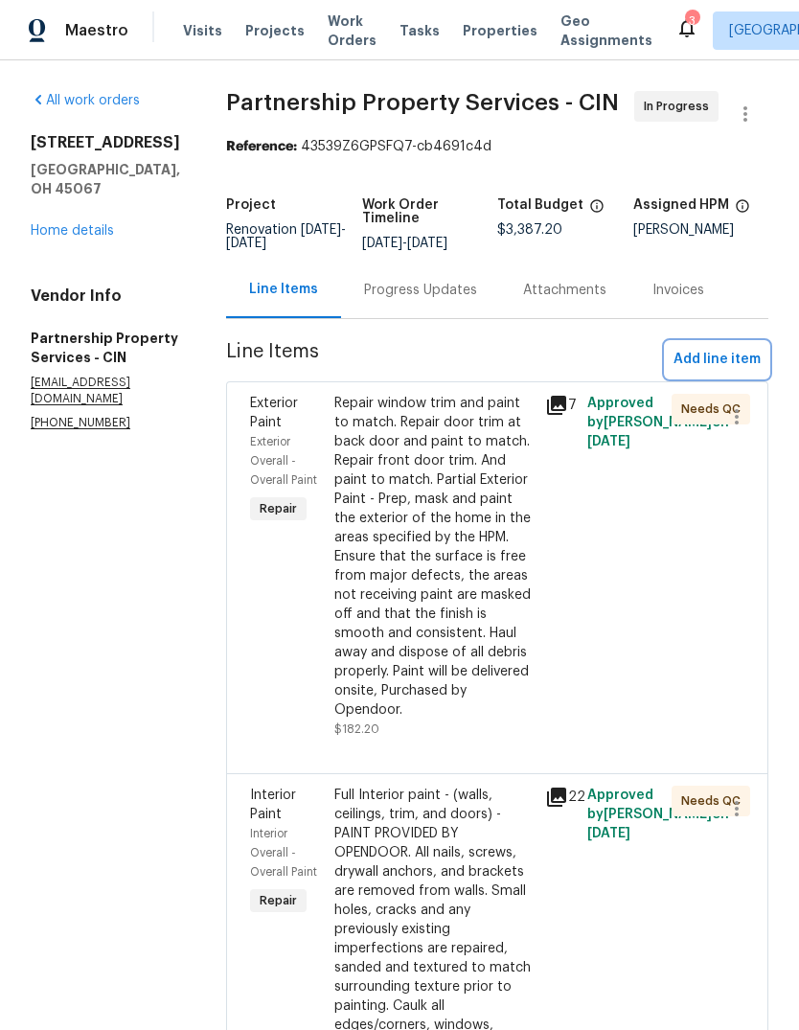
click at [720, 372] on span "Add line item" at bounding box center [716, 360] width 87 height 24
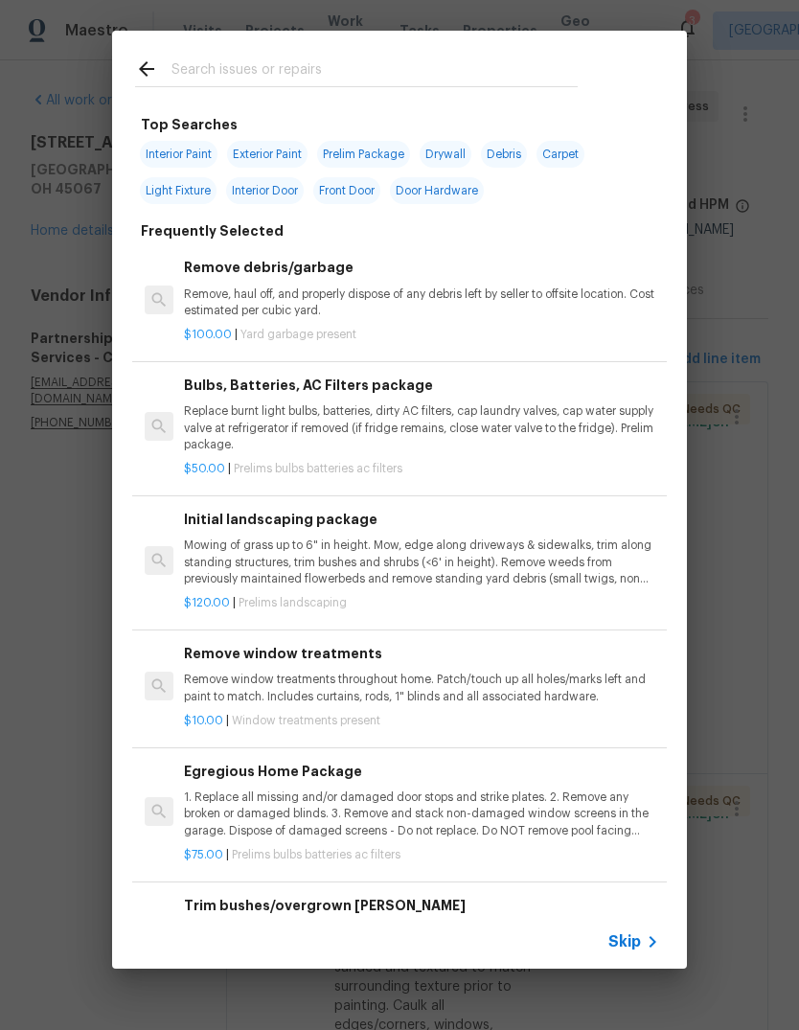
click at [441, 48] on div at bounding box center [356, 69] width 489 height 76
click at [464, 45] on div at bounding box center [356, 69] width 489 height 76
click at [381, 59] on input "text" at bounding box center [374, 71] width 406 height 29
type input "Pest"
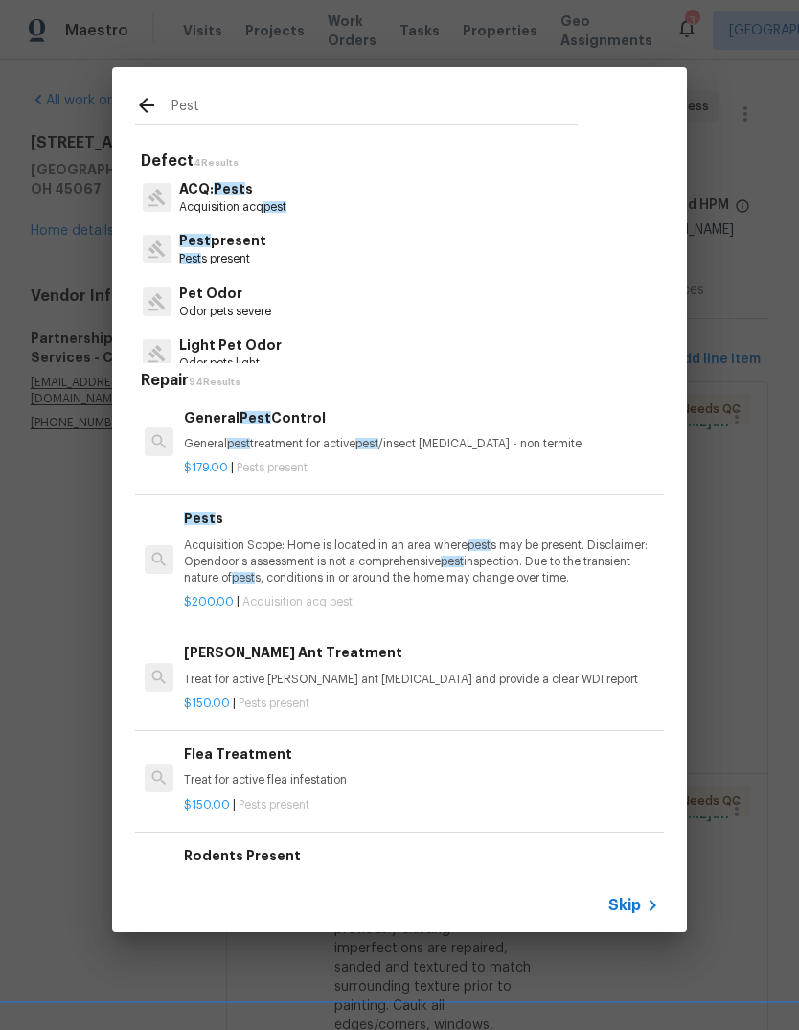
click at [365, 413] on h6 "General Pest Control" at bounding box center [421, 417] width 475 height 21
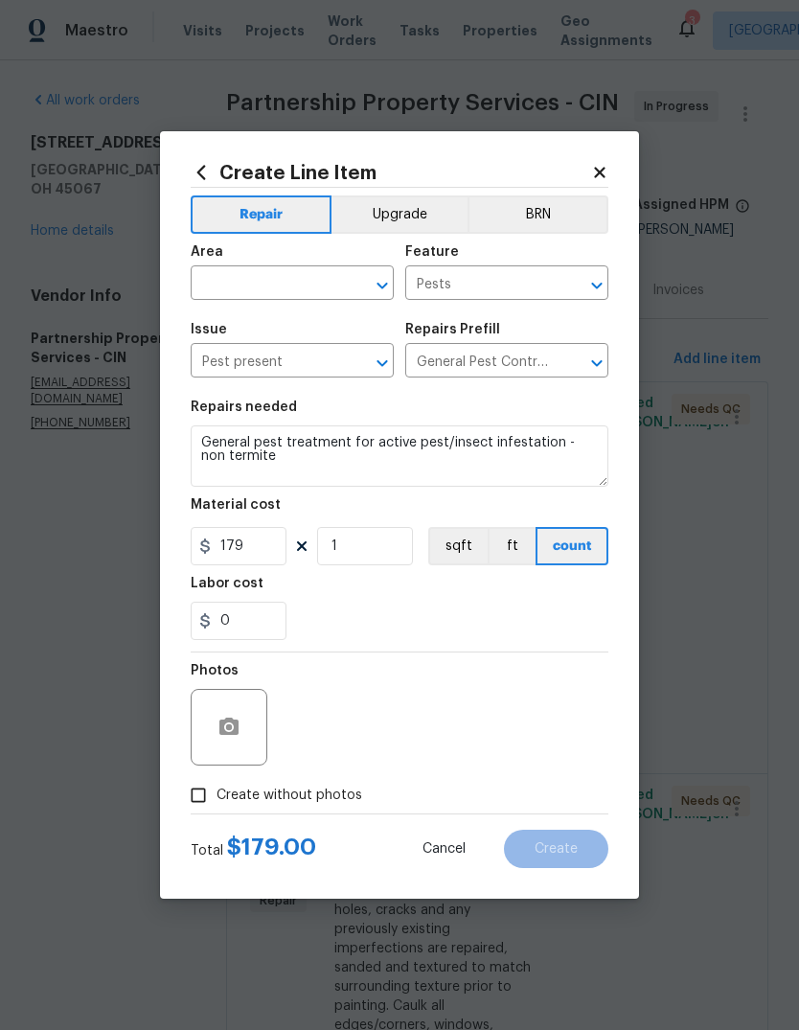
click at [269, 285] on input "text" at bounding box center [265, 285] width 149 height 30
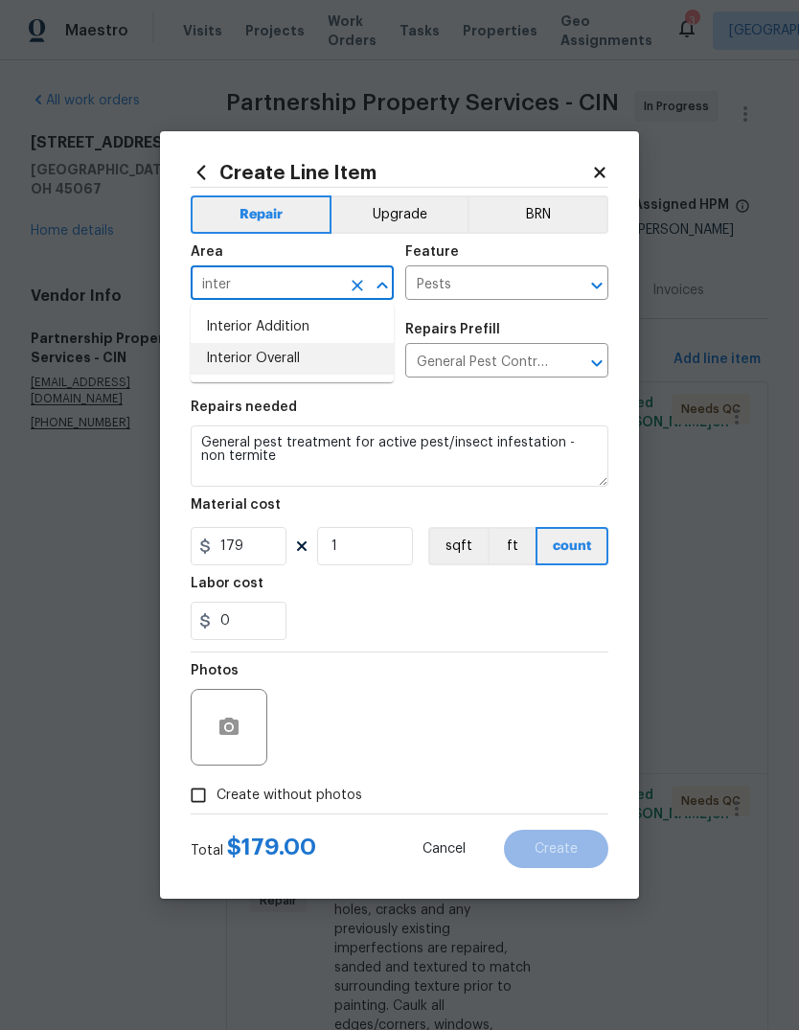
click at [330, 356] on li "Interior Overall" at bounding box center [292, 359] width 203 height 32
type input "Interior Overall"
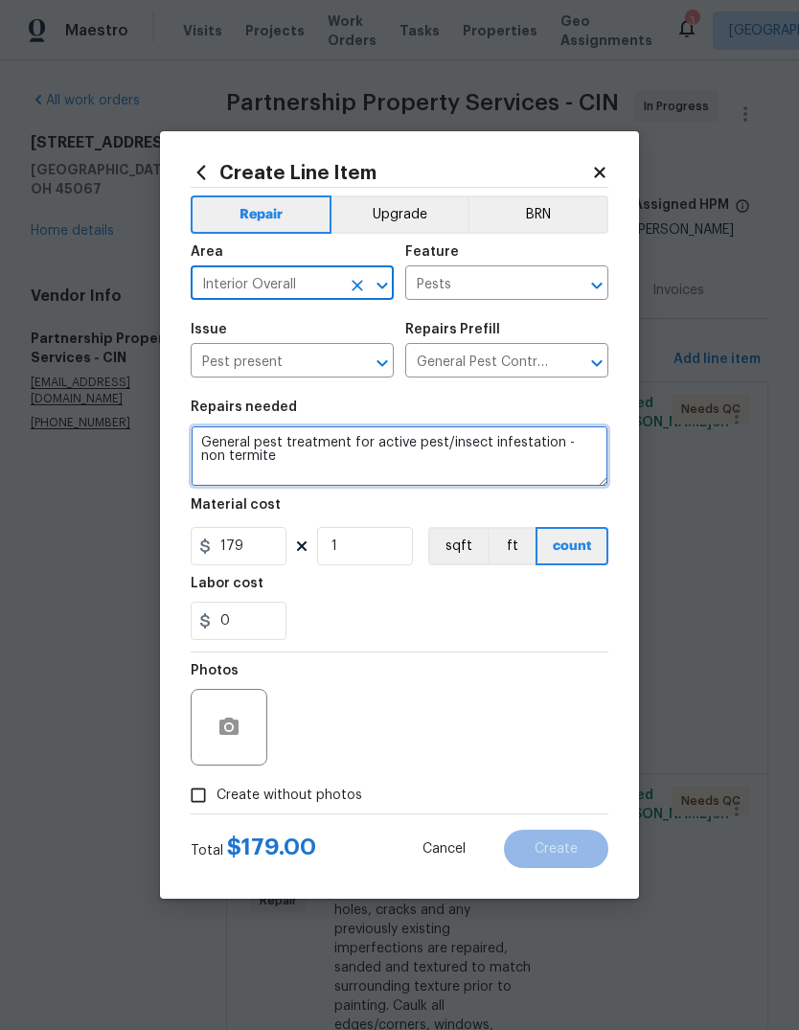
click at [576, 446] on textarea "General pest treatment for active pest/insect infestation - non termite" at bounding box center [400, 455] width 418 height 61
click at [584, 445] on textarea "General pest treatment for active pest/insect infestation - non termite" at bounding box center [400, 455] width 418 height 61
click at [462, 450] on textarea "General pest treatment for active pest/insect infestation - non termite" at bounding box center [400, 455] width 418 height 61
click at [461, 450] on textarea "General pest treatment for active pest/insect infestation - non termite" at bounding box center [400, 455] width 418 height 61
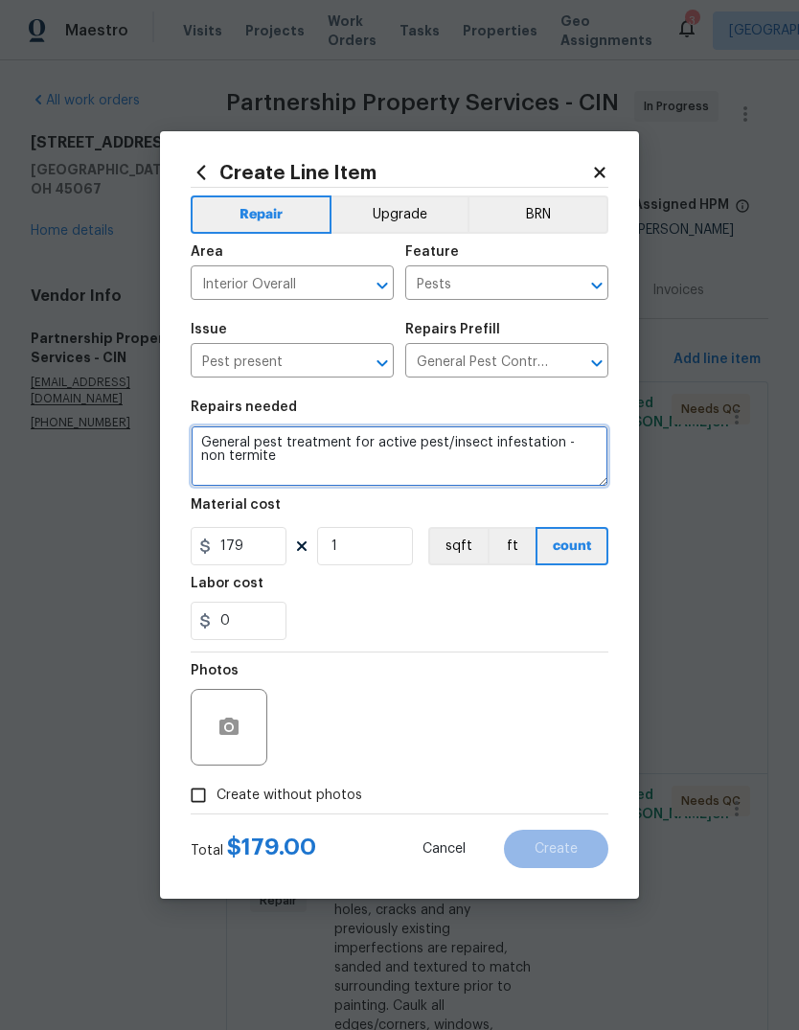
click at [519, 444] on textarea "General pest treatment for active pest/insect infestation - non termite" at bounding box center [400, 455] width 418 height 61
click at [468, 450] on textarea "General pest treatment for active pest/insect infestation - non termite" at bounding box center [400, 455] width 418 height 61
click at [468, 449] on textarea "General pest treatment for active pest/insect infestation - non termite" at bounding box center [400, 455] width 418 height 61
click at [508, 447] on textarea "General pest treatment for active pest/insect infestation - non termite" at bounding box center [400, 455] width 418 height 61
type textarea "Trap and remove whatever is in the dryer vent"
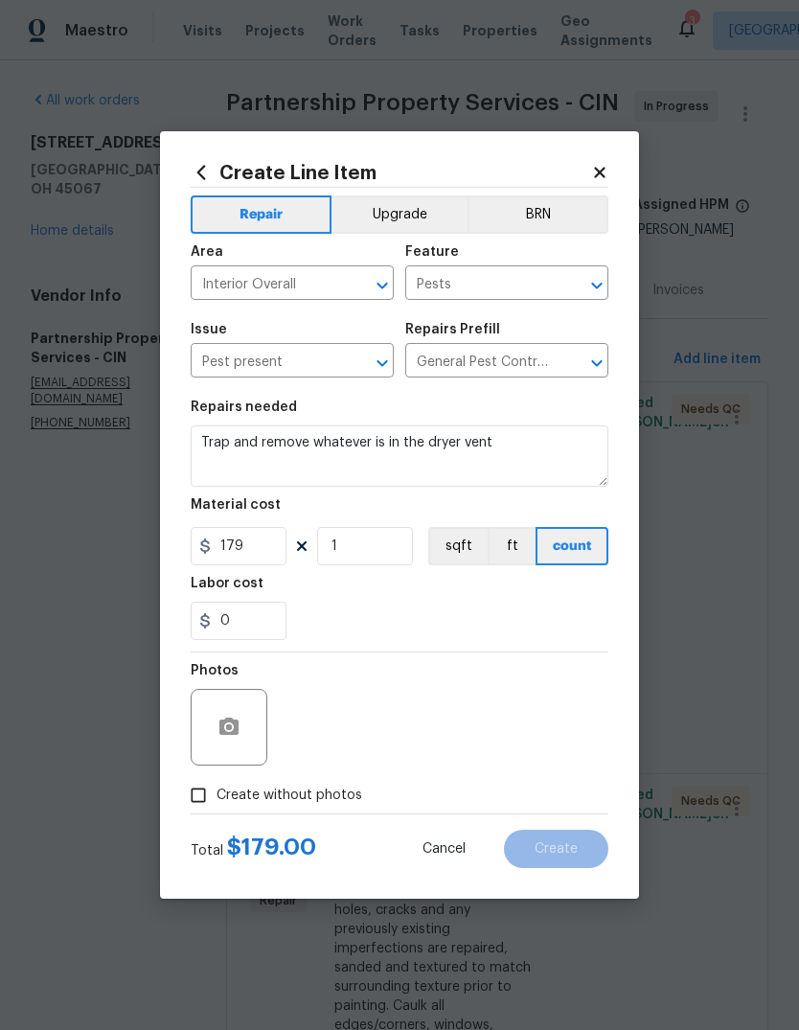
click at [199, 751] on input "Create without photos" at bounding box center [198, 795] width 36 height 36
checkbox input "true"
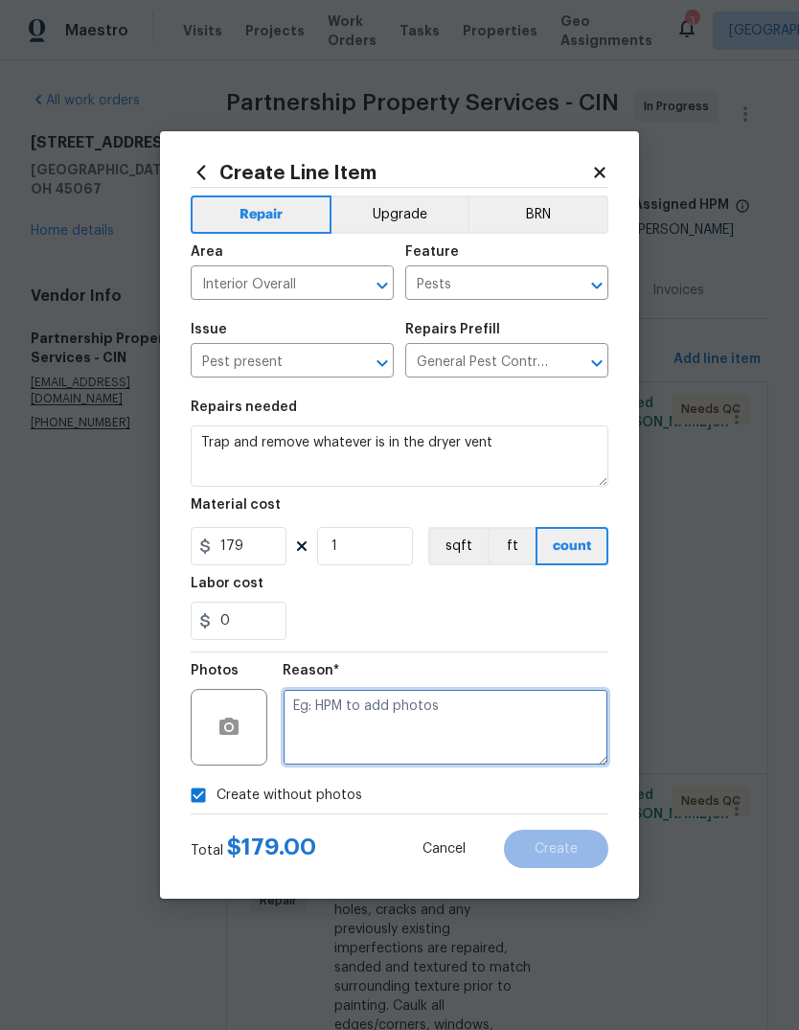
click at [421, 723] on textarea at bounding box center [446, 727] width 326 height 77
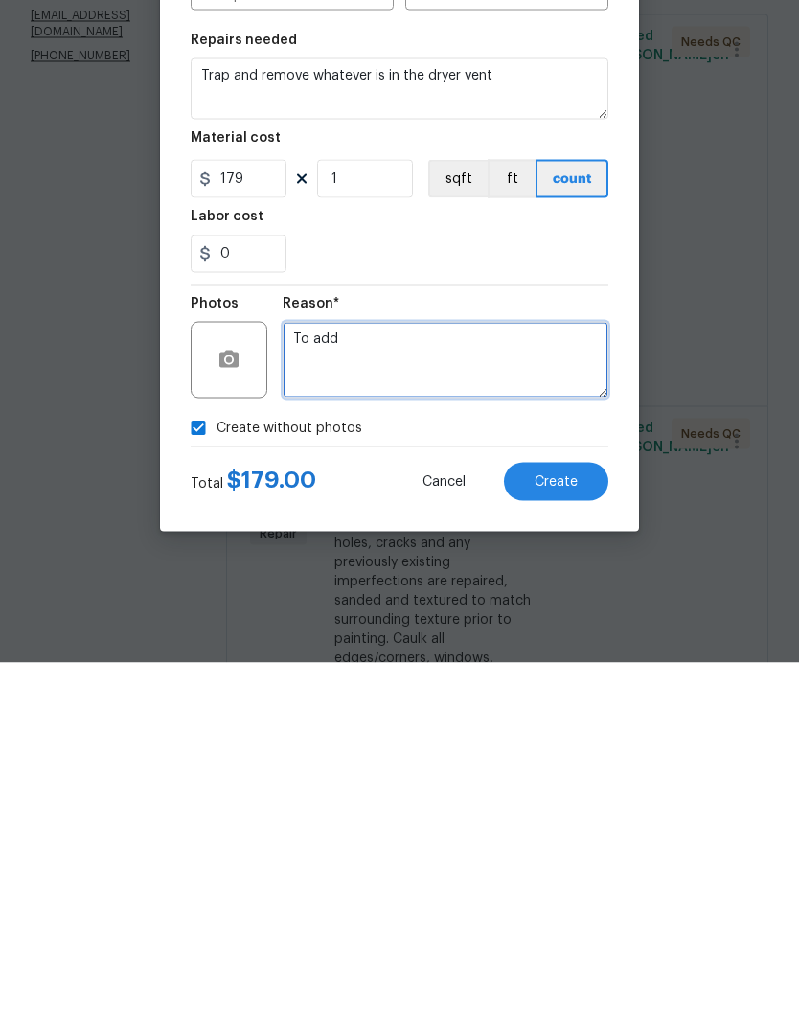
type textarea "To add"
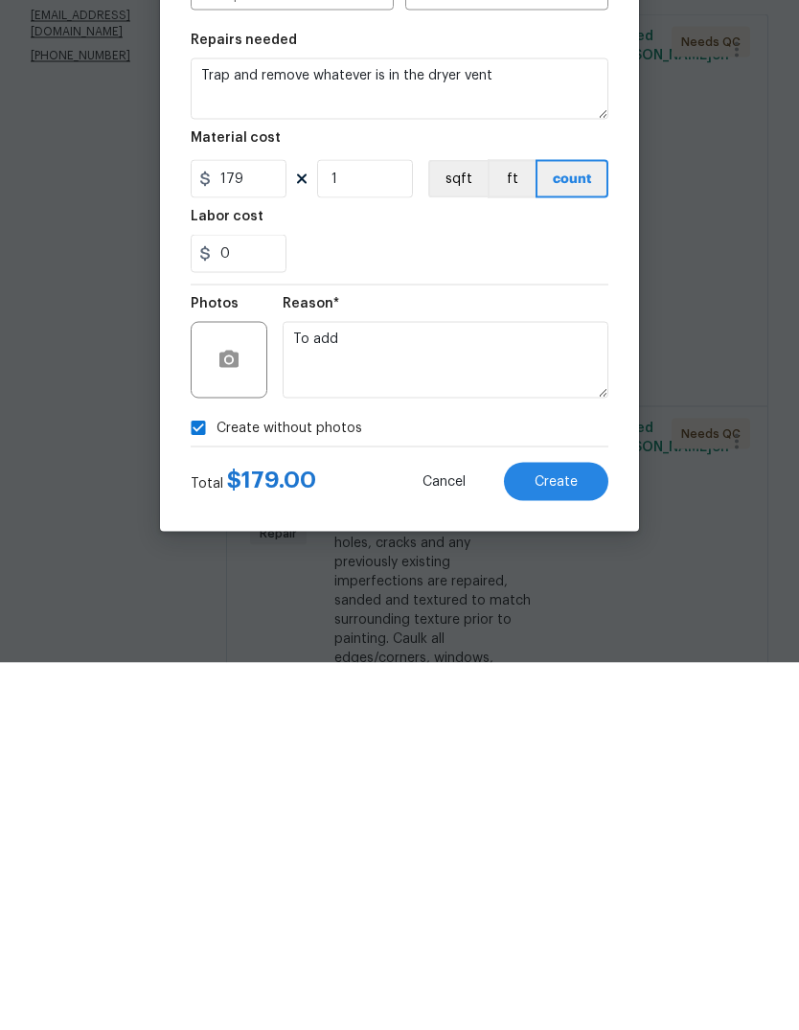
click at [580, 751] on button "Create" at bounding box center [556, 849] width 104 height 38
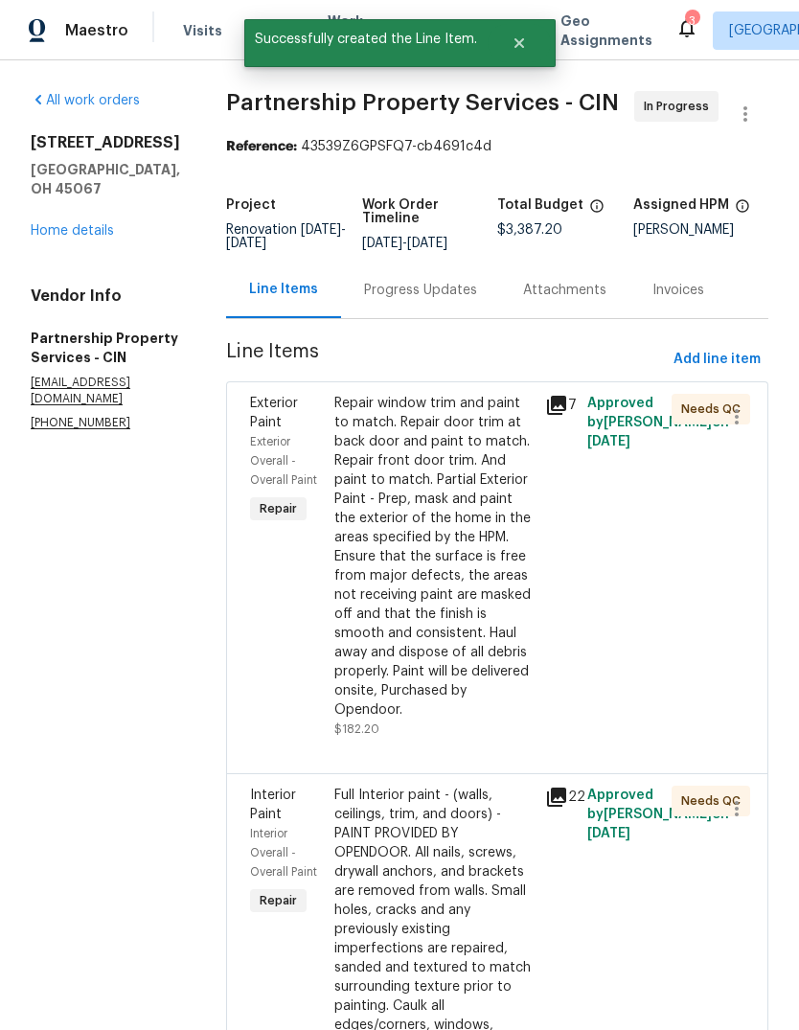
scroll to position [0, 0]
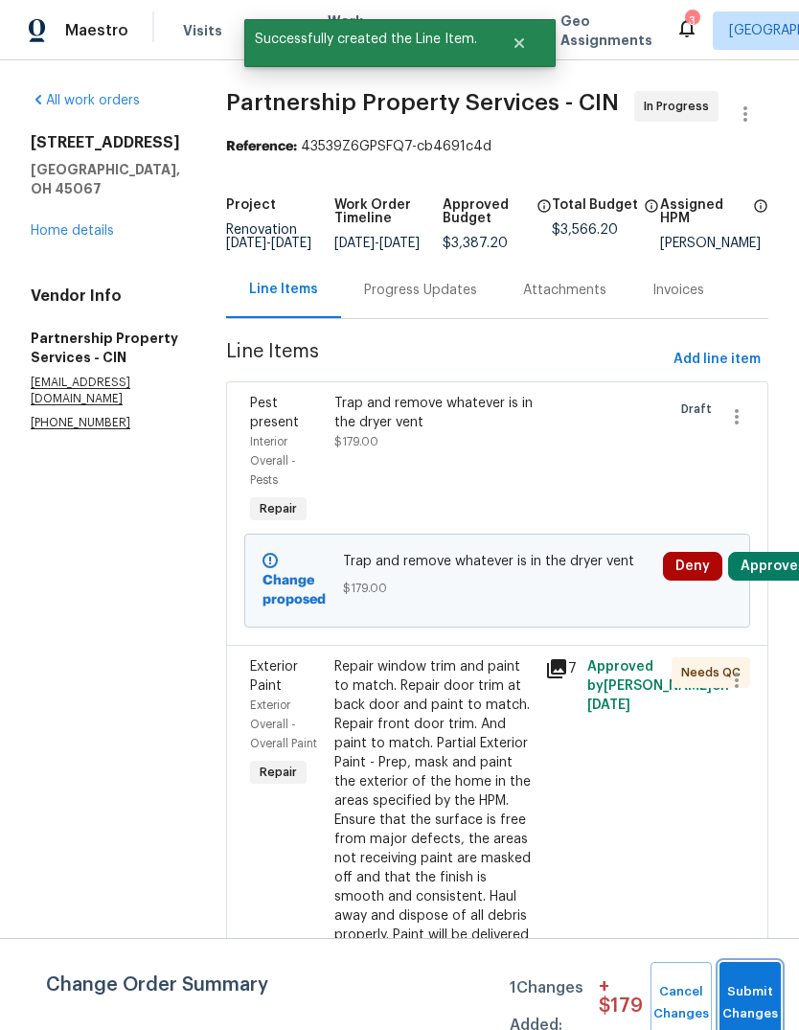
click at [758, 751] on span "Submit Changes" at bounding box center [750, 1003] width 42 height 44
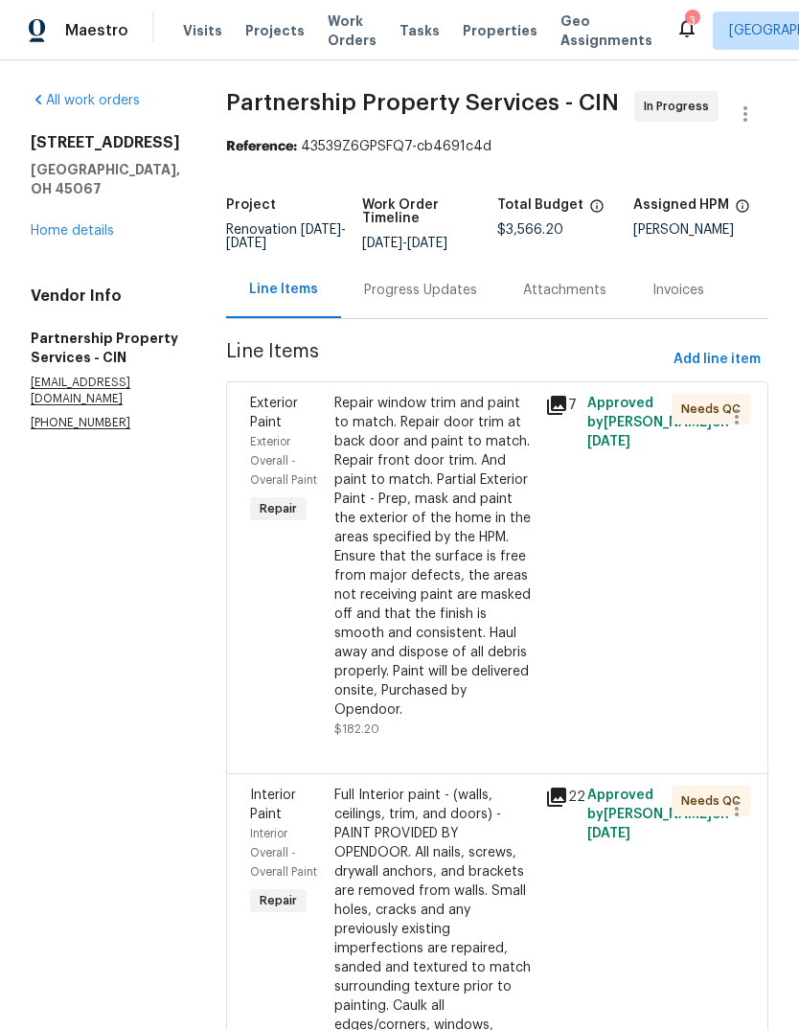
click at [527, 699] on div "Repair window trim and paint to match. Repair door trim at back door and paint …" at bounding box center [433, 557] width 199 height 326
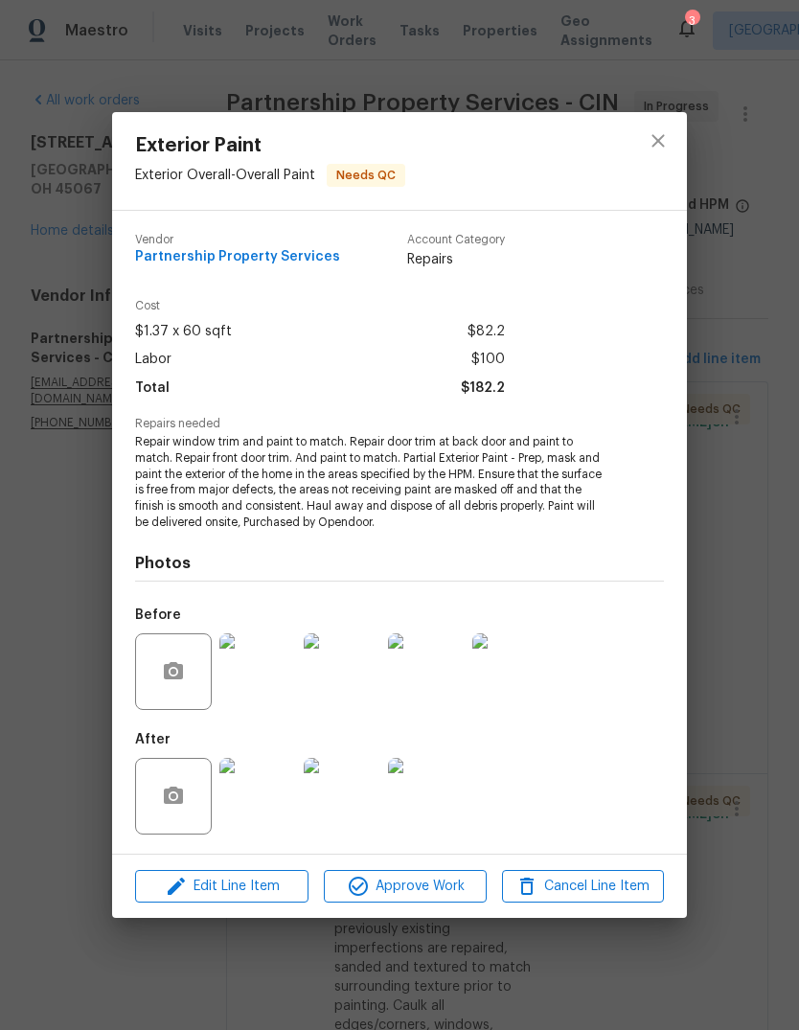
click at [355, 751] on img at bounding box center [342, 796] width 77 height 77
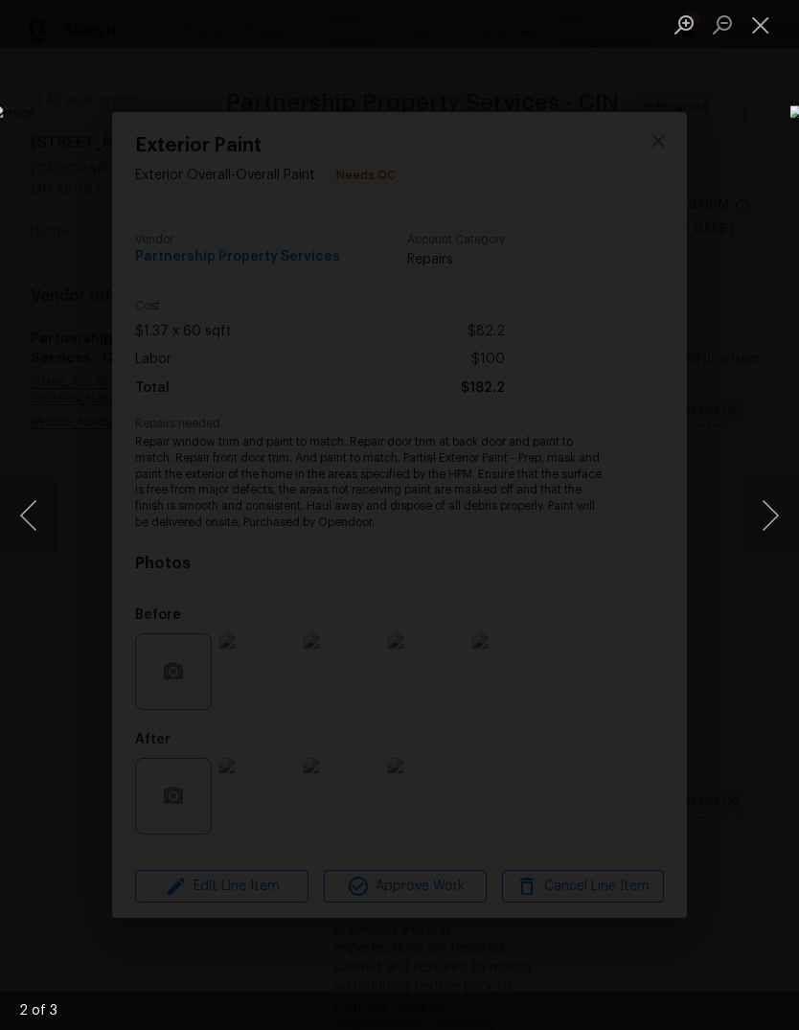
click at [774, 28] on button "Close lightbox" at bounding box center [760, 25] width 38 height 34
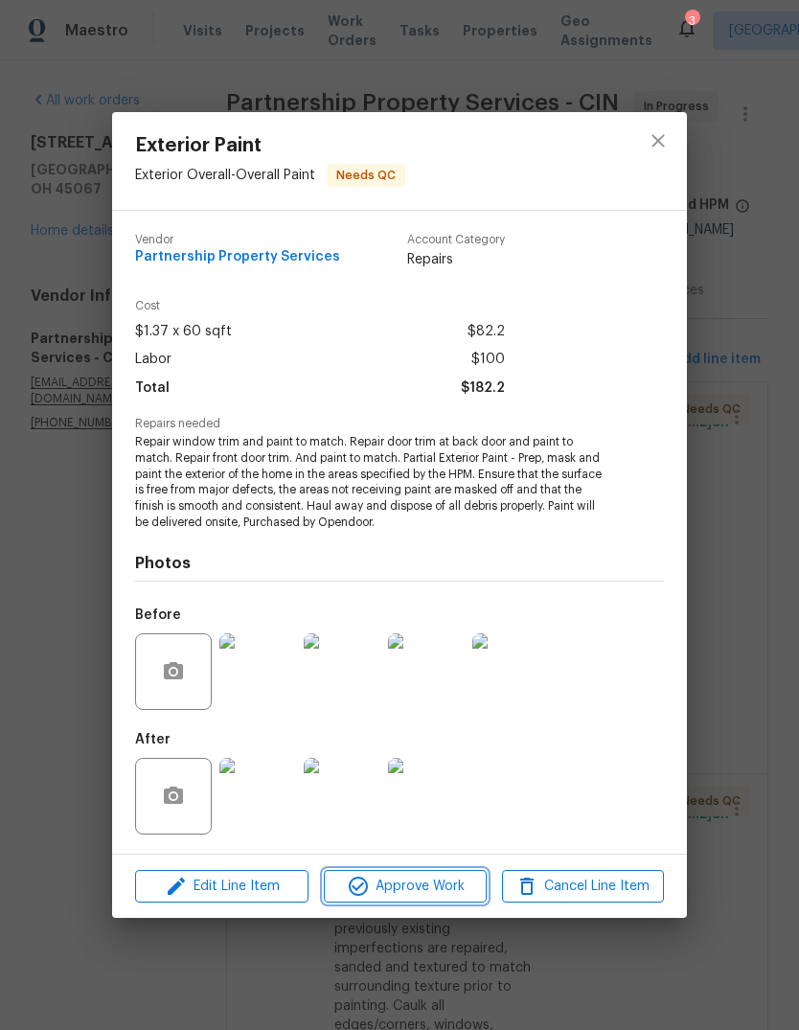
click at [441, 751] on span "Approve Work" at bounding box center [405, 887] width 150 height 24
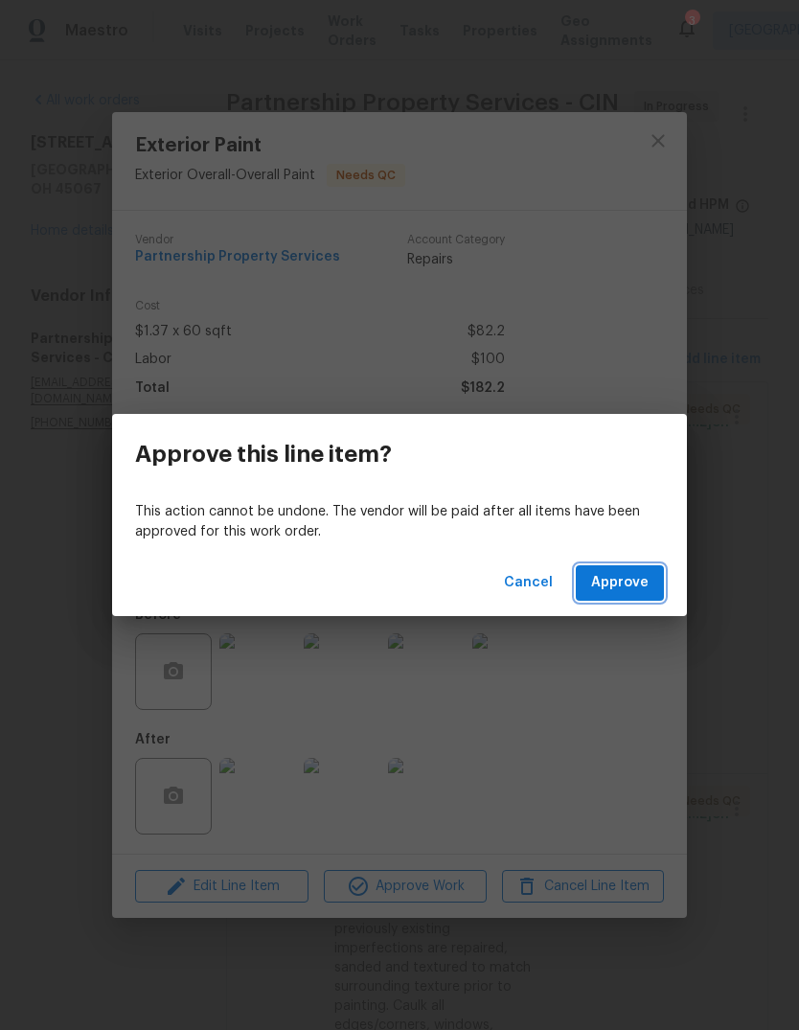
click at [609, 578] on span "Approve" at bounding box center [619, 583] width 57 height 24
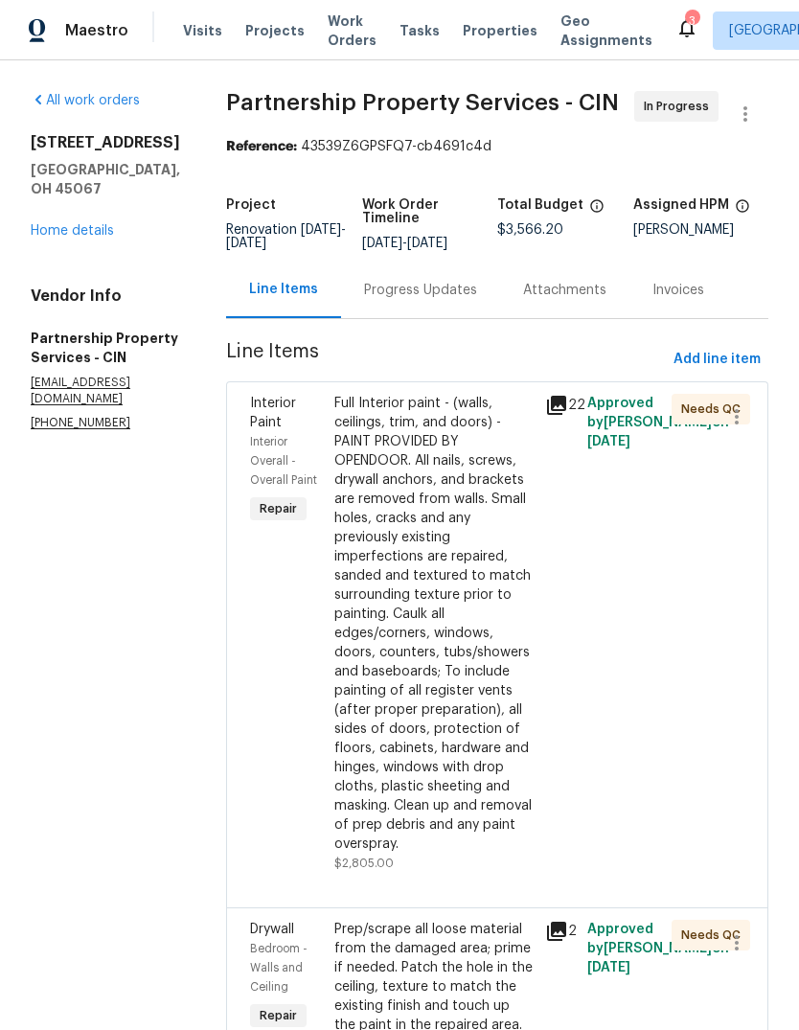
click at [93, 188] on div "[STREET_ADDRESS] Home details" at bounding box center [105, 186] width 149 height 107
click at [75, 224] on link "Home details" at bounding box center [72, 230] width 83 height 13
